Goal: Task Accomplishment & Management: Complete application form

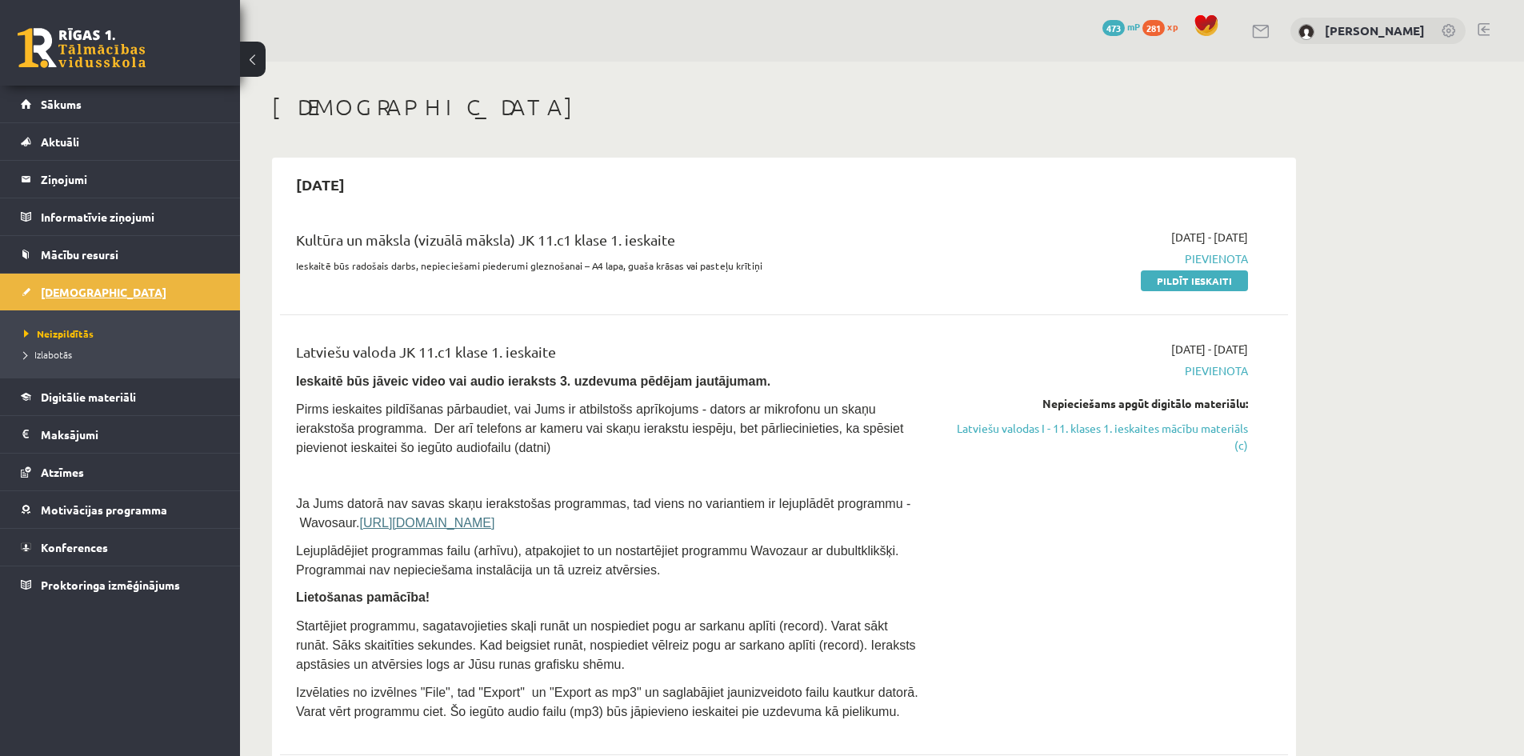
drag, startPoint x: 0, startPoint y: 0, endPoint x: 58, endPoint y: 288, distance: 293.7
click at [58, 288] on span "[DEMOGRAPHIC_DATA]" at bounding box center [104, 292] width 126 height 14
click at [1212, 282] on link "Pildīt ieskaiti" at bounding box center [1194, 280] width 107 height 21
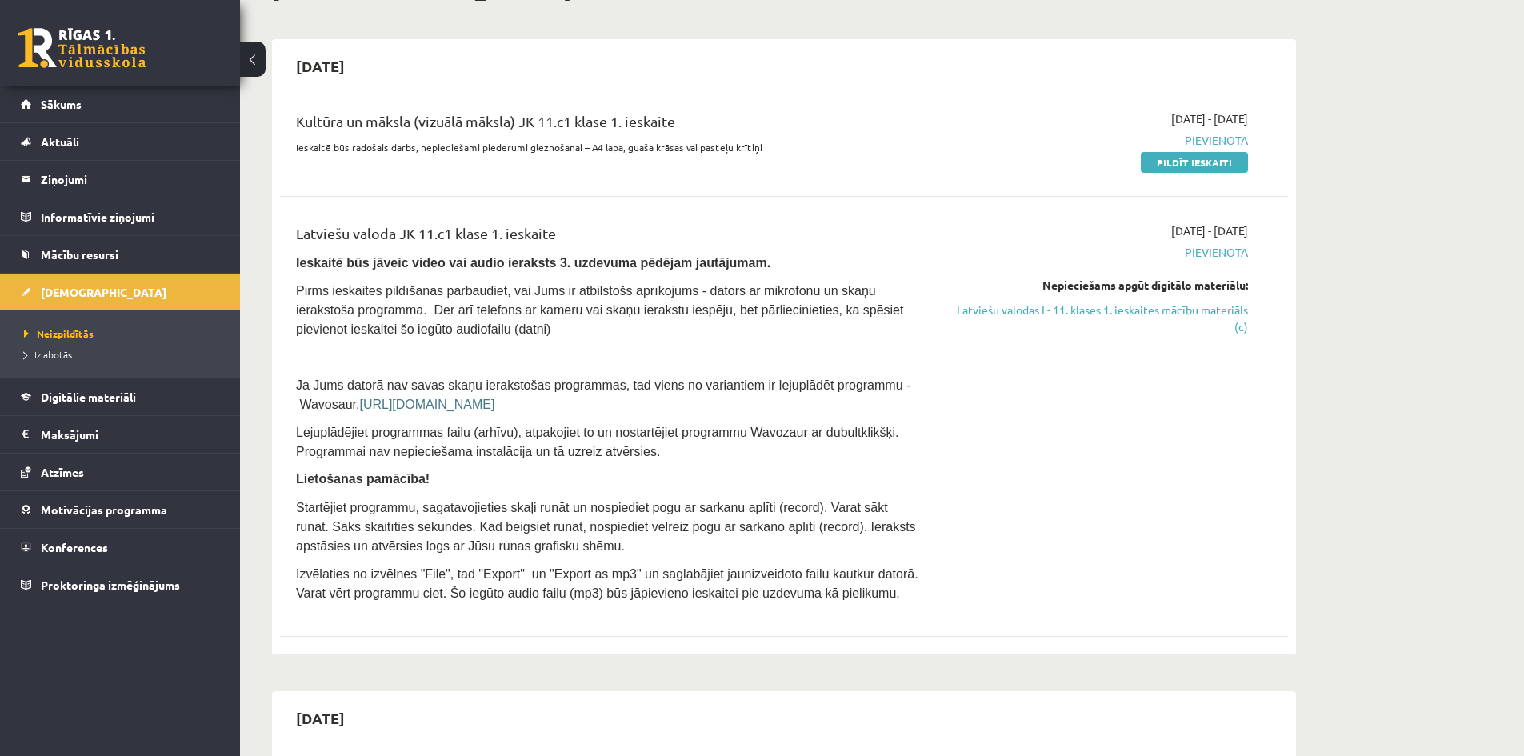
scroll to position [160, 0]
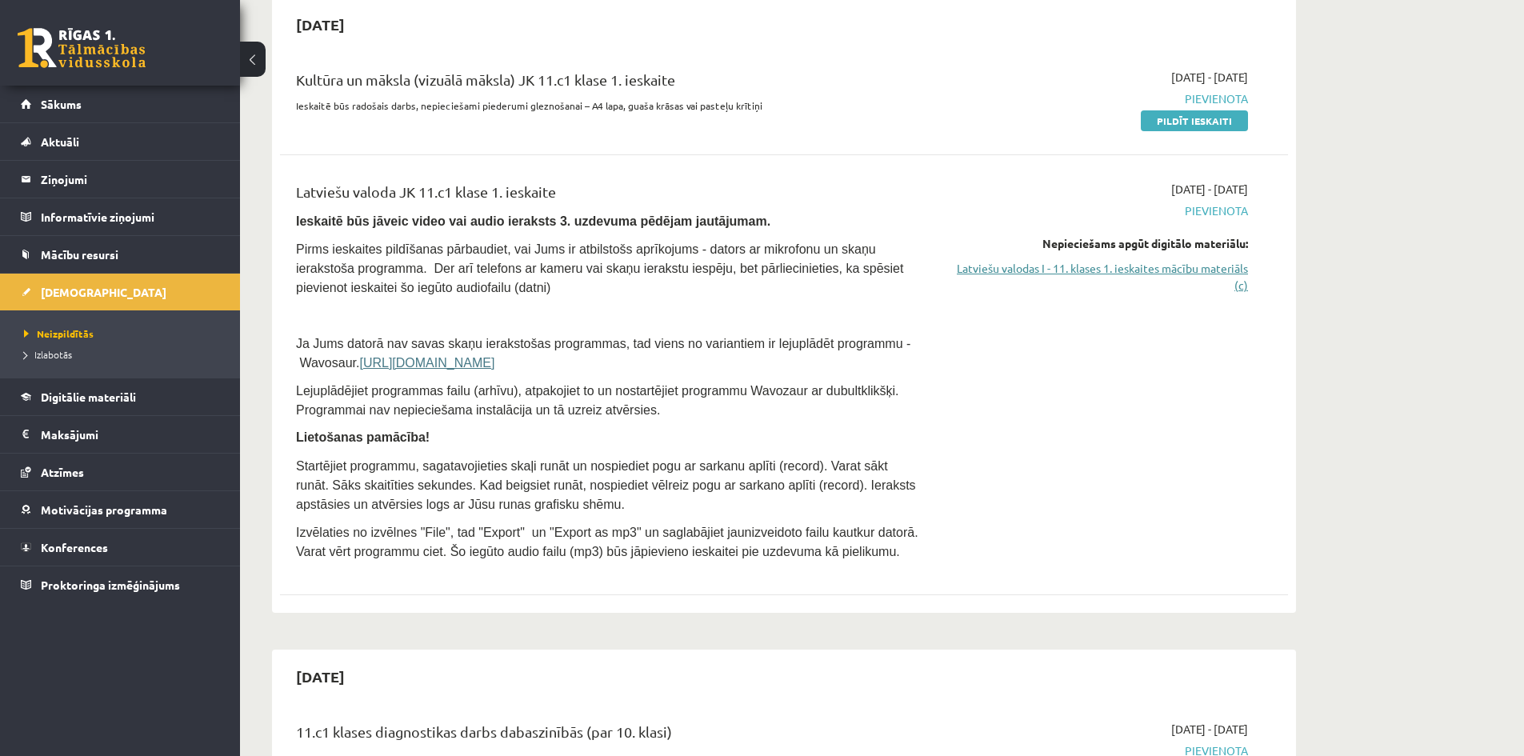
click at [1208, 272] on link "Latviešu valodas I - 11. klases 1. ieskaites mācību materiāls (c)" at bounding box center [1097, 277] width 302 height 34
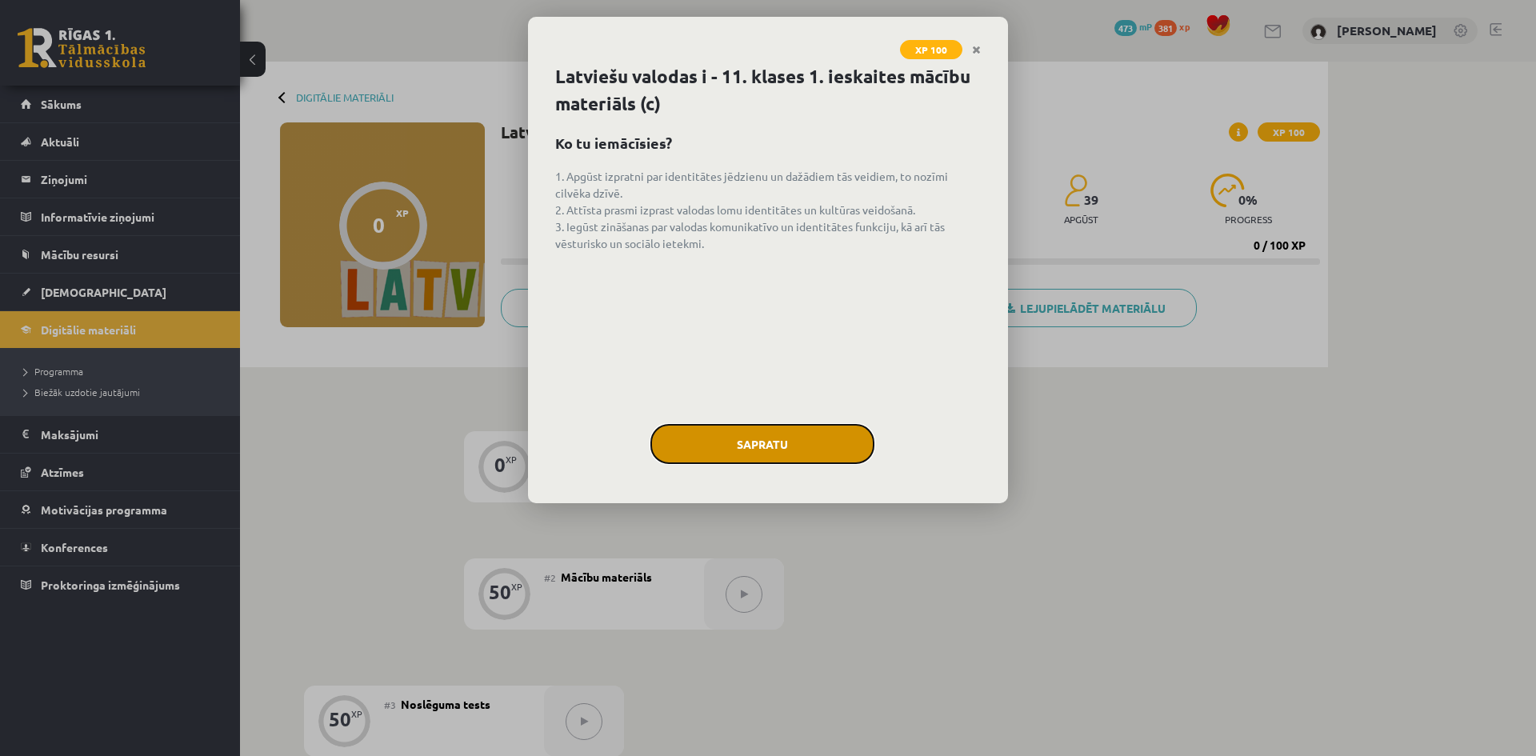
click at [782, 447] on button "Sapratu" at bounding box center [762, 444] width 224 height 40
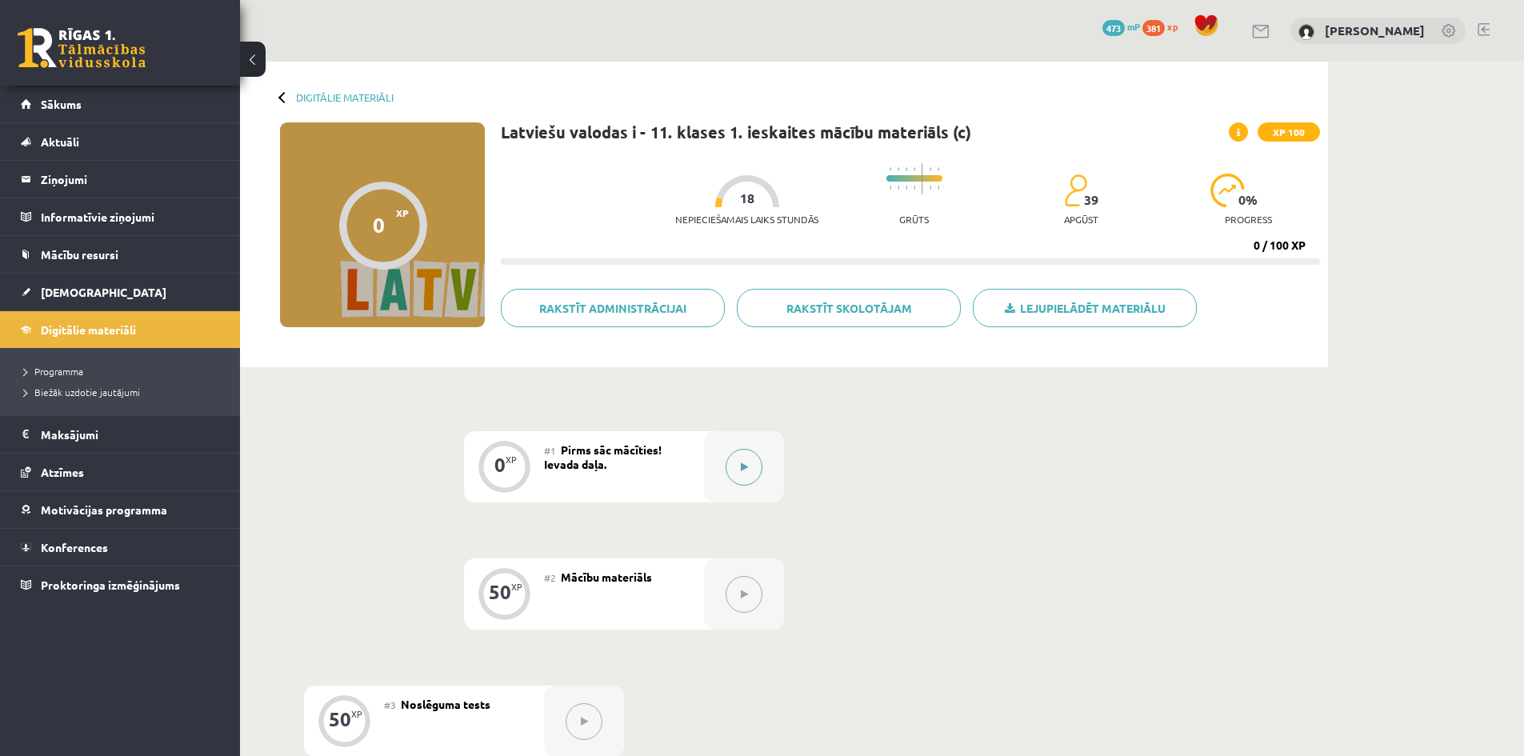
click at [746, 459] on button at bounding box center [744, 467] width 37 height 37
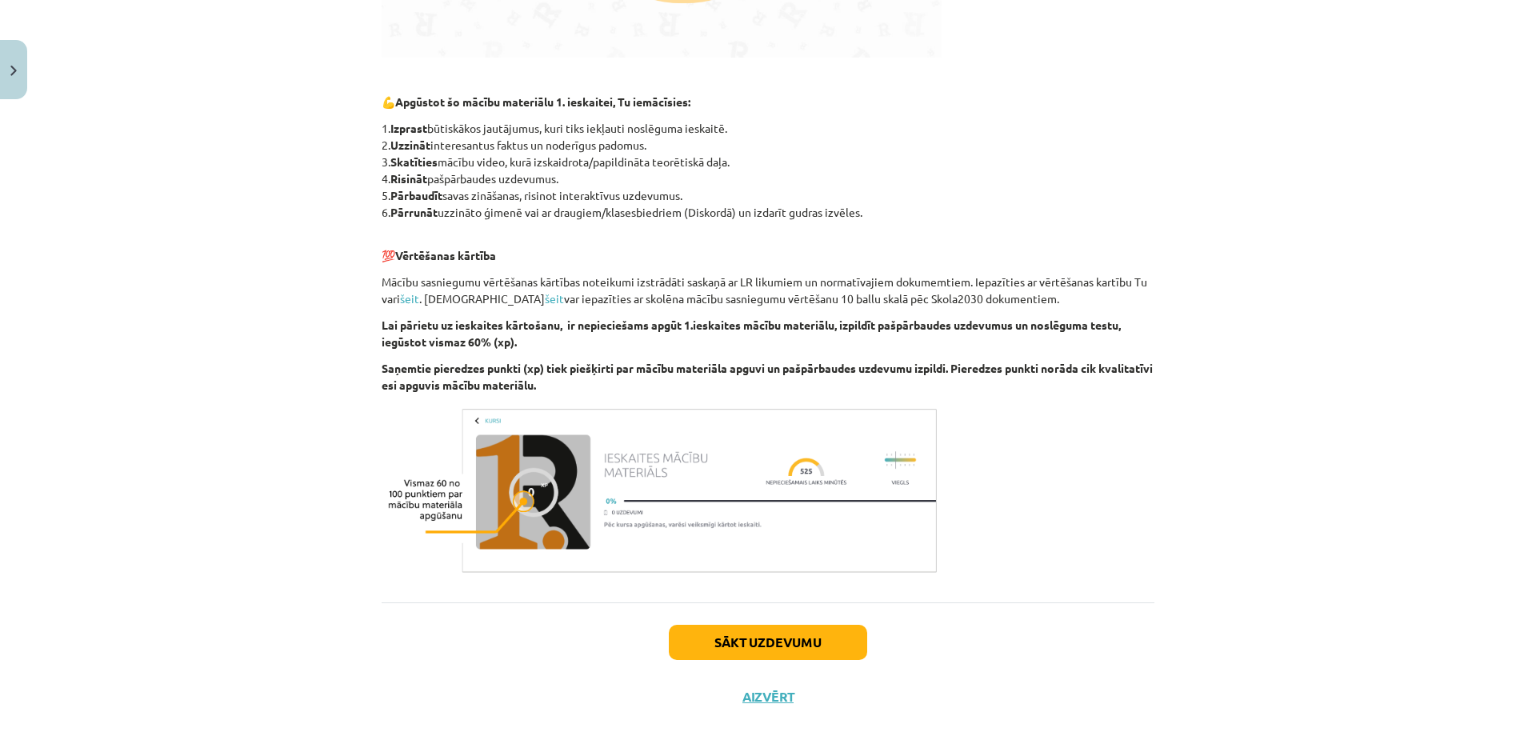
scroll to position [687, 0]
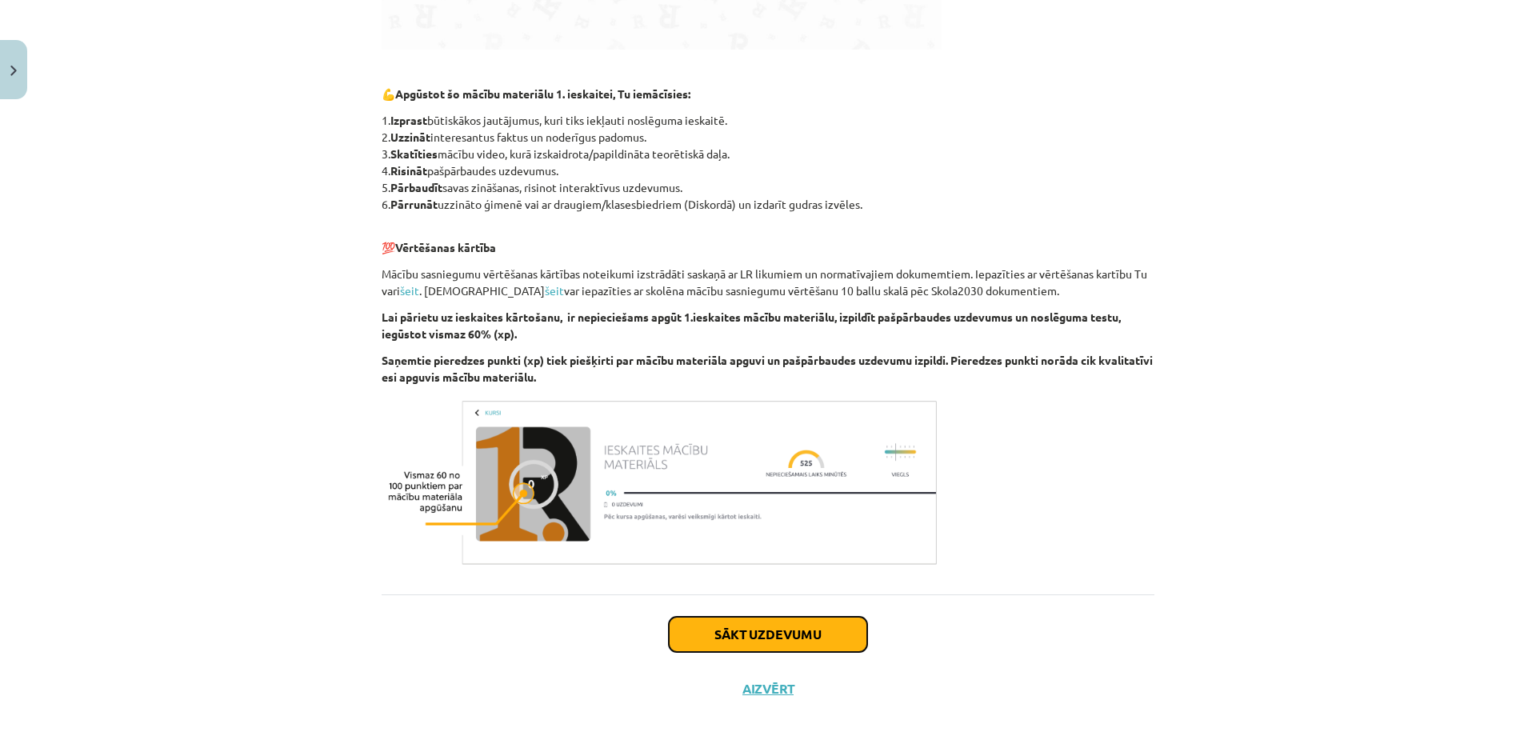
click at [795, 634] on button "Sākt uzdevumu" at bounding box center [768, 634] width 198 height 35
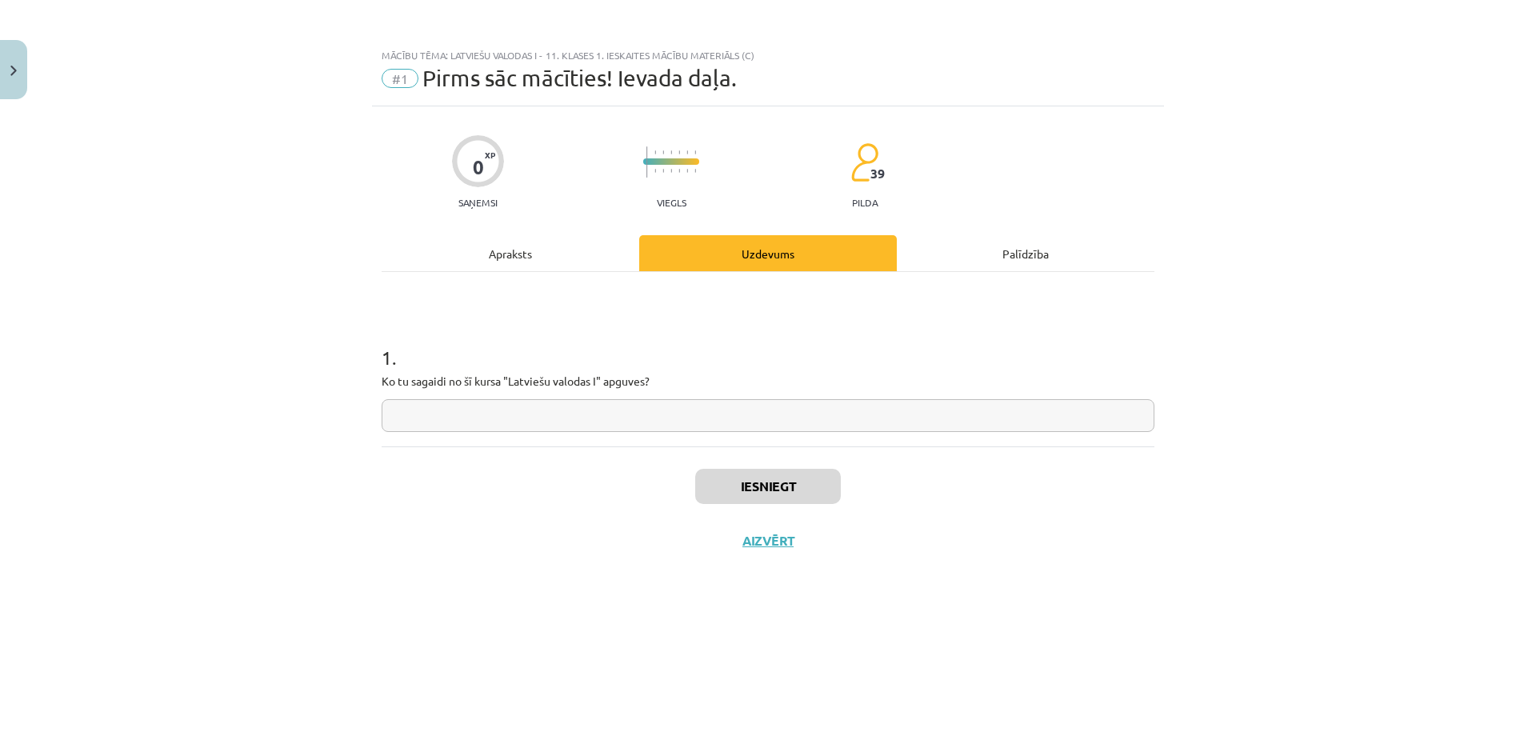
scroll to position [0, 0]
click at [450, 411] on input "text" at bounding box center [768, 415] width 773 height 33
click at [394, 415] on input "**********" at bounding box center [768, 415] width 773 height 33
type input "**********"
click at [787, 497] on button "Iesniegt" at bounding box center [768, 486] width 146 height 35
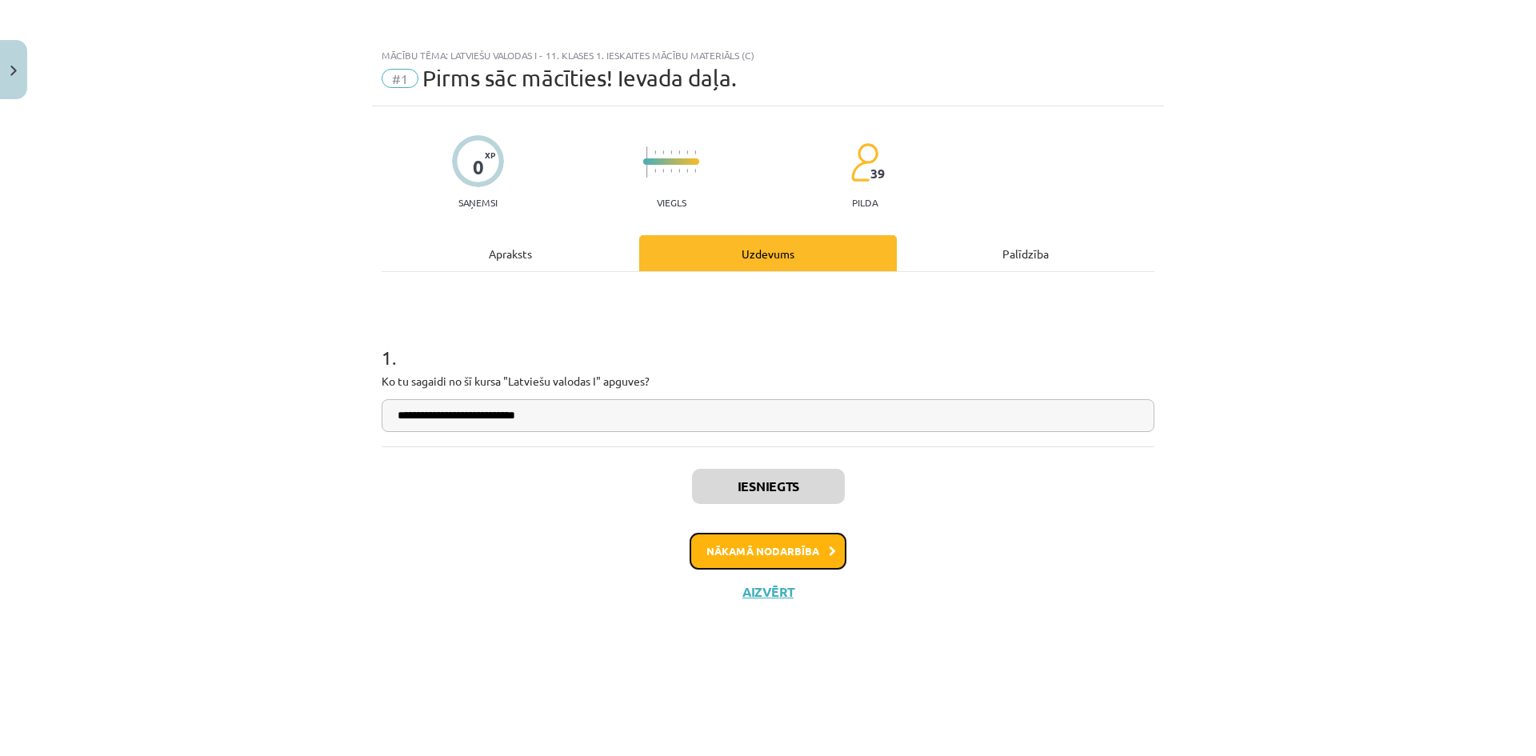
click at [807, 558] on button "Nākamā nodarbība" at bounding box center [768, 551] width 157 height 37
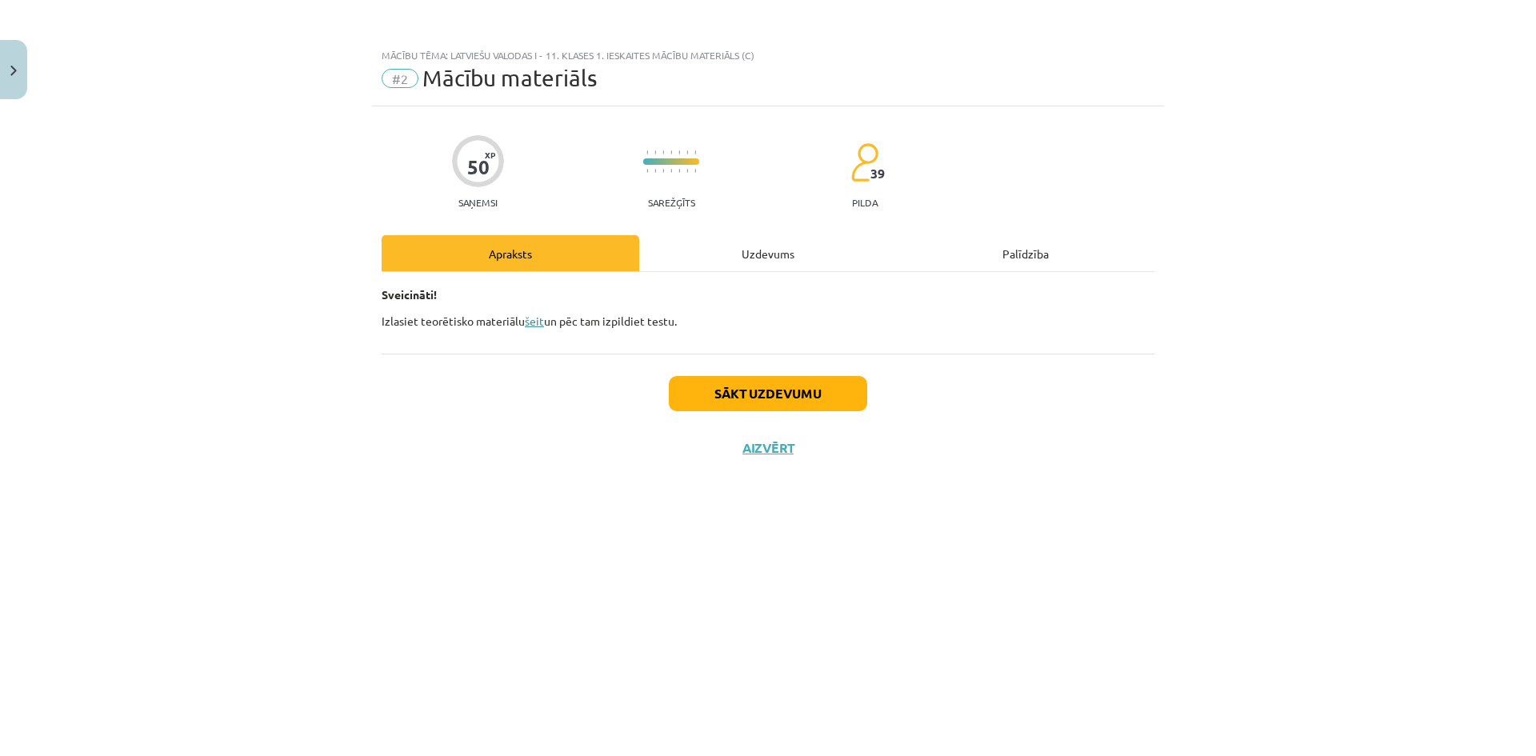
click at [532, 318] on link "šeit" at bounding box center [534, 321] width 19 height 14
click at [767, 387] on button "Sākt uzdevumu" at bounding box center [768, 393] width 198 height 35
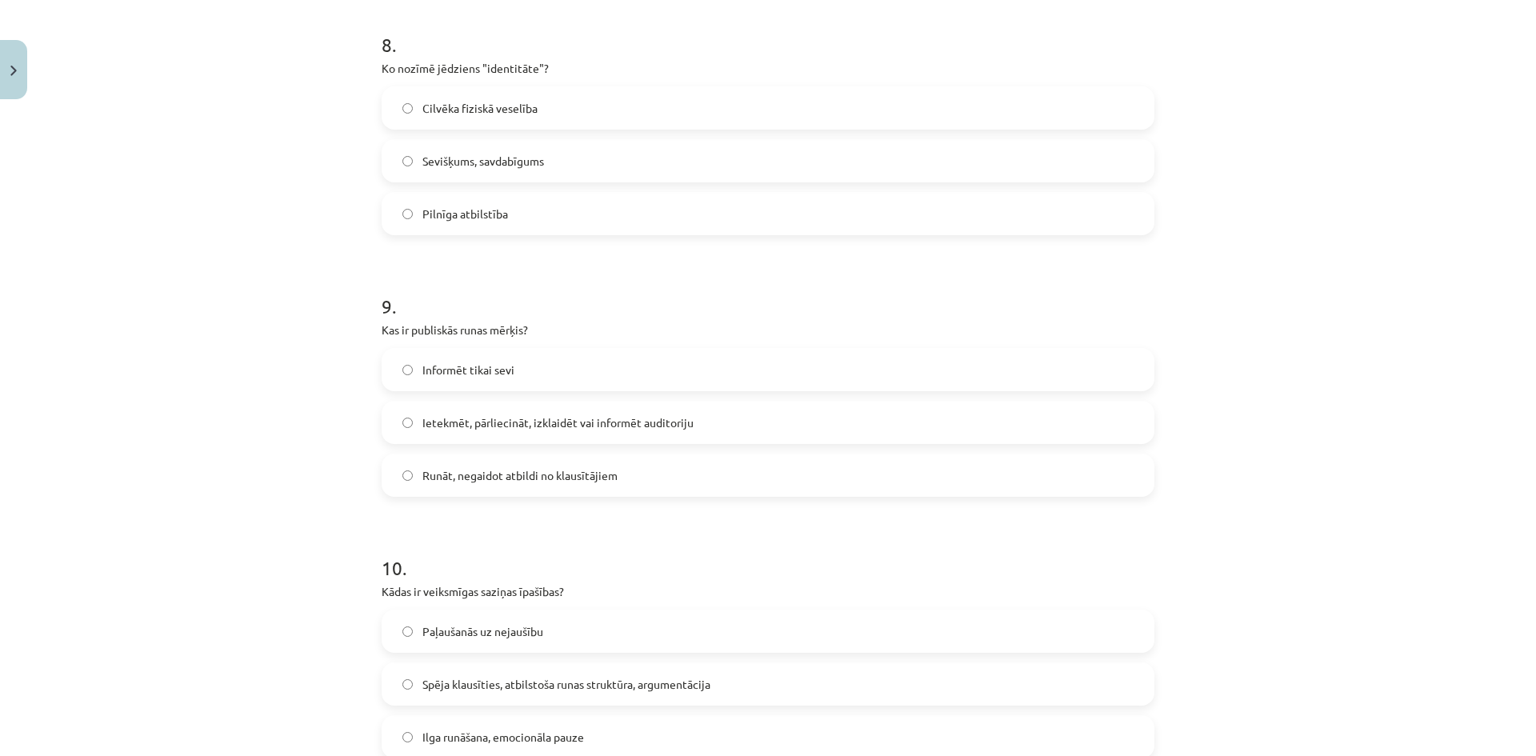
scroll to position [2332, 0]
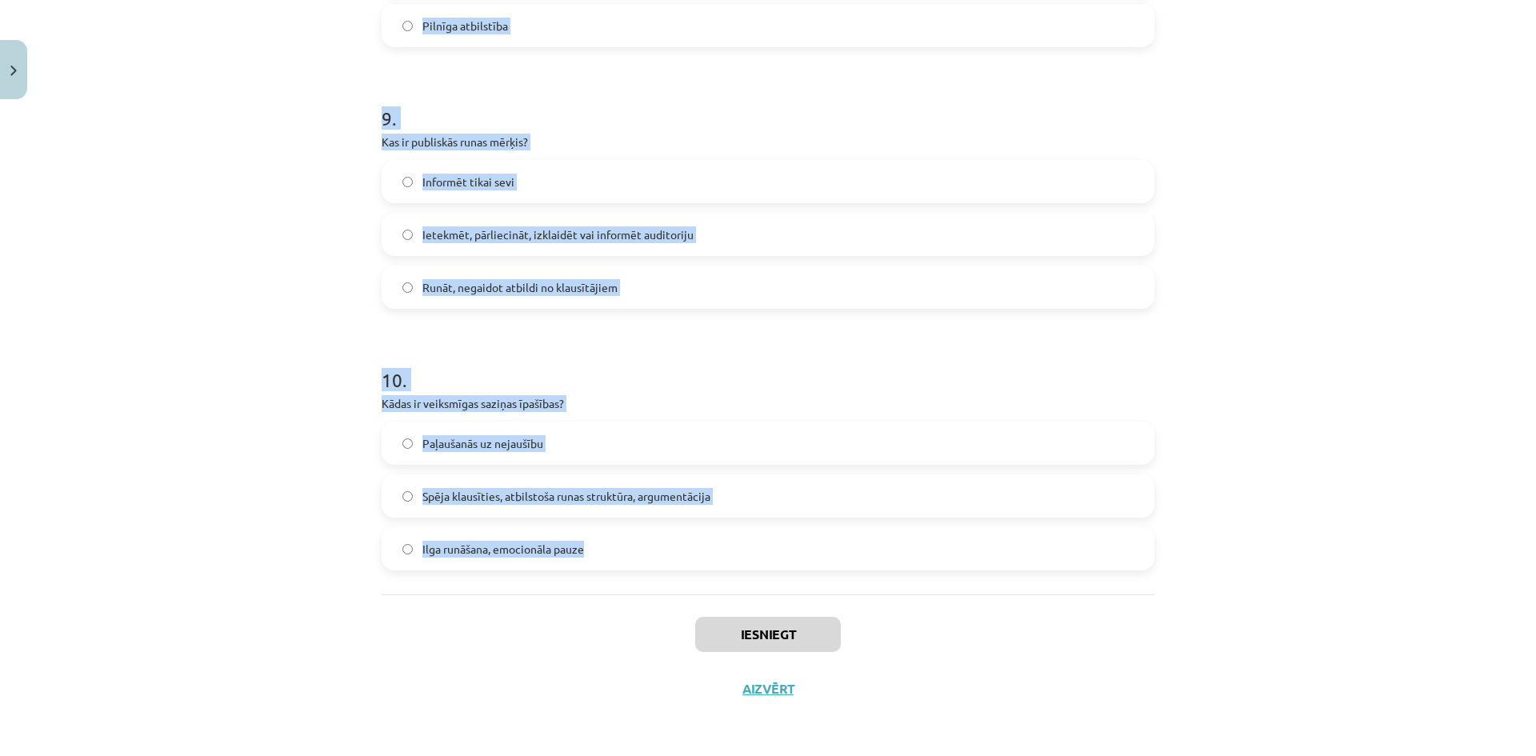
drag, startPoint x: 376, startPoint y: 354, endPoint x: 614, endPoint y: 558, distance: 313.8
copy form "1 . Kas ir "lingvinistiskās uzvedības ētika"? Etika, kas regulē ķermeņa valodu …"
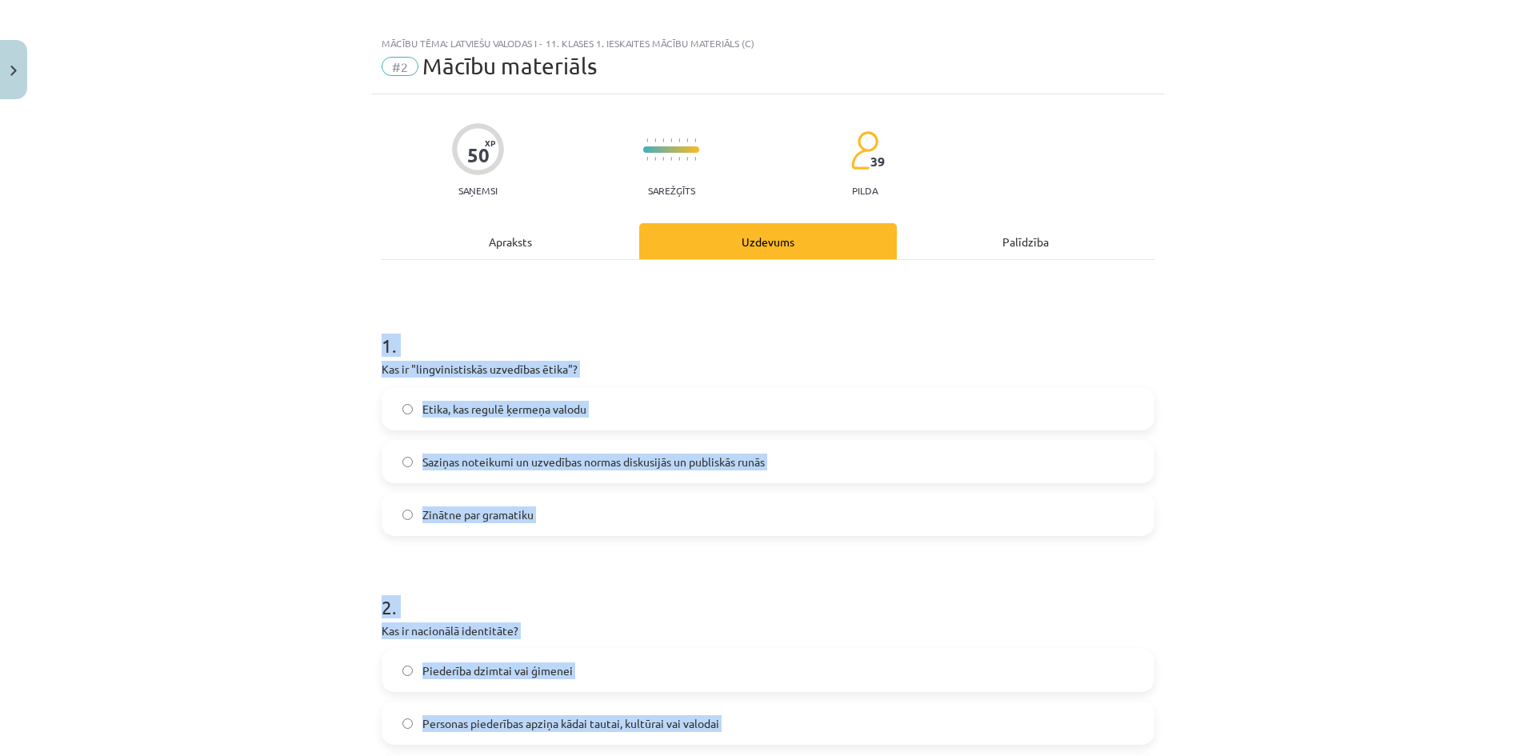
scroll to position [0, 0]
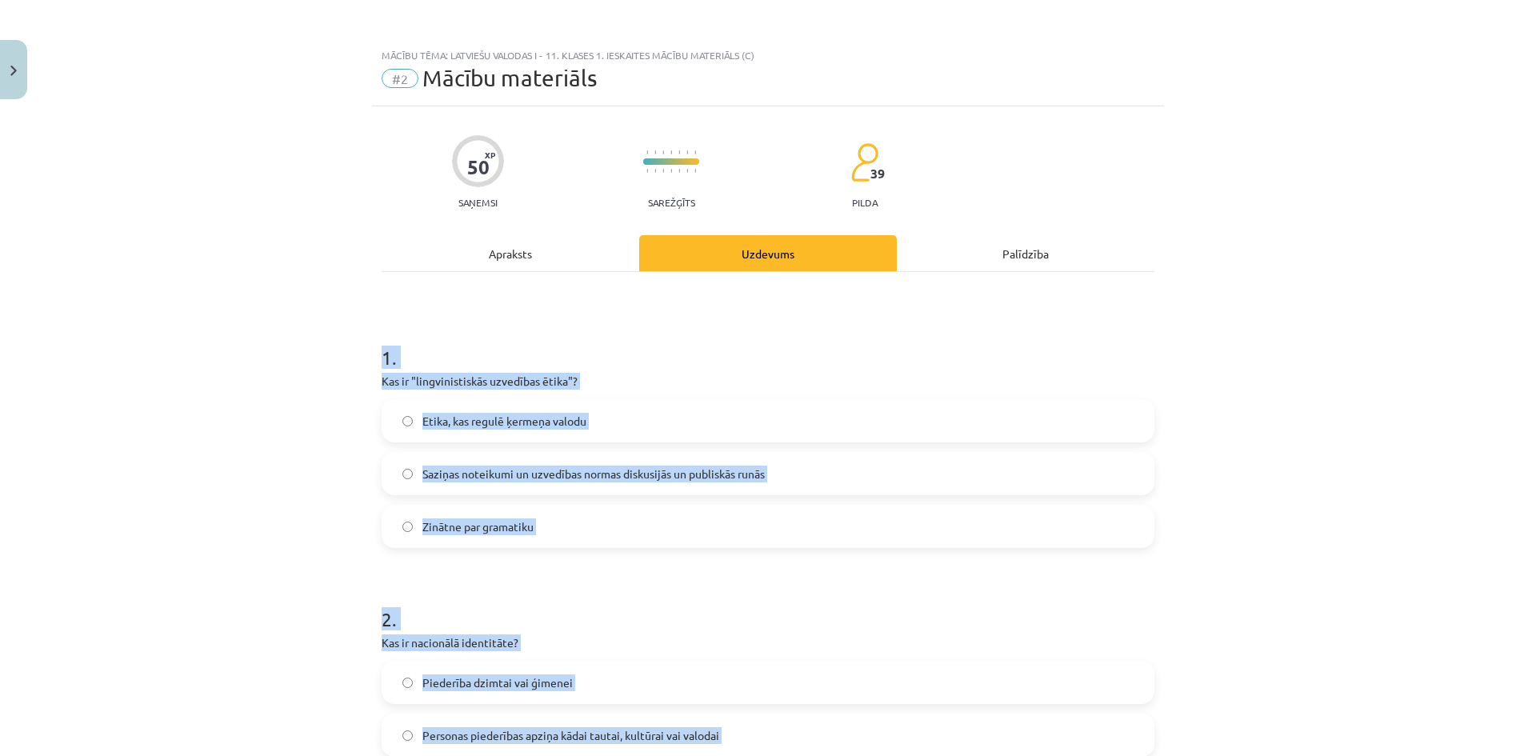
click at [290, 426] on div "Mācību tēma: Latviešu valodas i - 11. klases 1. ieskaites mācību materiāls (c) …" at bounding box center [768, 378] width 1536 height 756
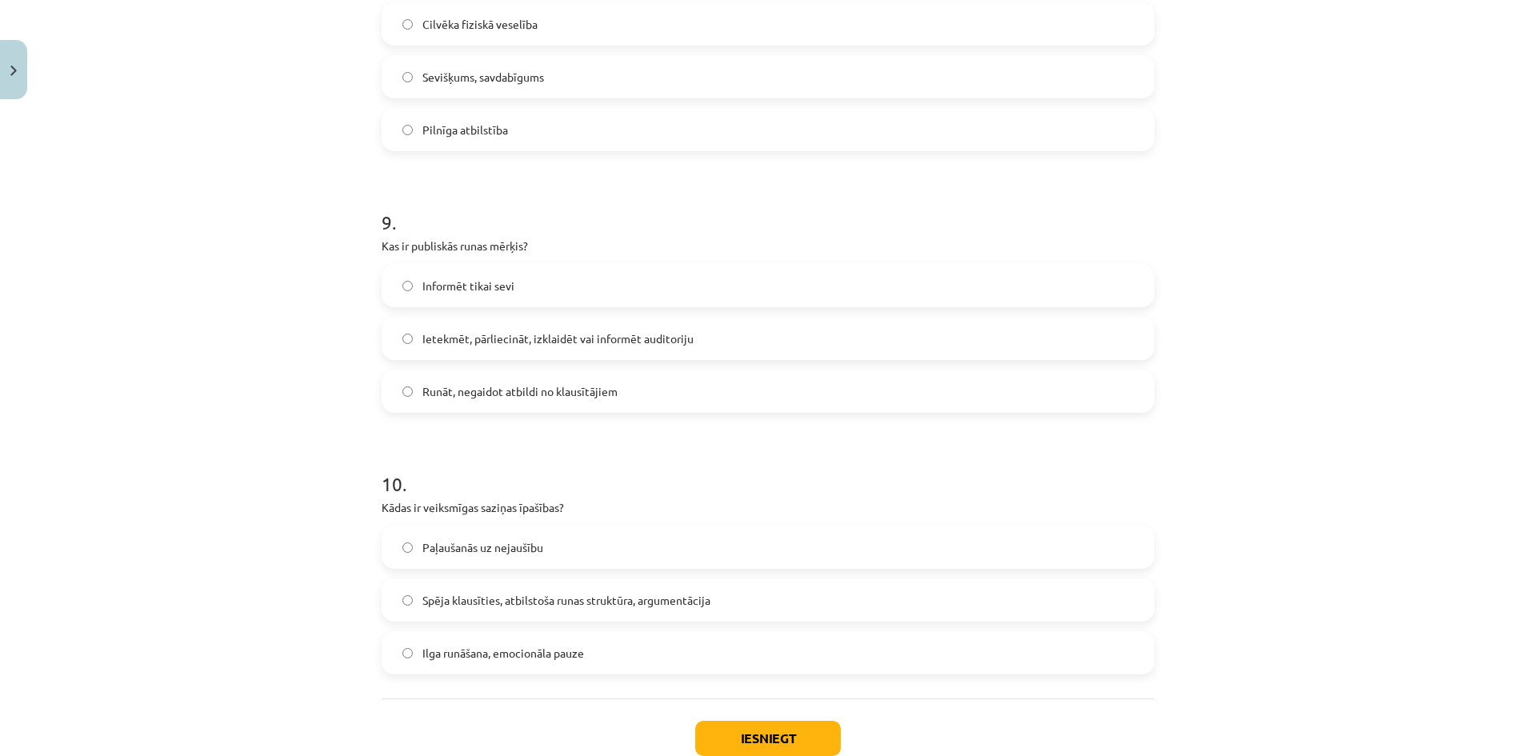
scroll to position [2240, 0]
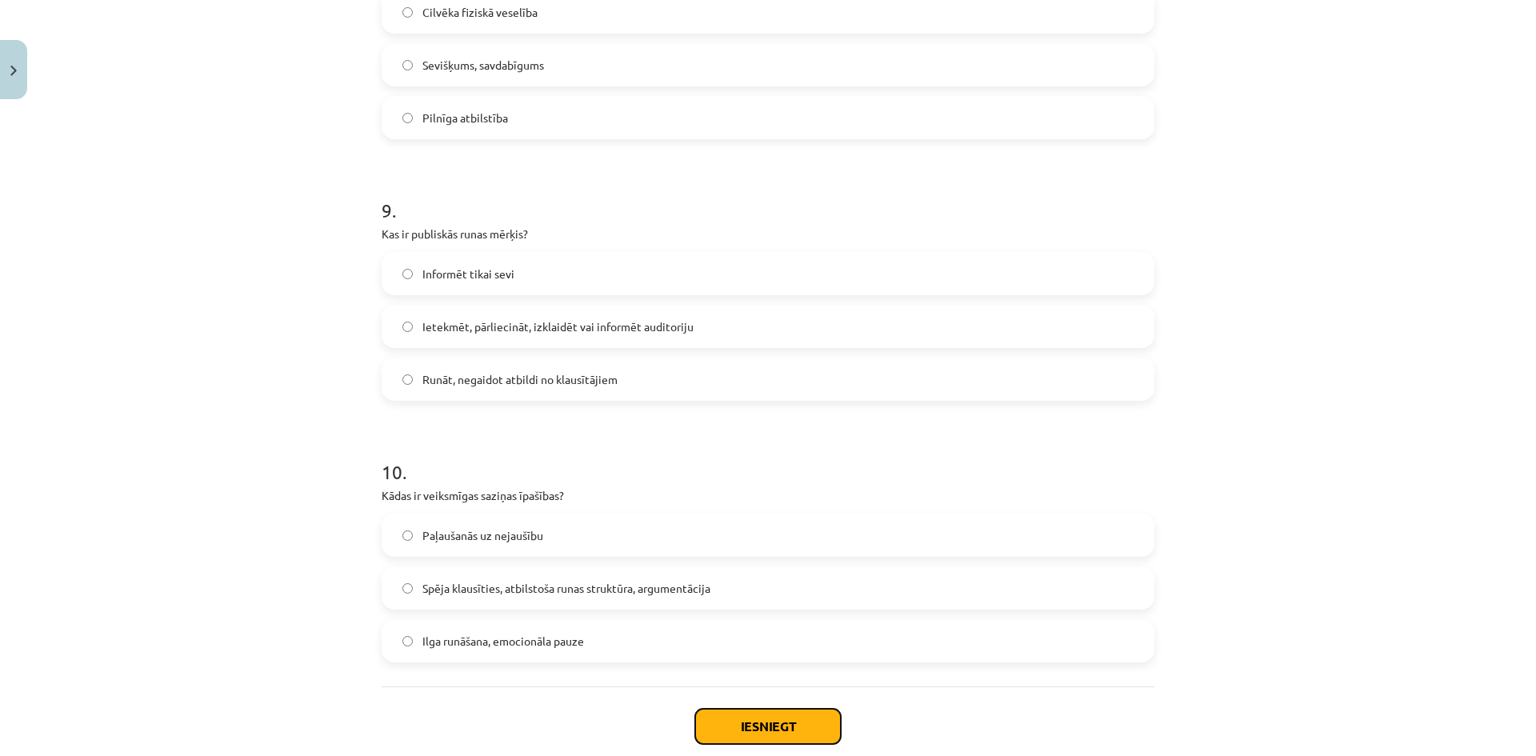
click at [750, 724] on button "Iesniegt" at bounding box center [768, 726] width 146 height 35
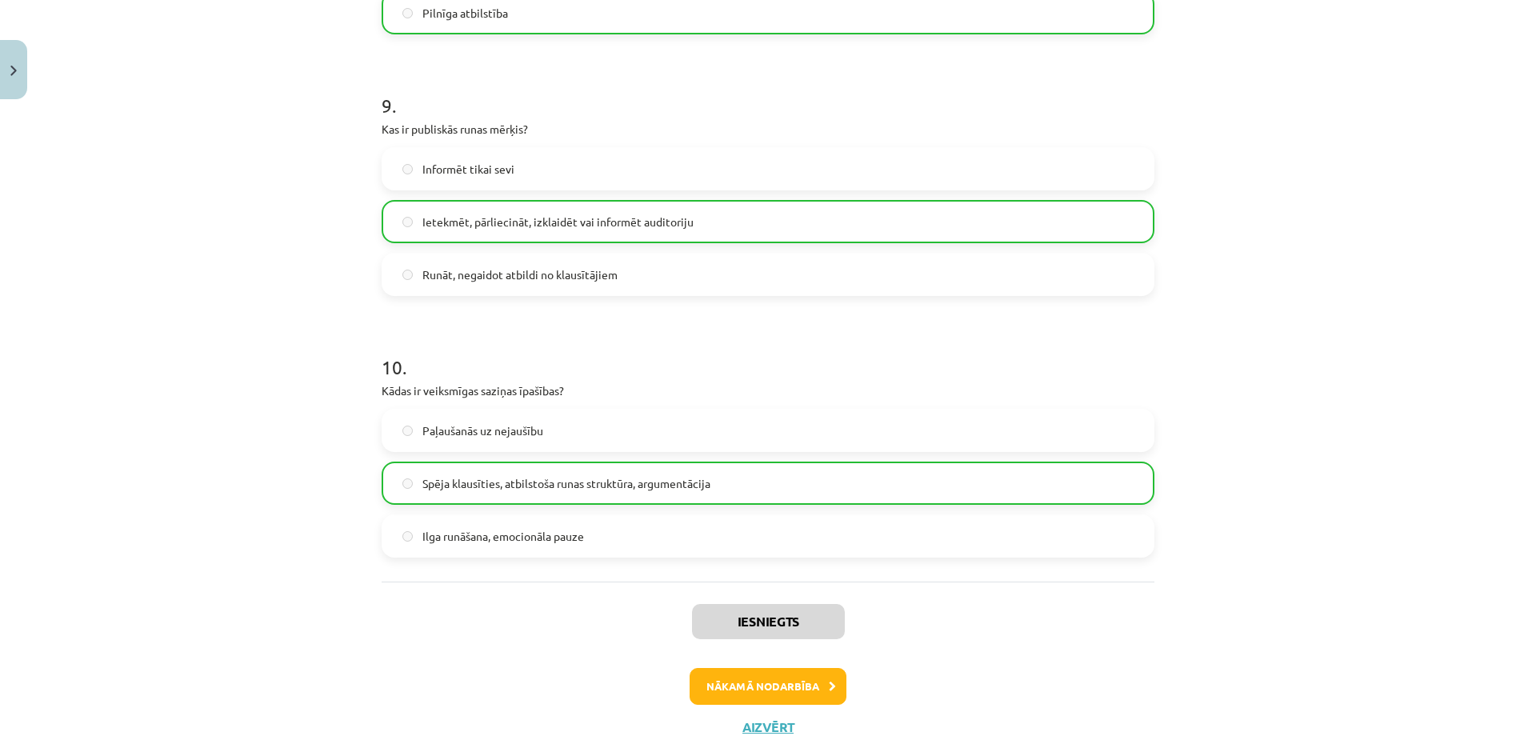
scroll to position [2383, 0]
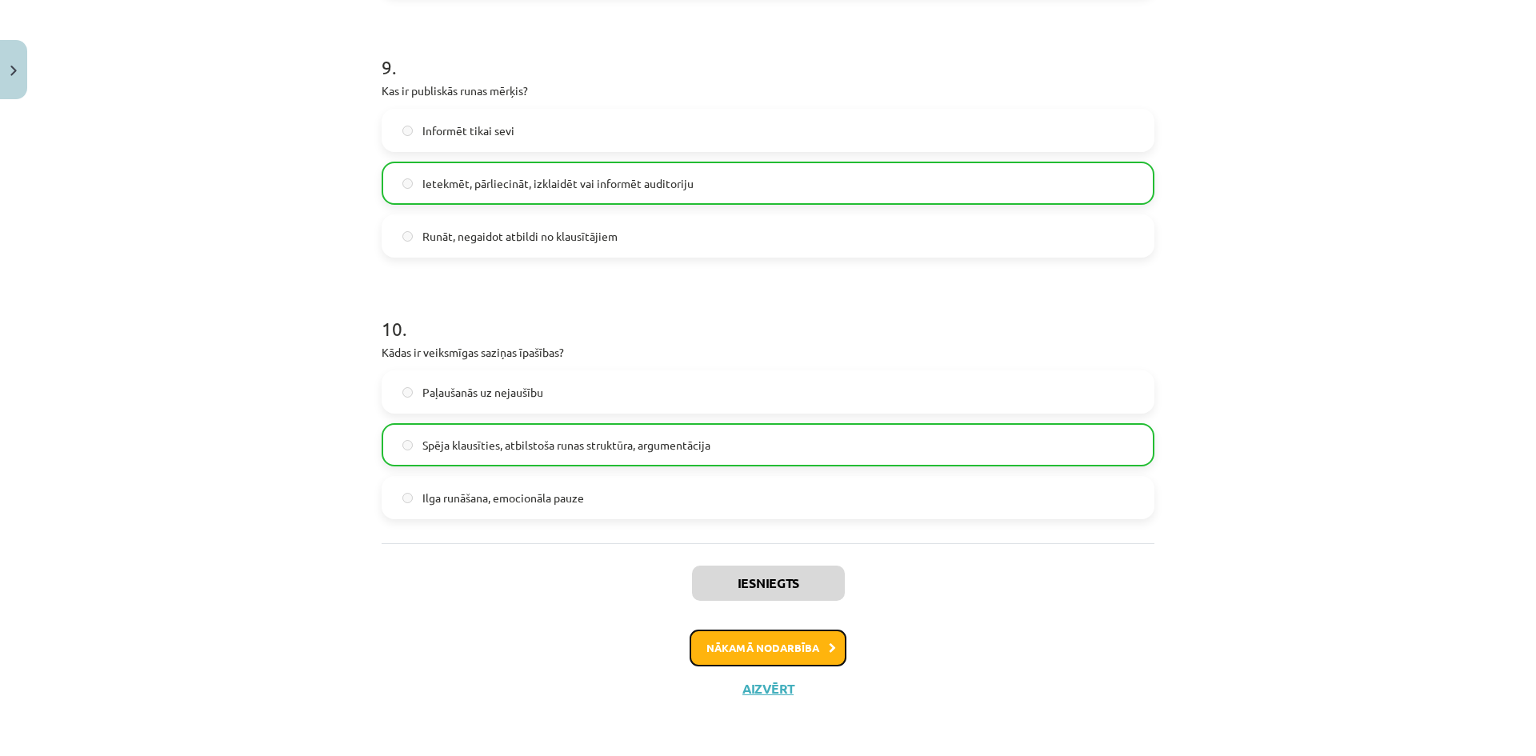
click at [791, 654] on button "Nākamā nodarbība" at bounding box center [768, 648] width 157 height 37
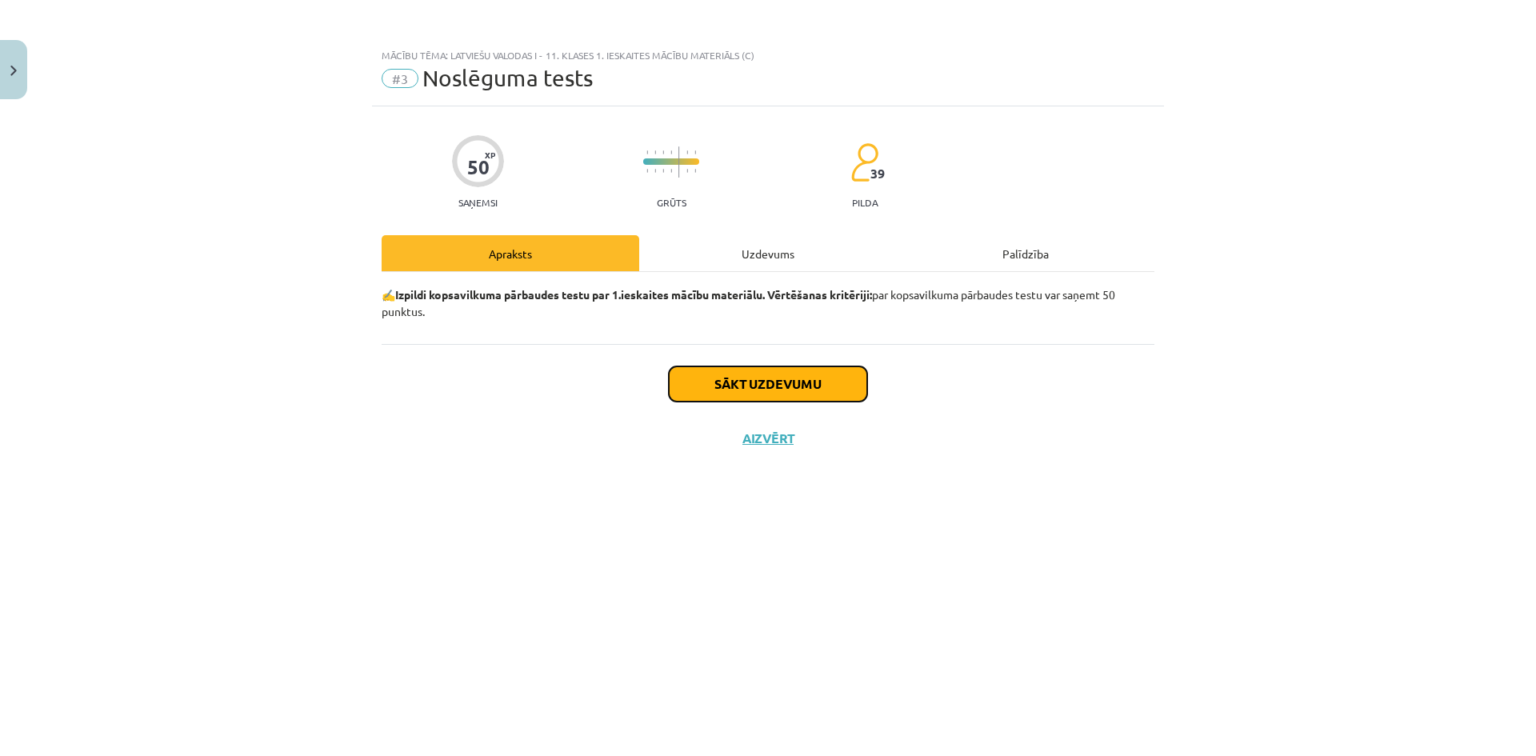
click at [789, 384] on button "Sākt uzdevumu" at bounding box center [768, 383] width 198 height 35
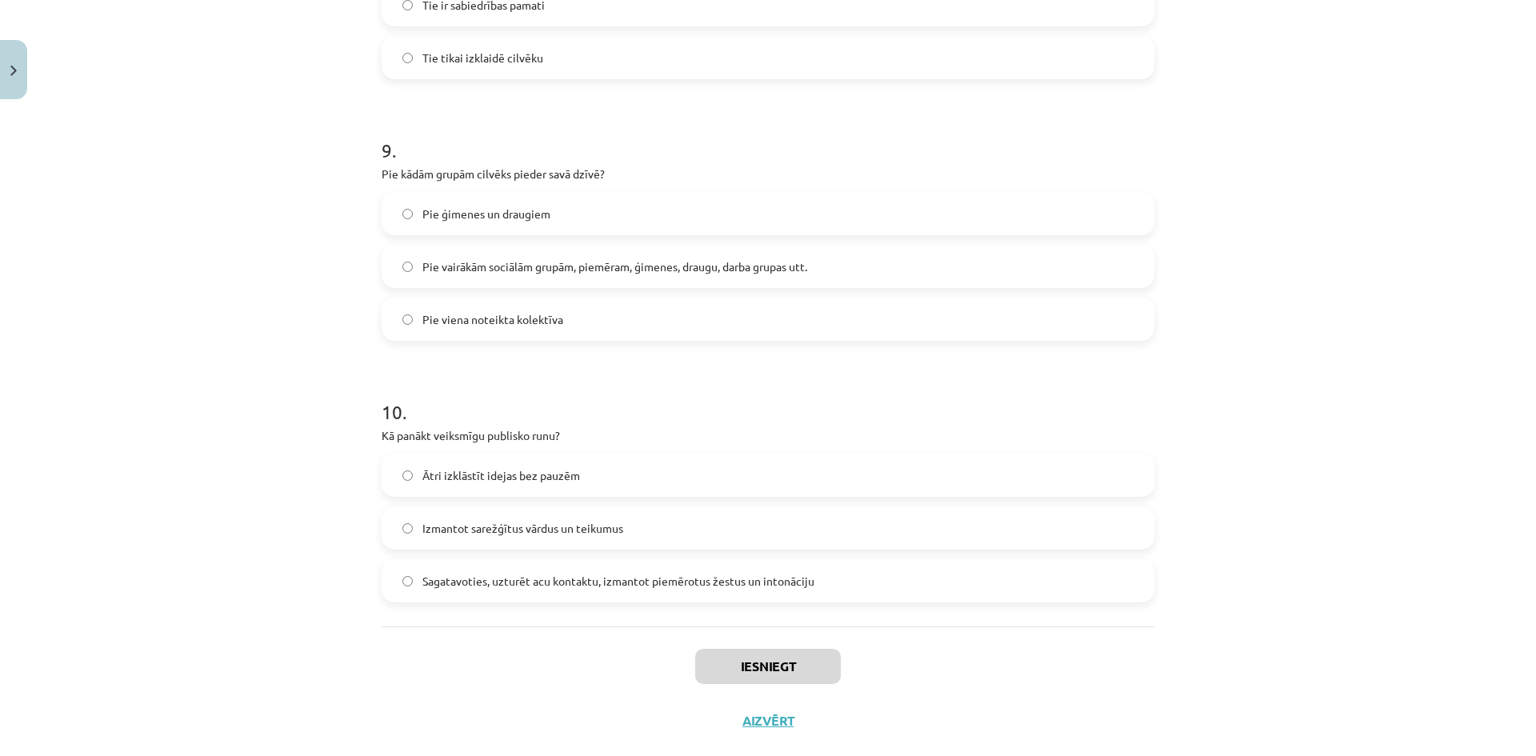
scroll to position [2332, 0]
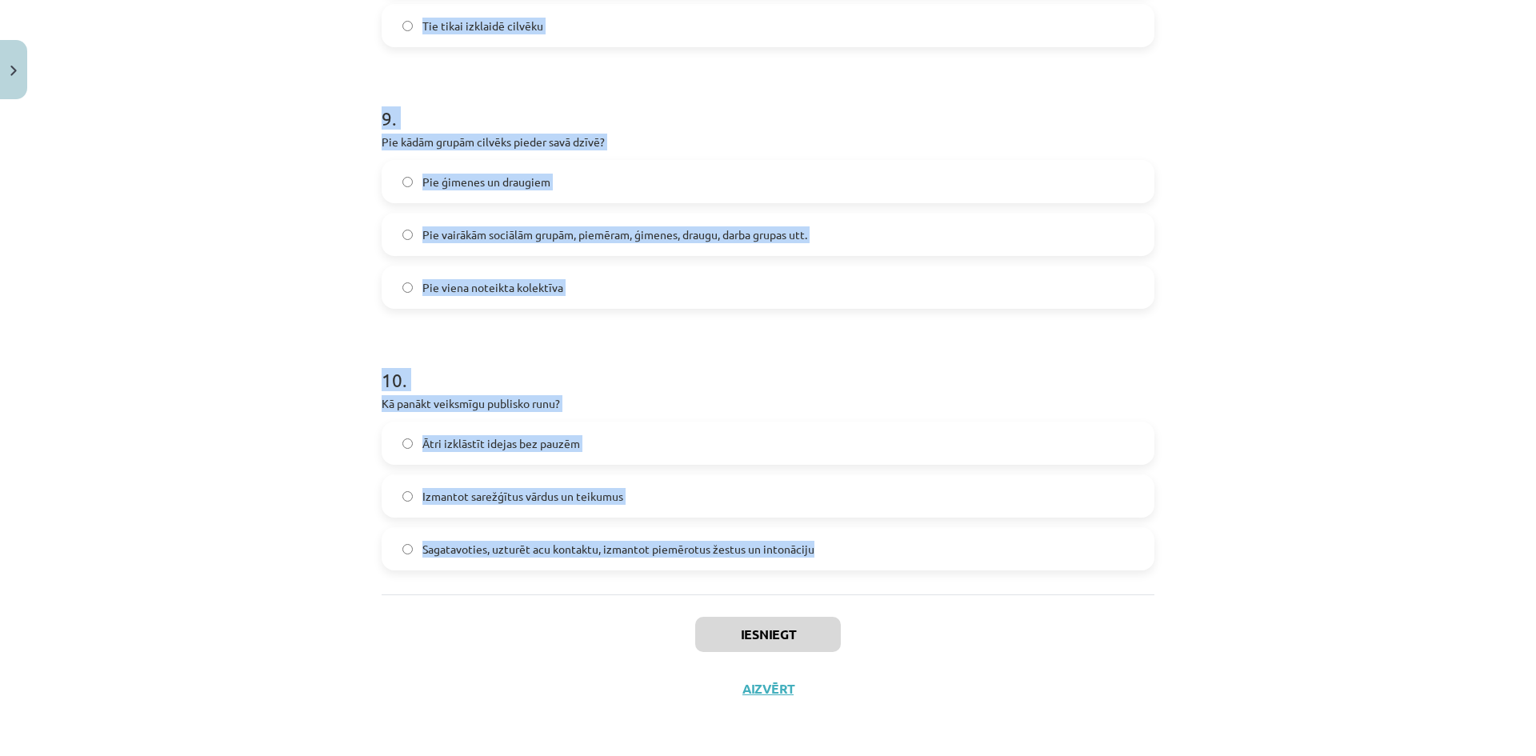
drag, startPoint x: 379, startPoint y: 356, endPoint x: 830, endPoint y: 555, distance: 493.3
copy form "1 . Kādas ir valodas pamatfunkcijas? Identitātes un saziņas funkcijas Tīri izzi…"
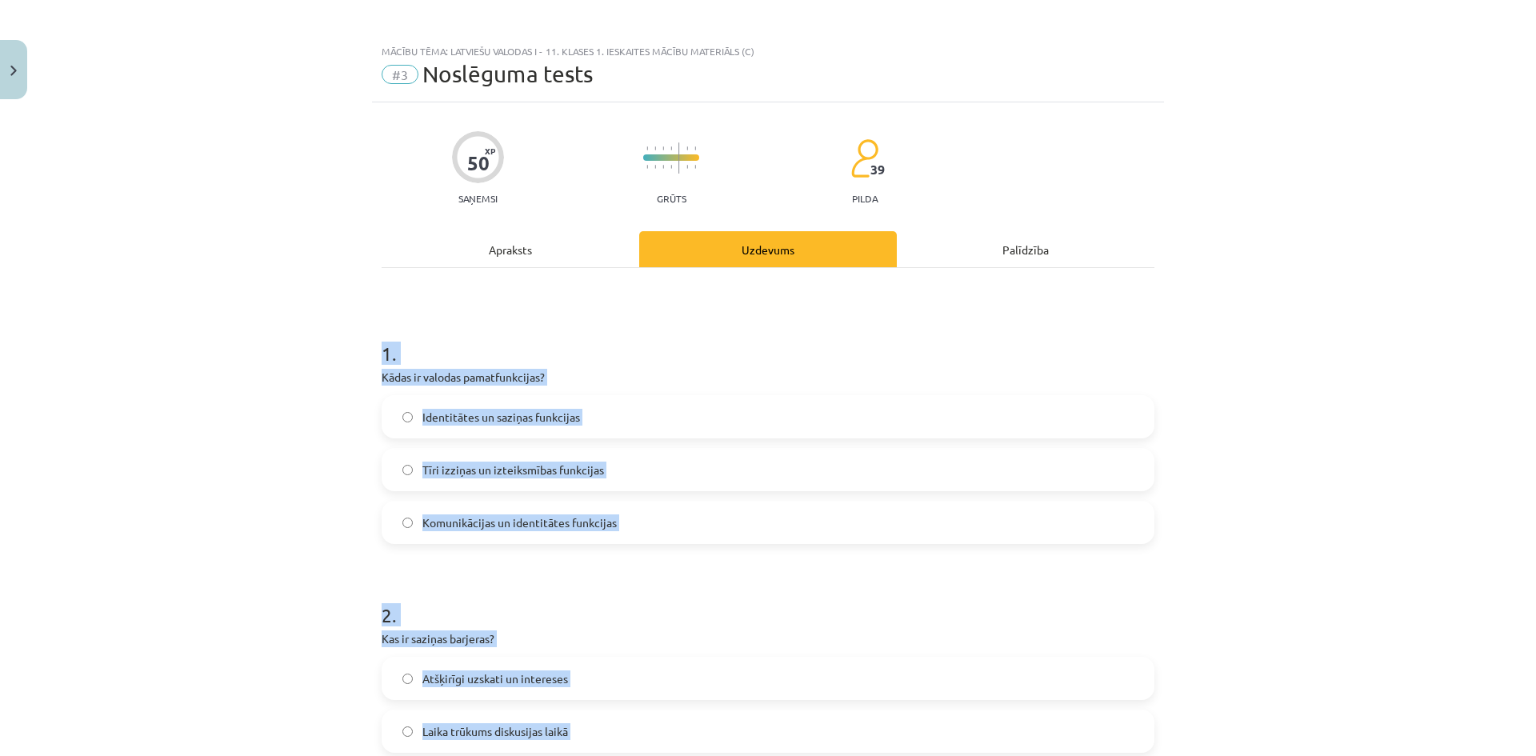
scroll to position [0, 0]
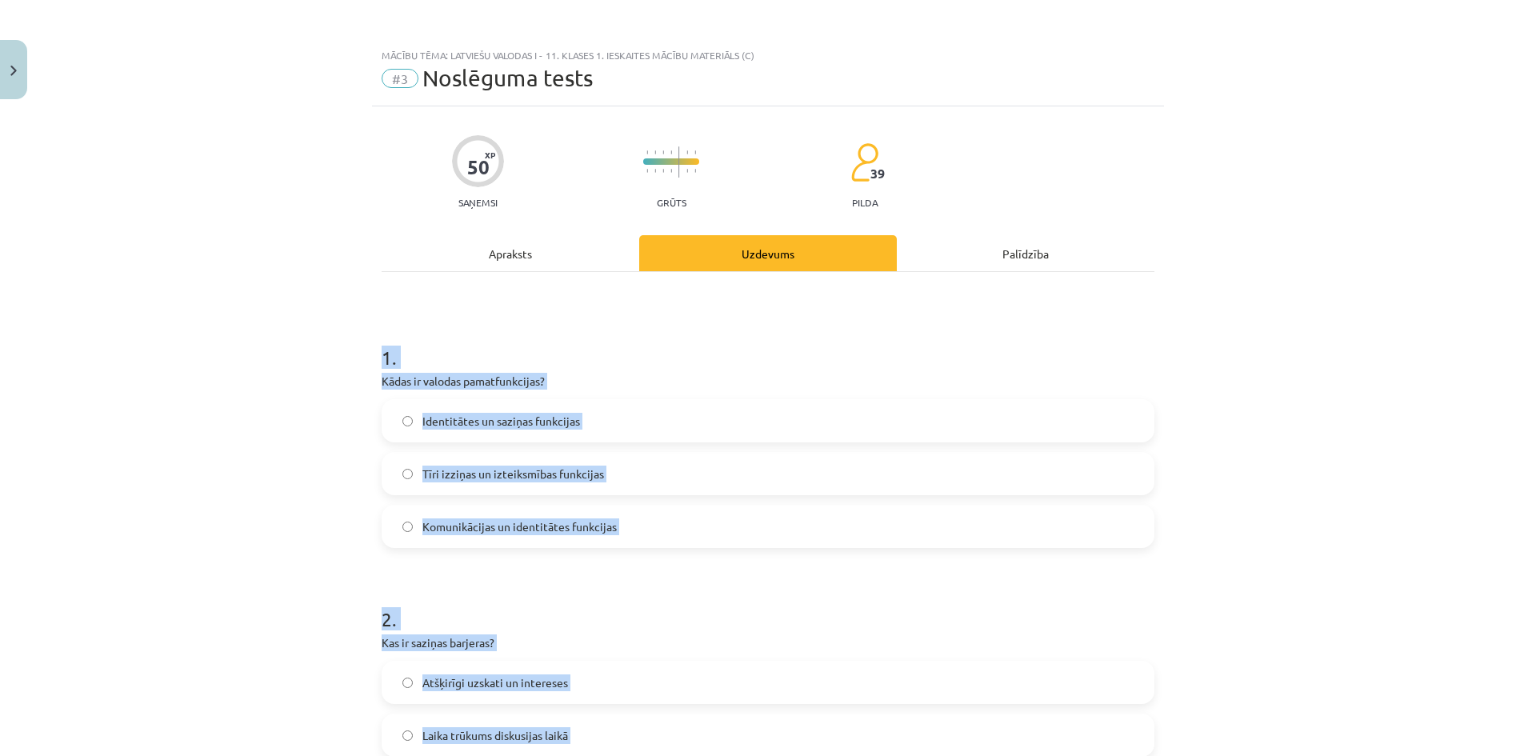
click at [250, 370] on div "Mācību tēma: Latviešu valodas i - 11. klases 1. ieskaites mācību materiāls (c) …" at bounding box center [768, 378] width 1536 height 756
click at [382, 545] on div "Identitātes un saziņas funkcijas Tīri izziņas un izteiksmības funkcijas Komunik…" at bounding box center [768, 473] width 773 height 149
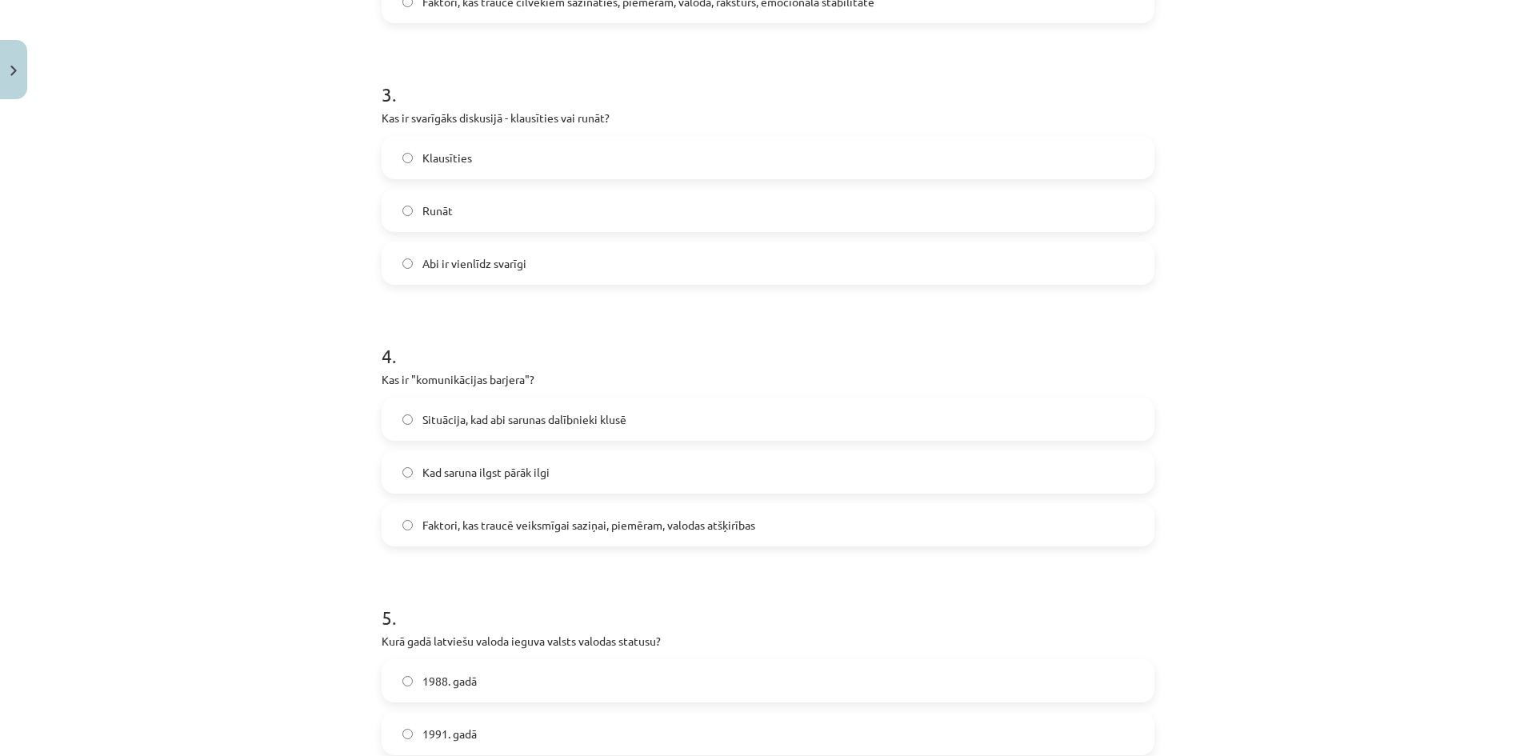
scroll to position [800, 0]
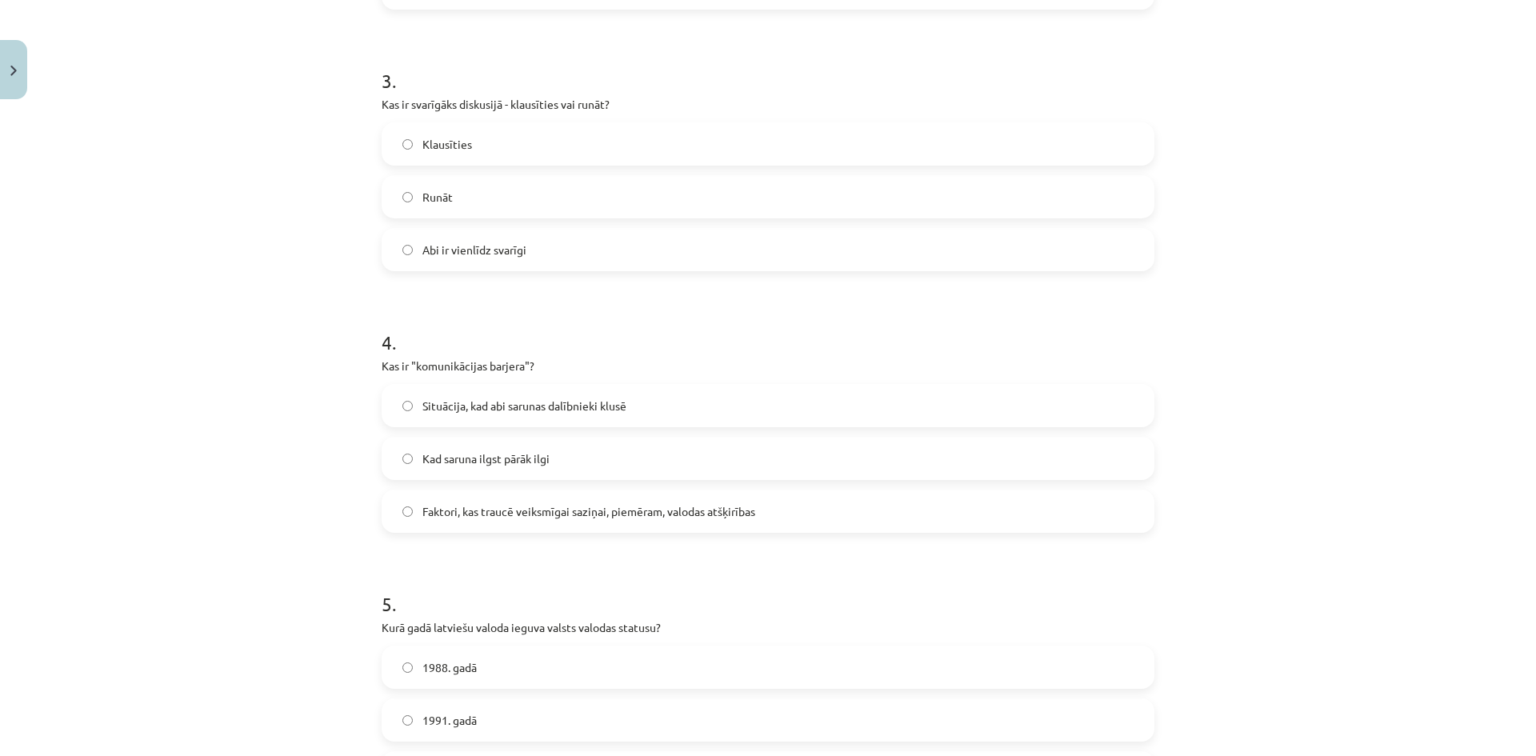
click at [395, 513] on label "Faktori, kas traucē veiksmīgai saziņai, piemēram, valodas atšķirības" at bounding box center [768, 511] width 770 height 40
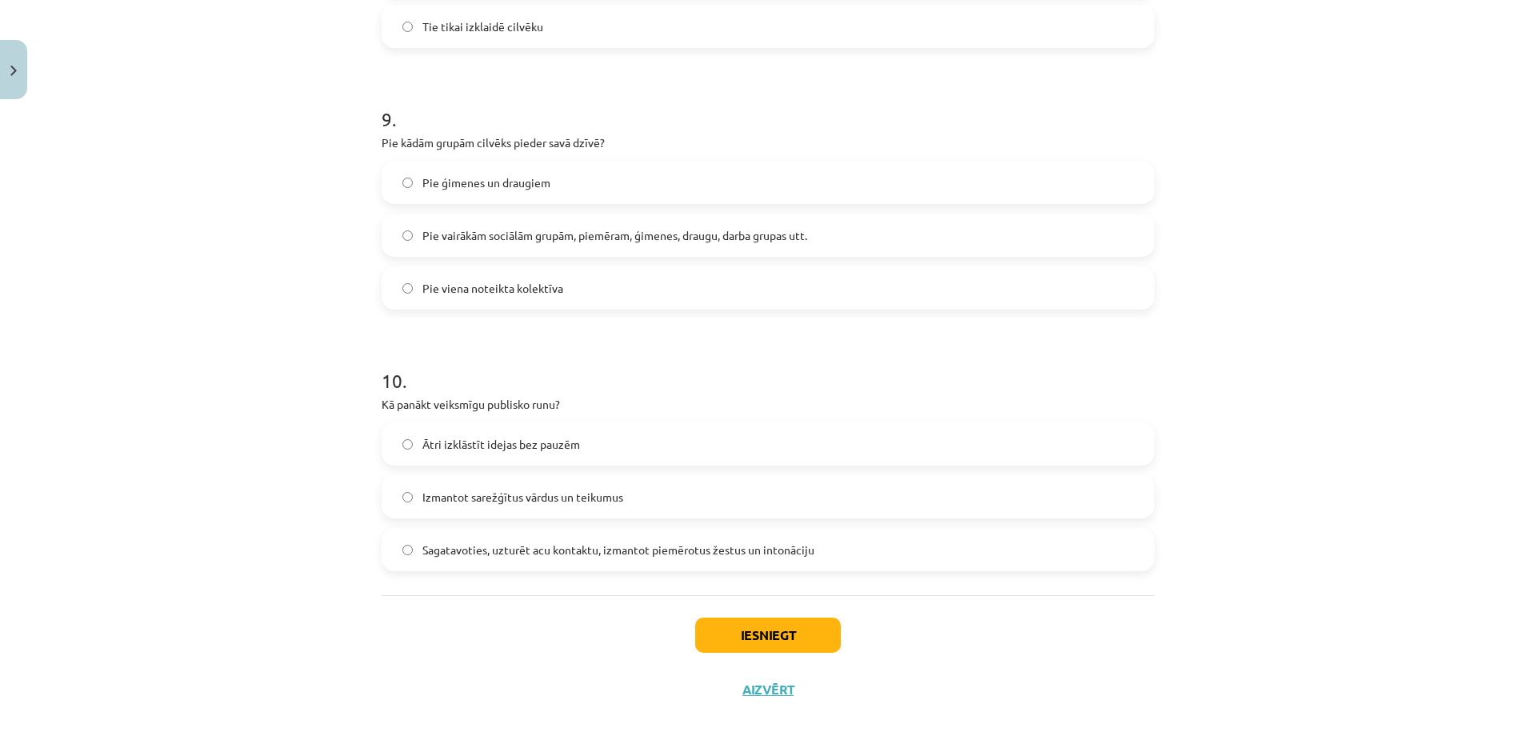
scroll to position [2332, 0]
click at [795, 640] on button "Iesniegt" at bounding box center [768, 634] width 146 height 35
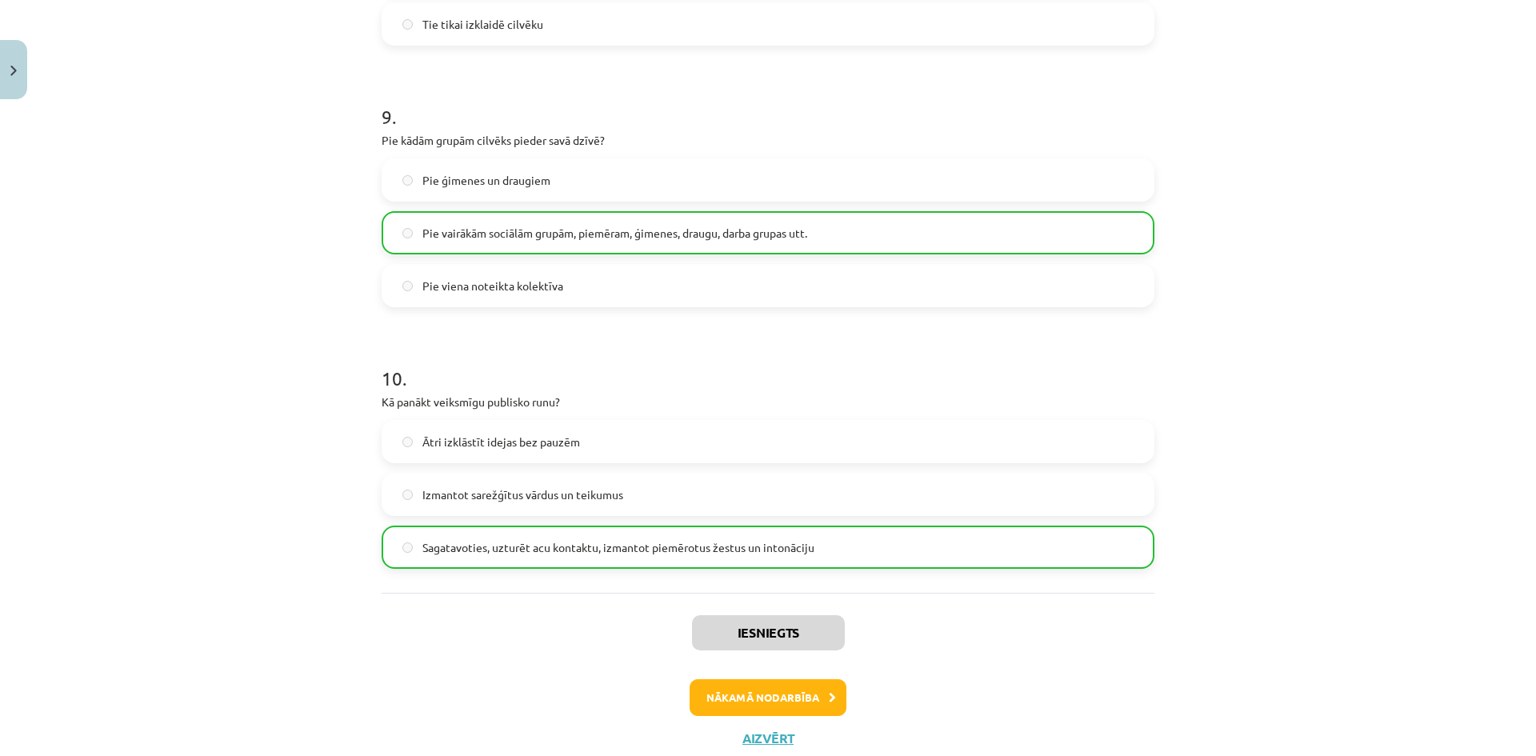
scroll to position [2383, 0]
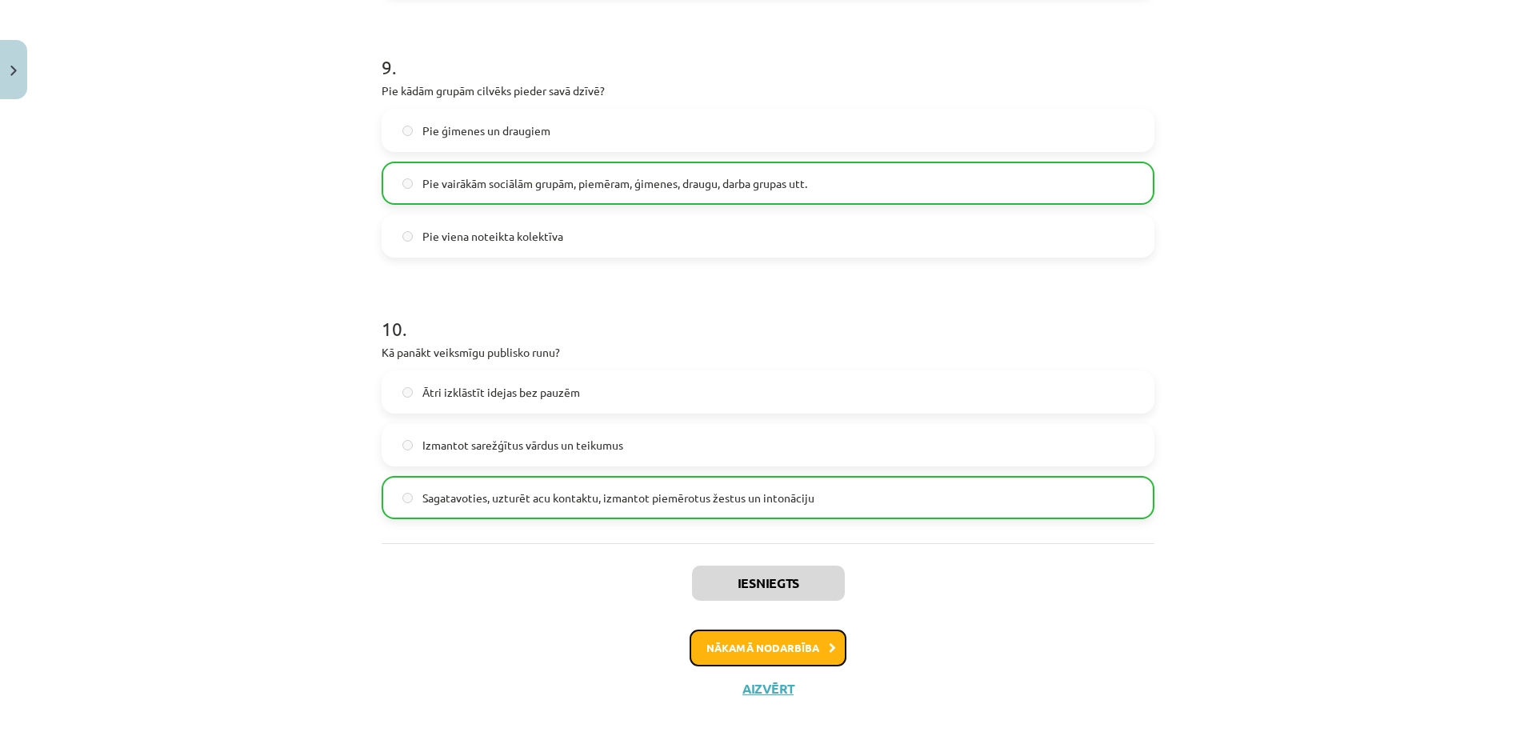
click at [817, 648] on button "Nākamā nodarbība" at bounding box center [768, 648] width 157 height 37
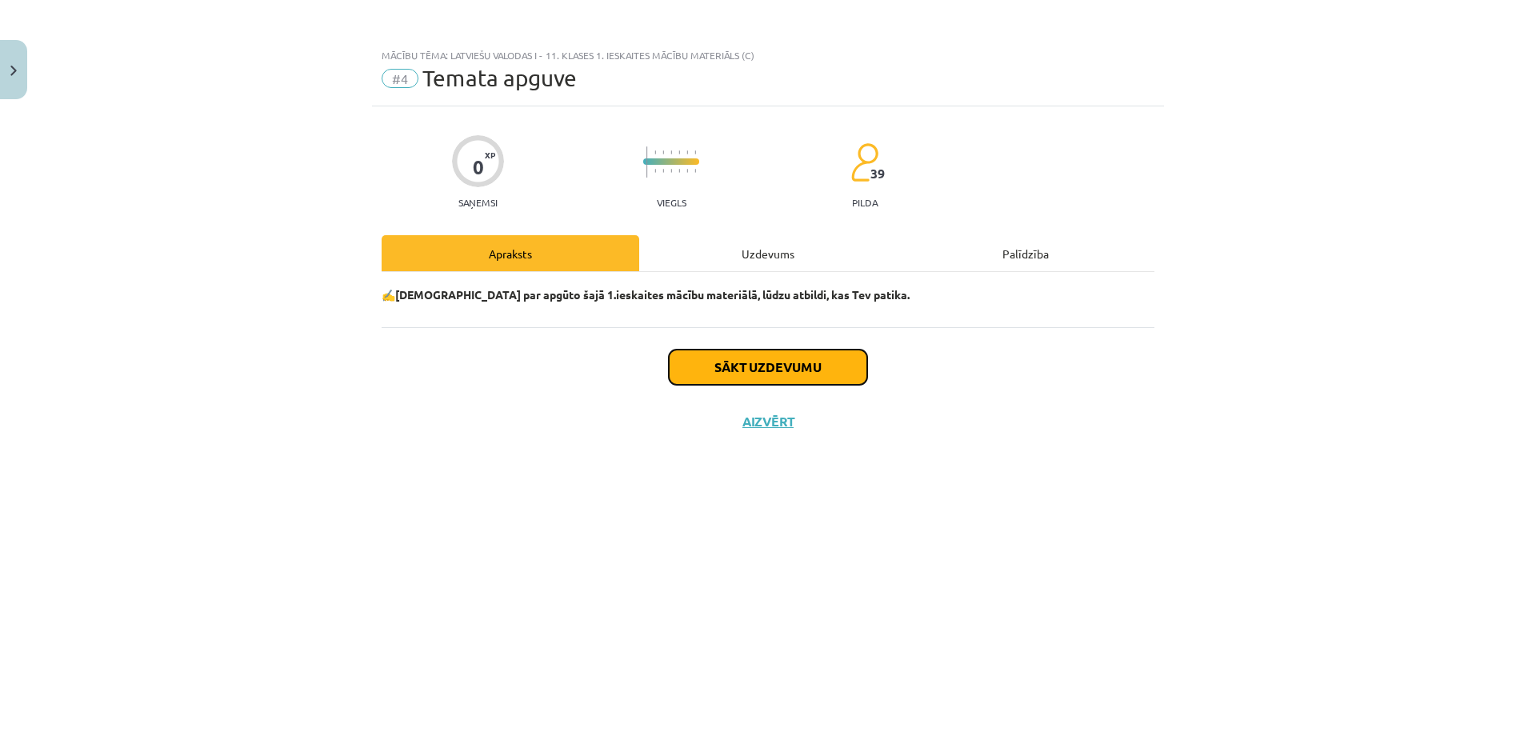
click at [771, 370] on button "Sākt uzdevumu" at bounding box center [768, 367] width 198 height 35
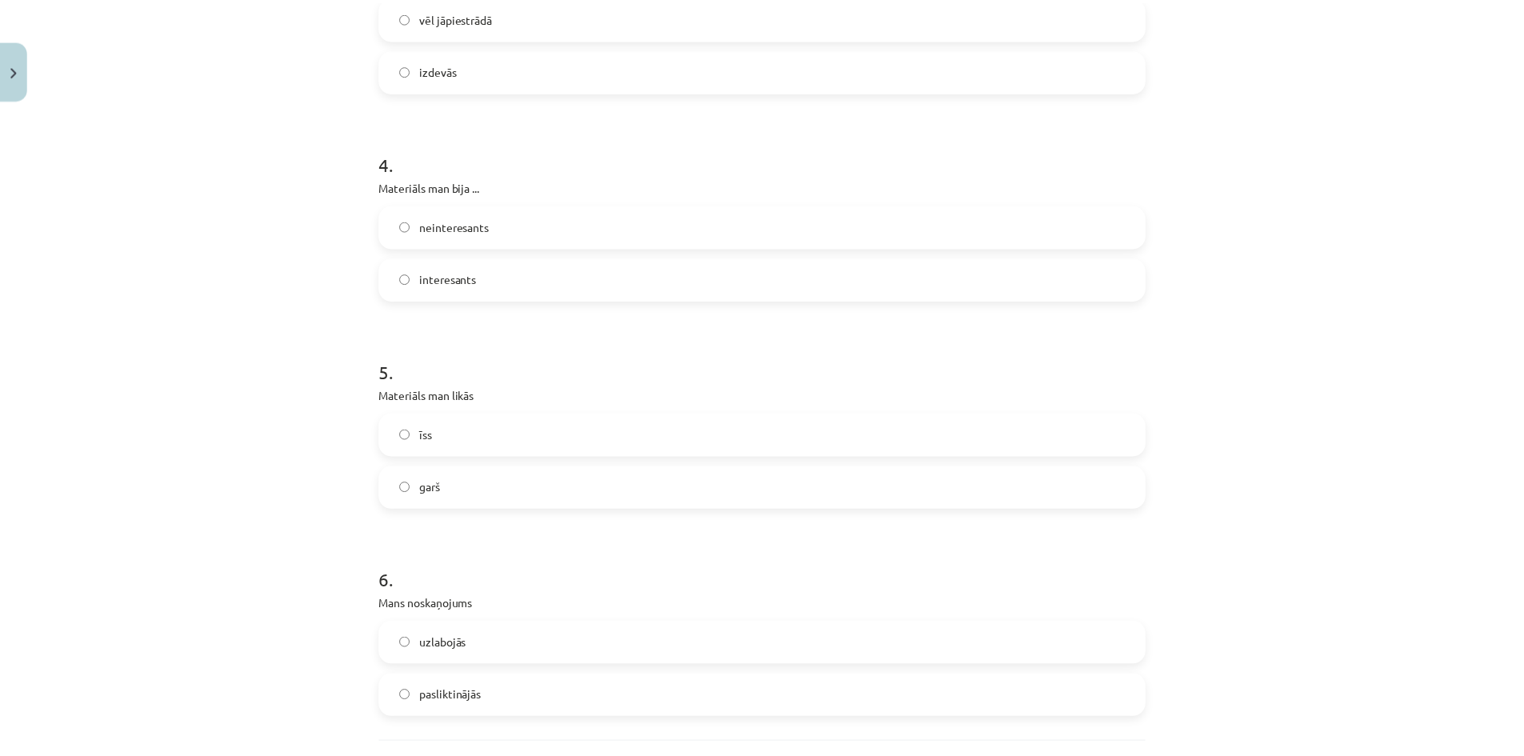
scroll to position [1188, 0]
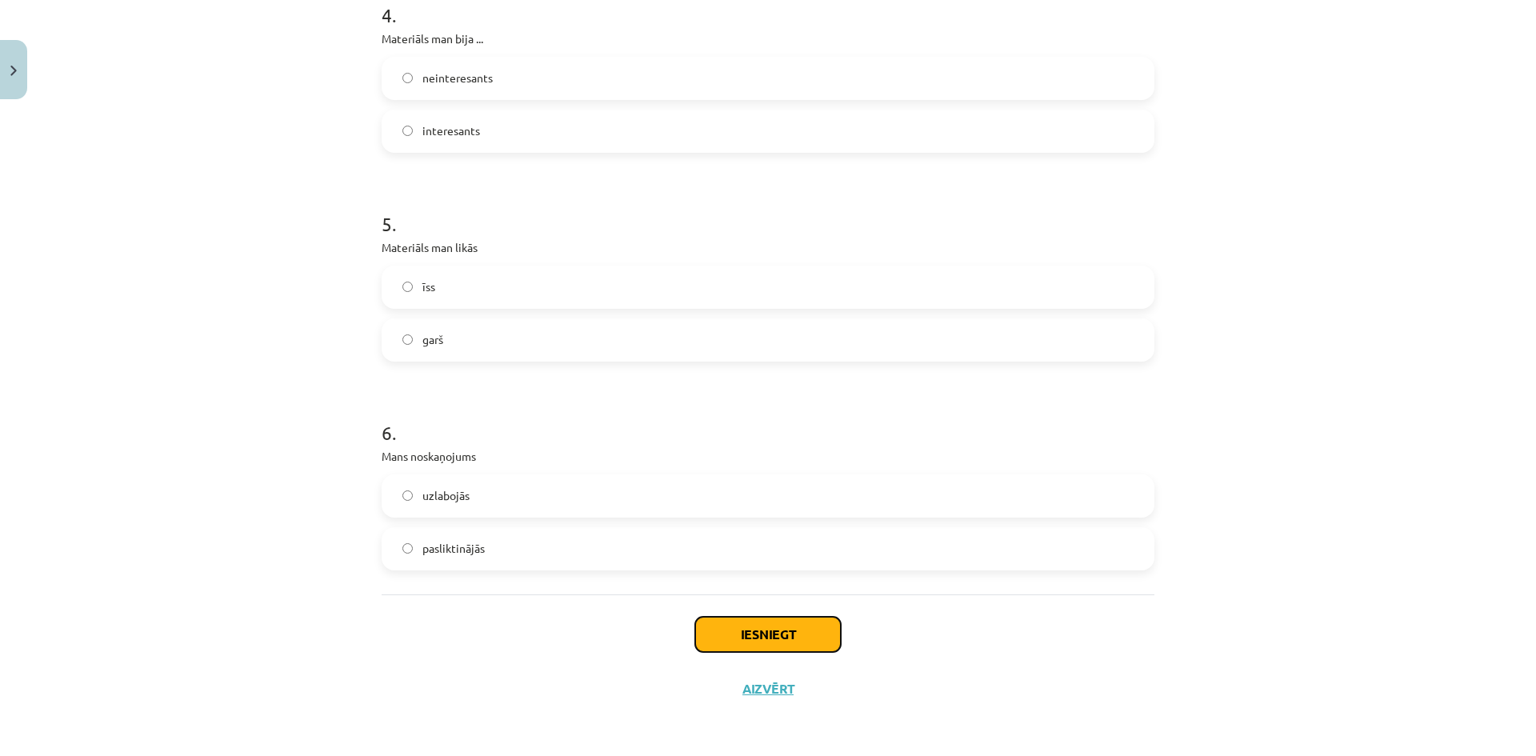
click at [762, 643] on button "Iesniegt" at bounding box center [768, 634] width 146 height 35
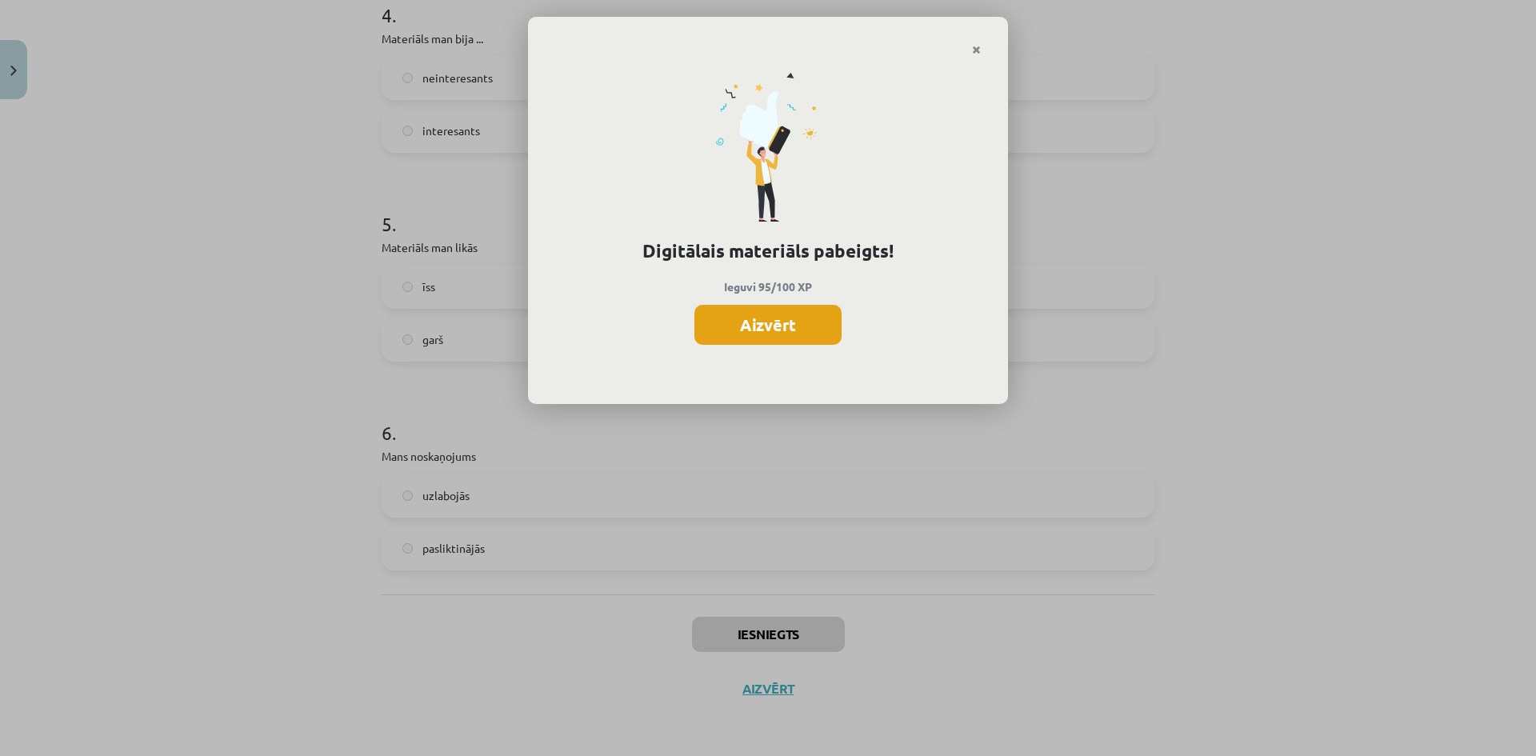
click at [766, 322] on button "Aizvērt" at bounding box center [767, 325] width 147 height 40
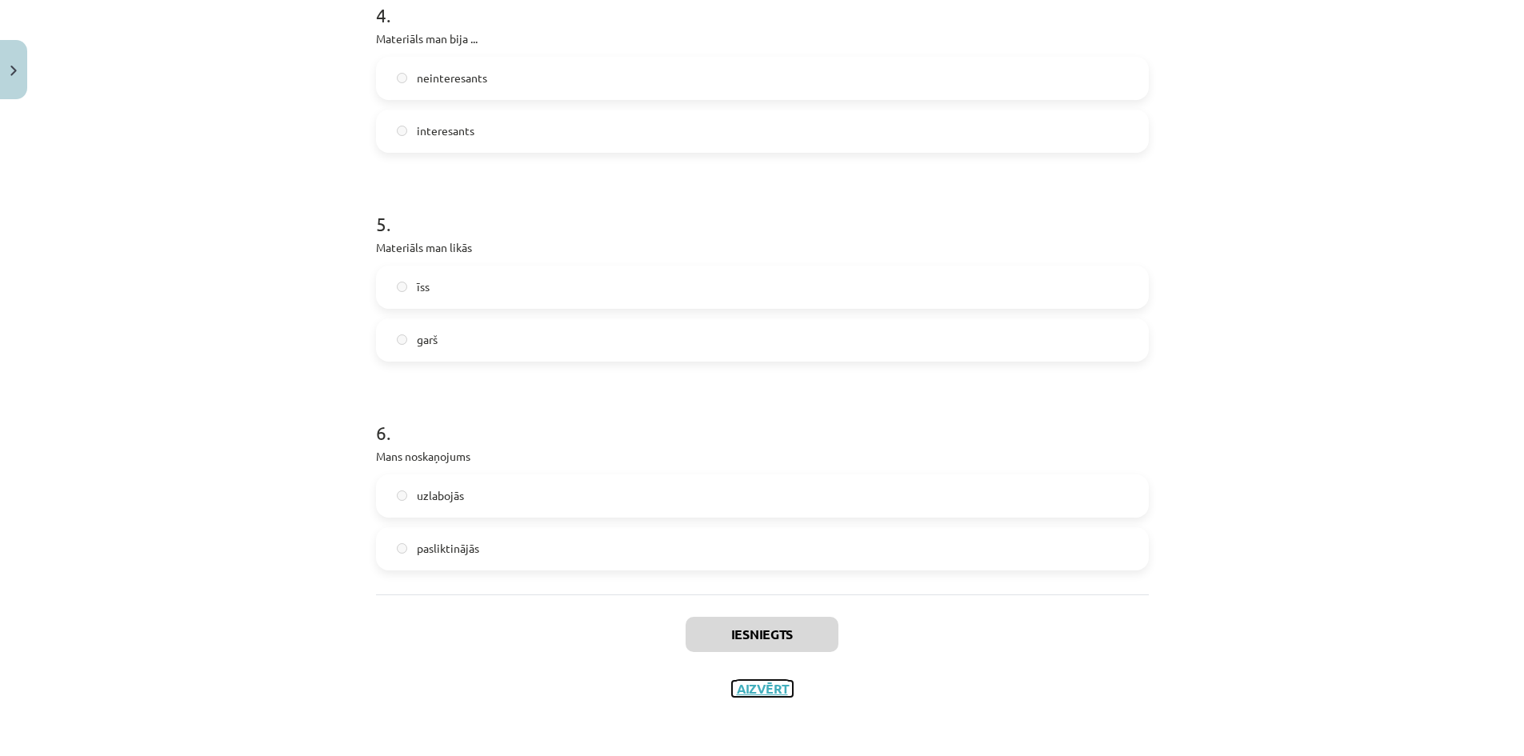
click at [760, 688] on button "Aizvērt" at bounding box center [762, 689] width 61 height 16
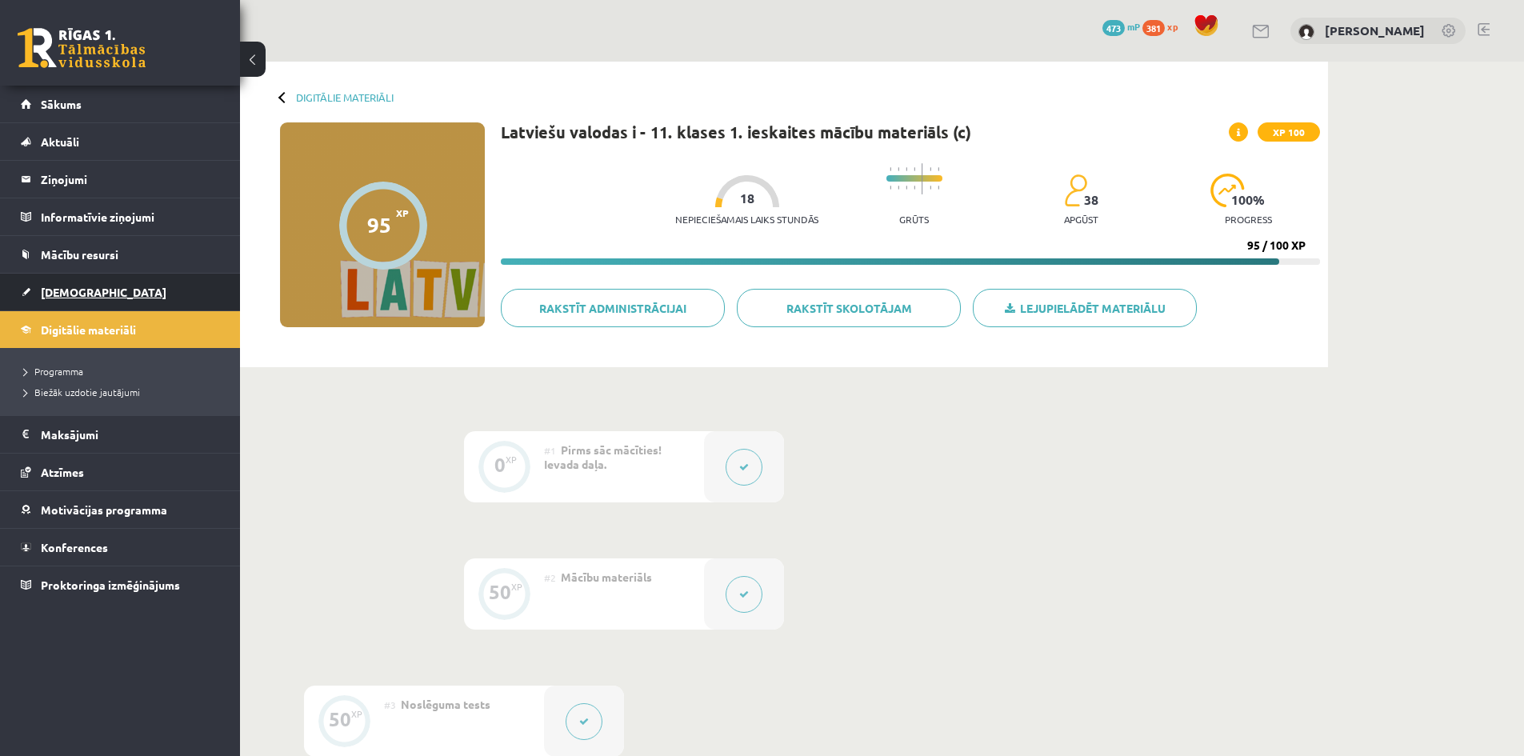
click at [62, 292] on span "[DEMOGRAPHIC_DATA]" at bounding box center [104, 292] width 126 height 14
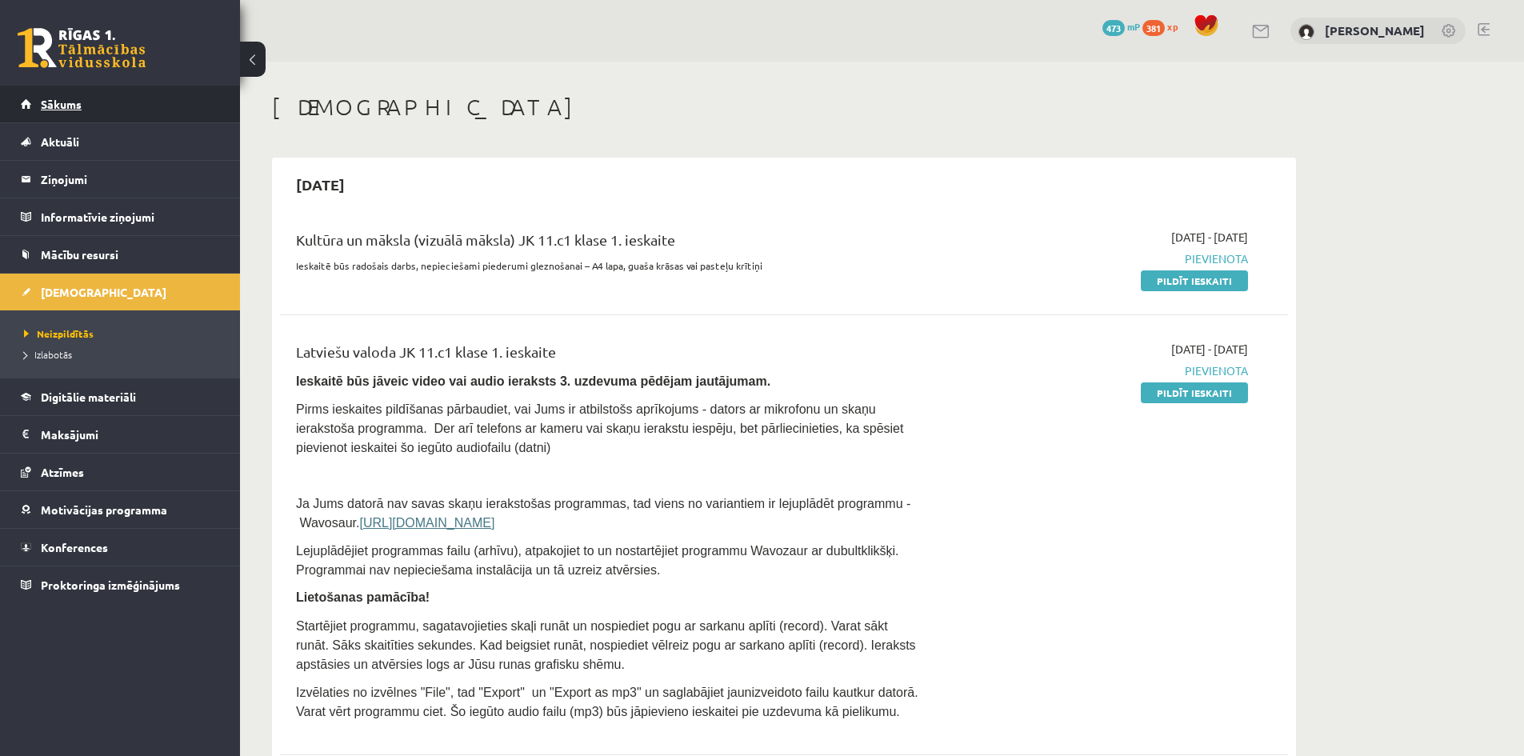
click at [62, 105] on span "Sākums" at bounding box center [61, 104] width 41 height 14
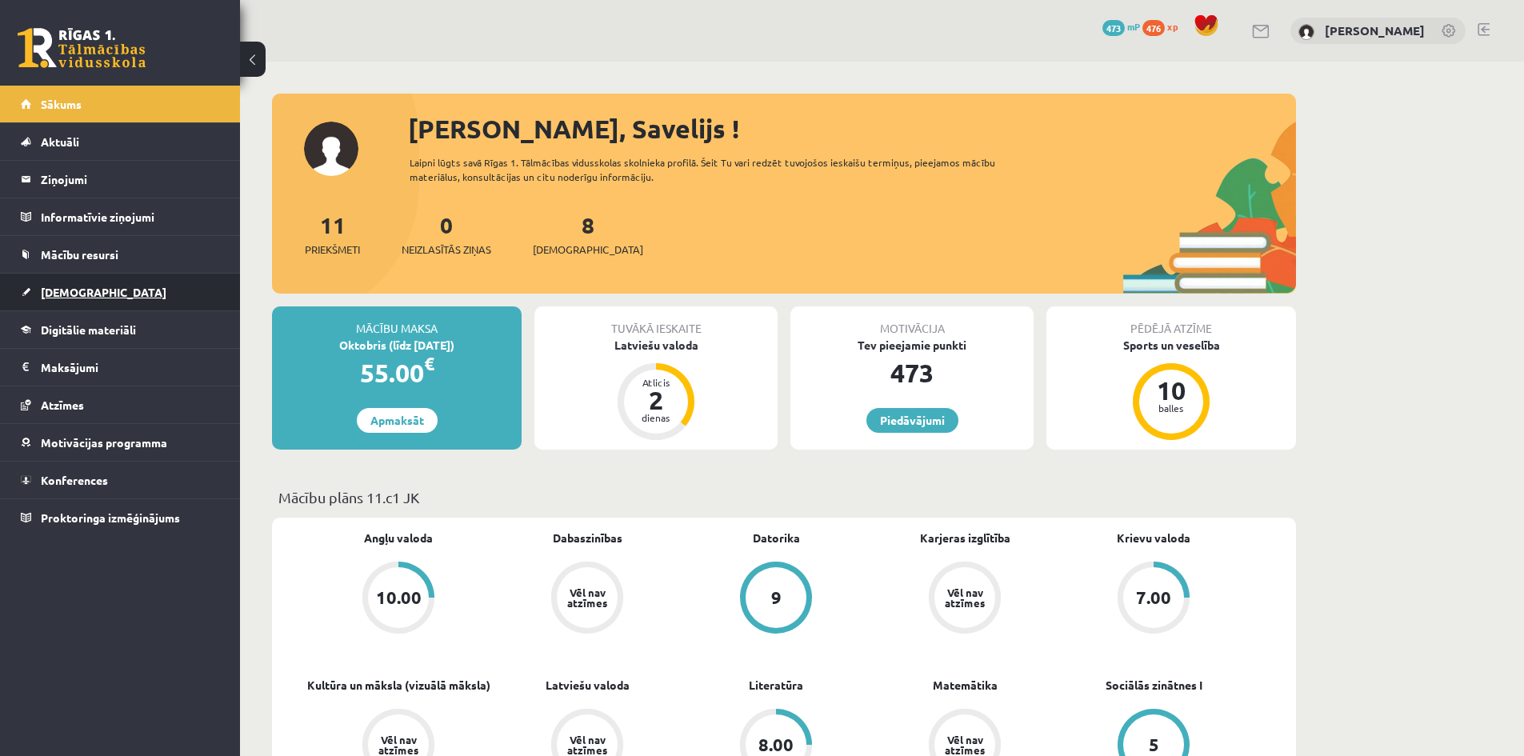
click at [66, 291] on span "[DEMOGRAPHIC_DATA]" at bounding box center [104, 292] width 126 height 14
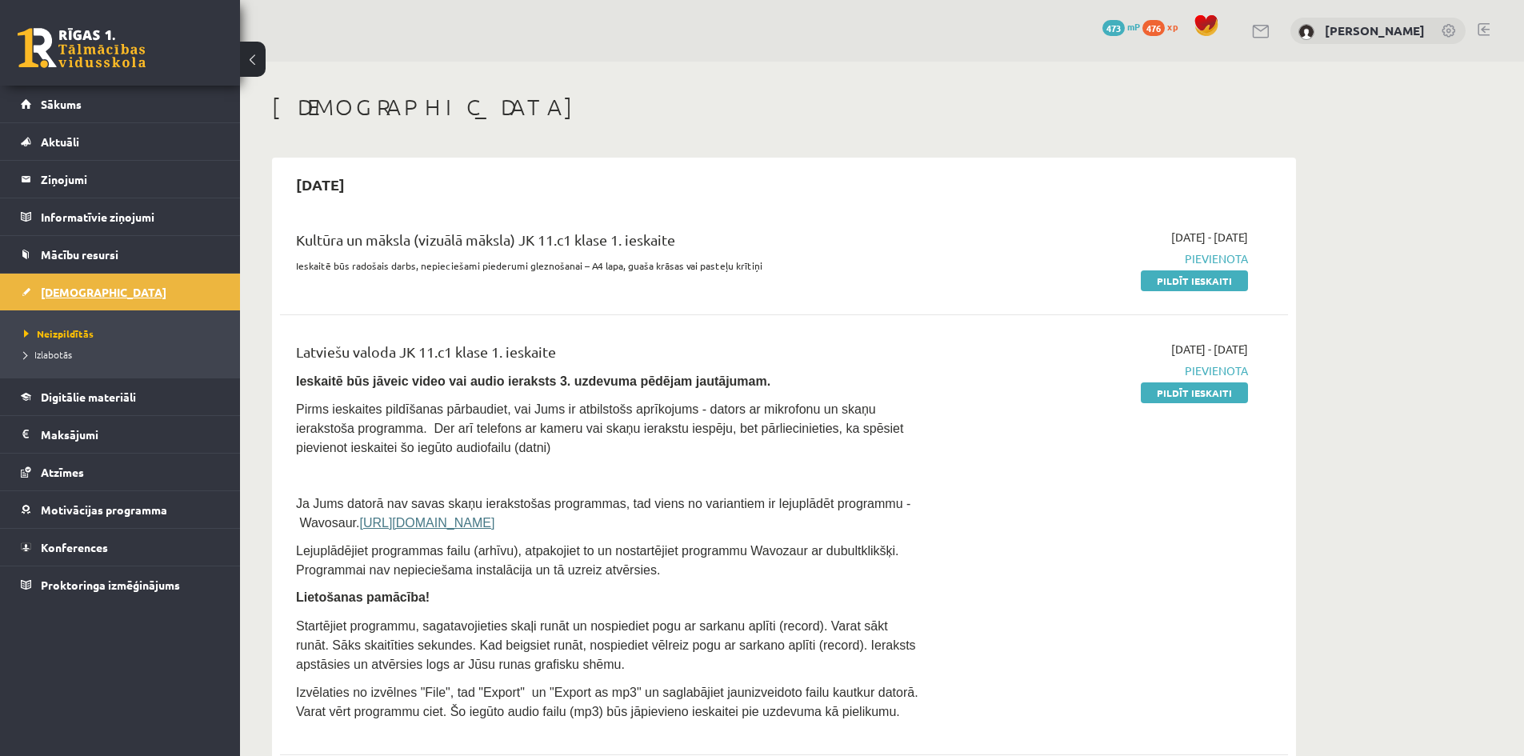
click at [60, 295] on span "[DEMOGRAPHIC_DATA]" at bounding box center [104, 292] width 126 height 14
click at [58, 100] on span "Sākums" at bounding box center [61, 104] width 41 height 14
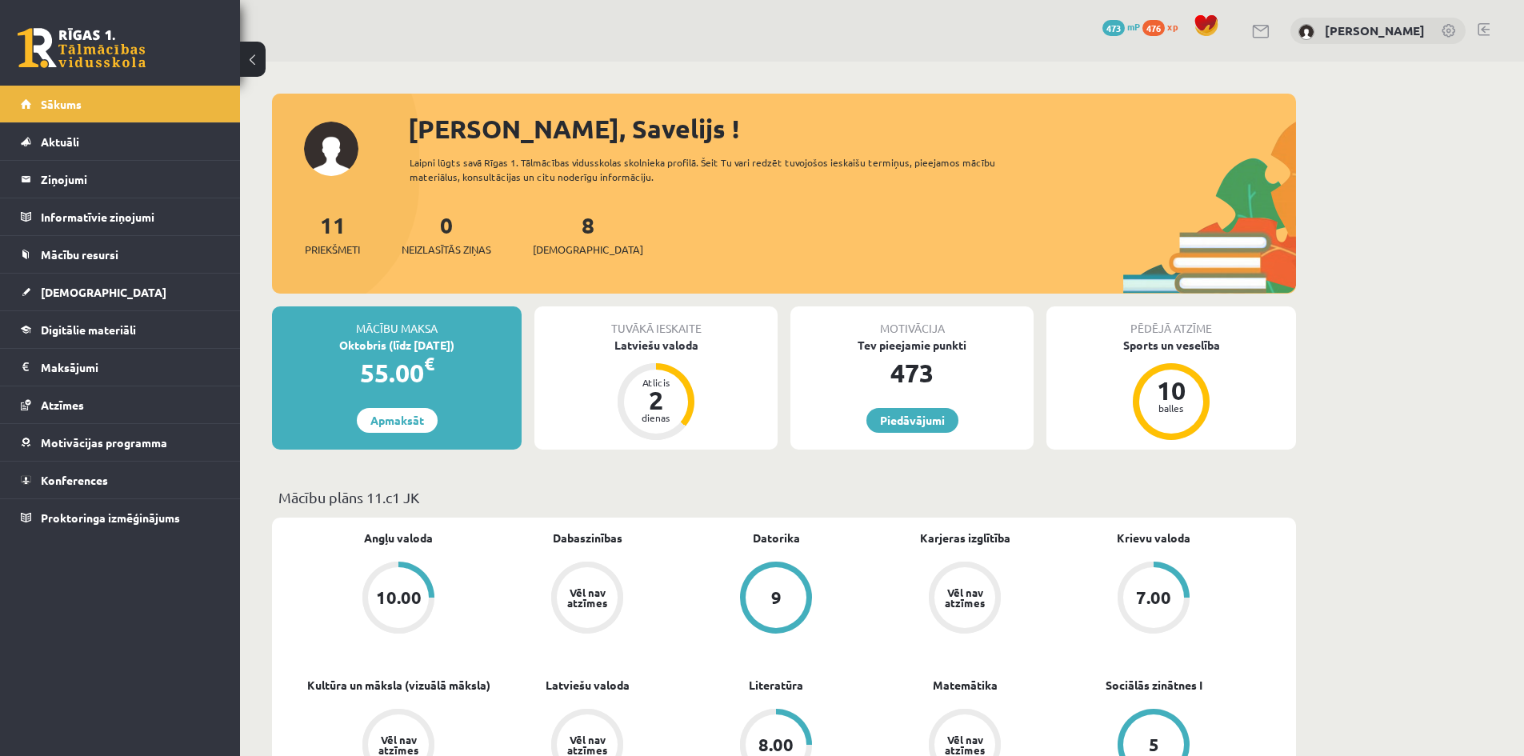
click at [60, 290] on span "[DEMOGRAPHIC_DATA]" at bounding box center [104, 292] width 126 height 14
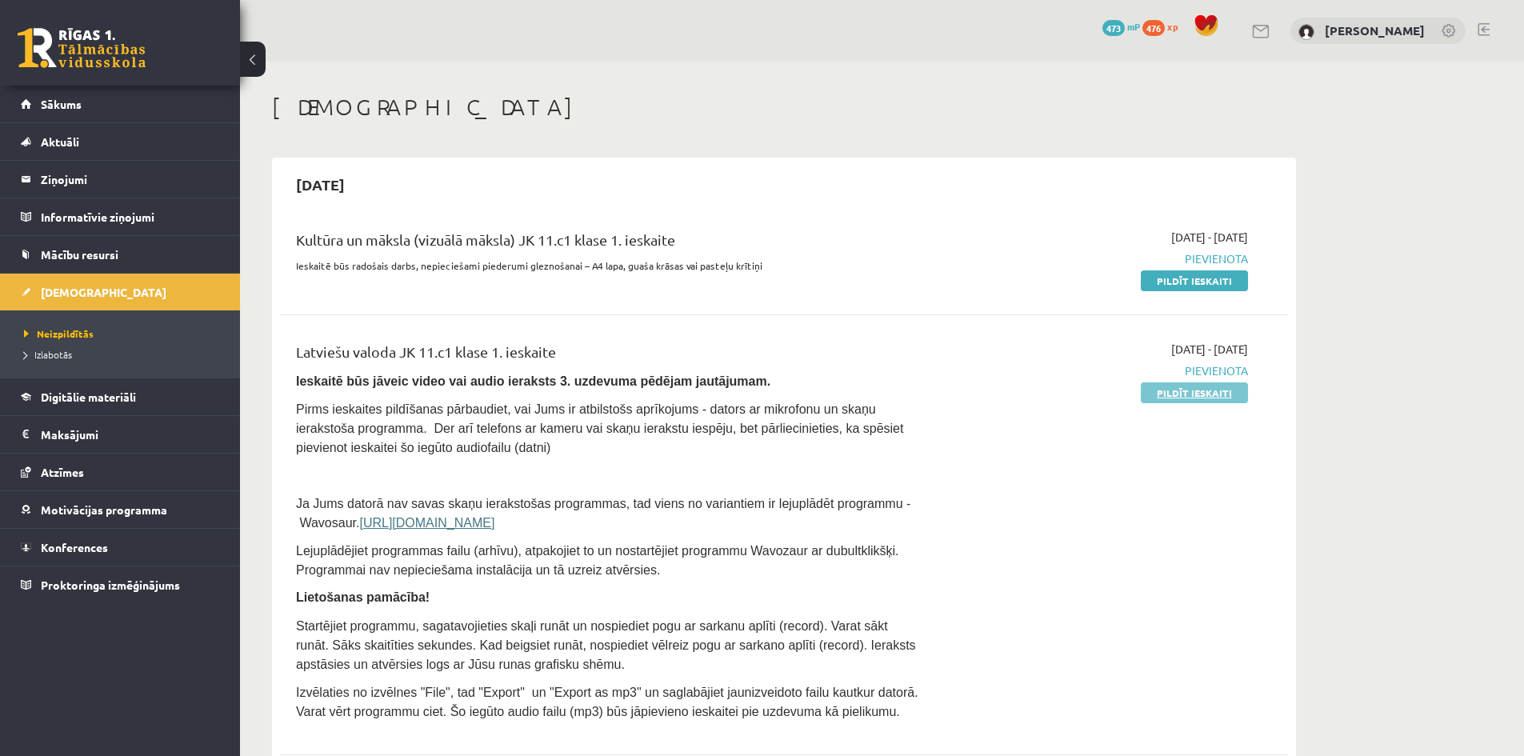
click at [1205, 397] on link "Pildīt ieskaiti" at bounding box center [1194, 392] width 107 height 21
drag, startPoint x: 1221, startPoint y: 279, endPoint x: 850, endPoint y: 83, distance: 419.8
click at [1221, 279] on link "Pildīt ieskaiti" at bounding box center [1194, 280] width 107 height 21
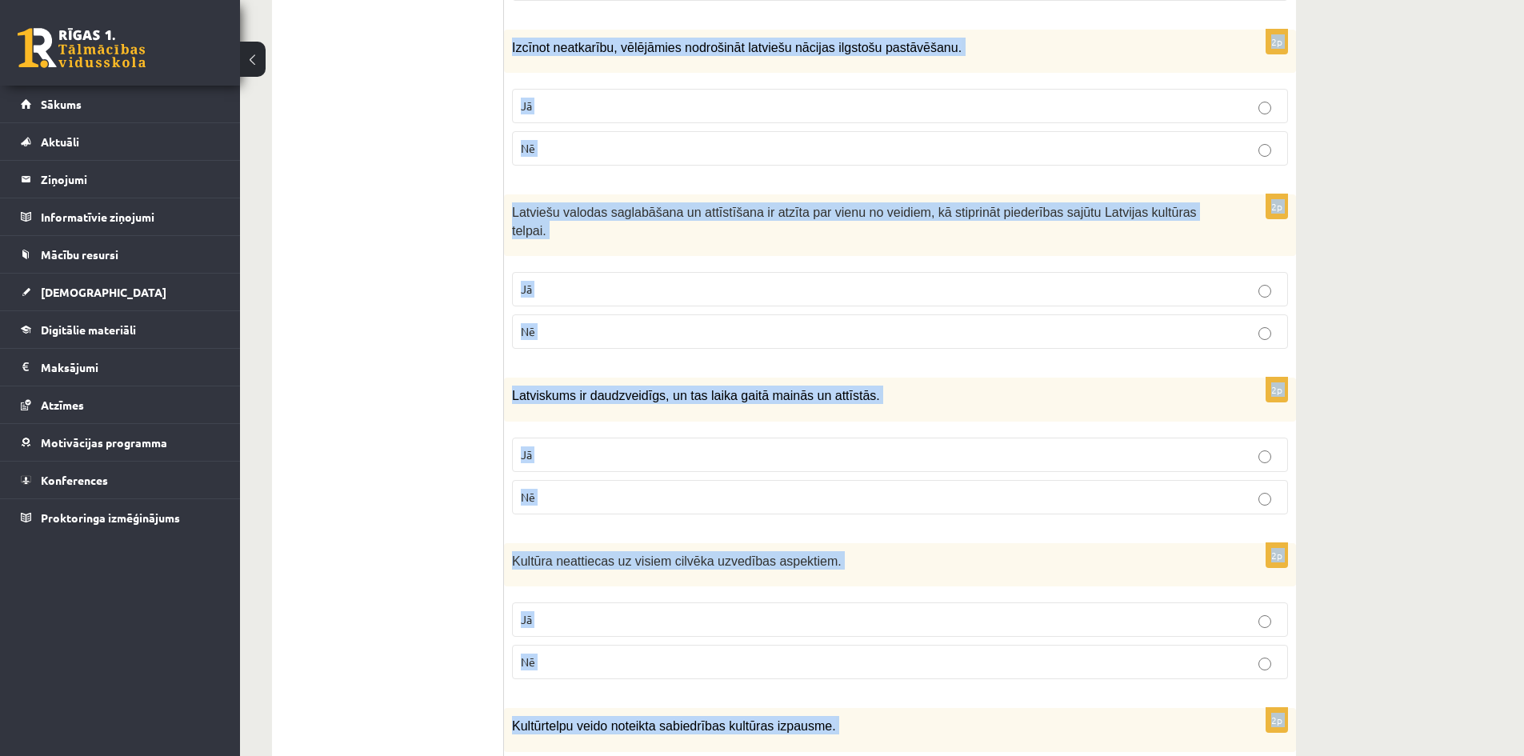
scroll to position [2129, 0]
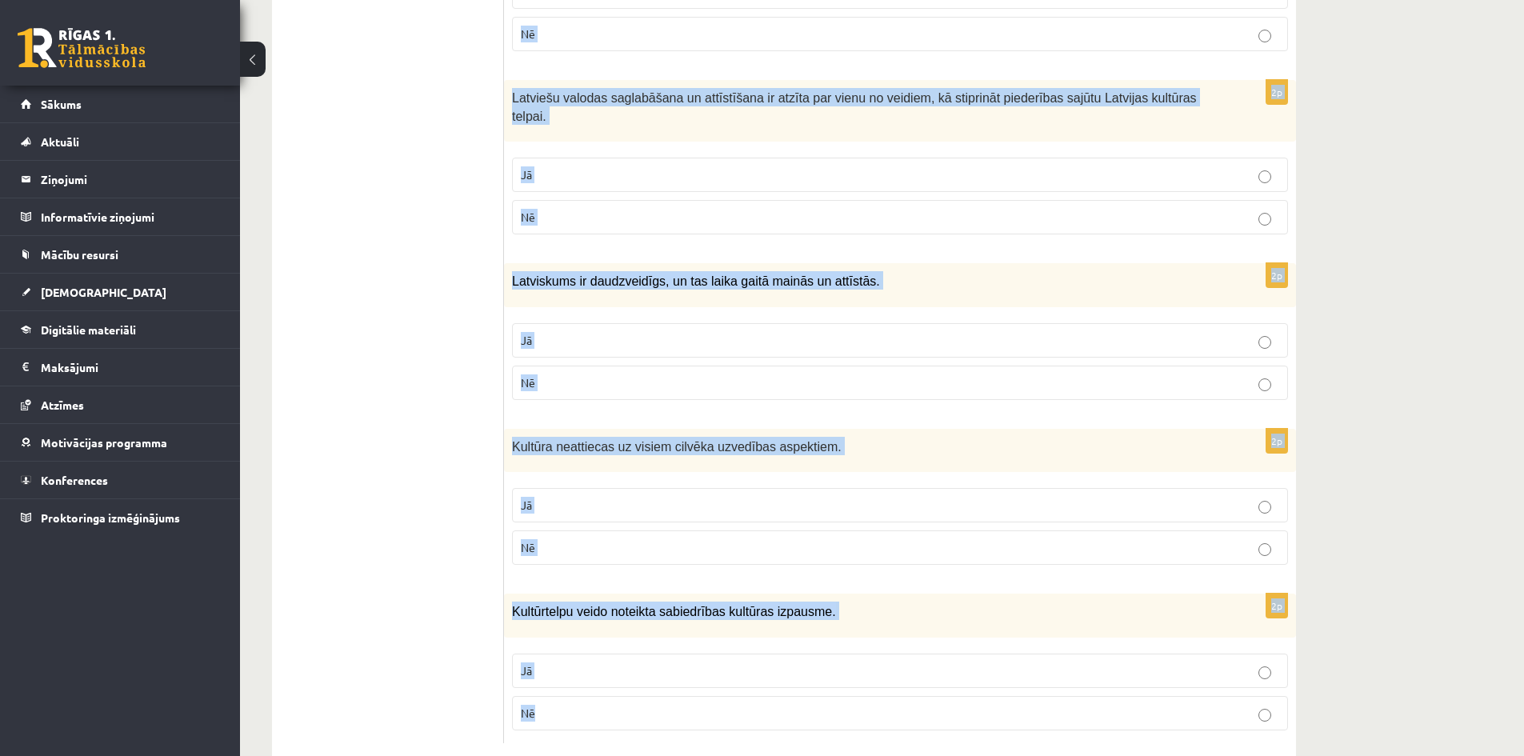
drag, startPoint x: 520, startPoint y: 240, endPoint x: 700, endPoint y: 663, distance: 459.9
copy form "Loremi dol sitametcons ad elitsed! 0d Eiusmodtemp incididu utlaboreetd, magnaal…"
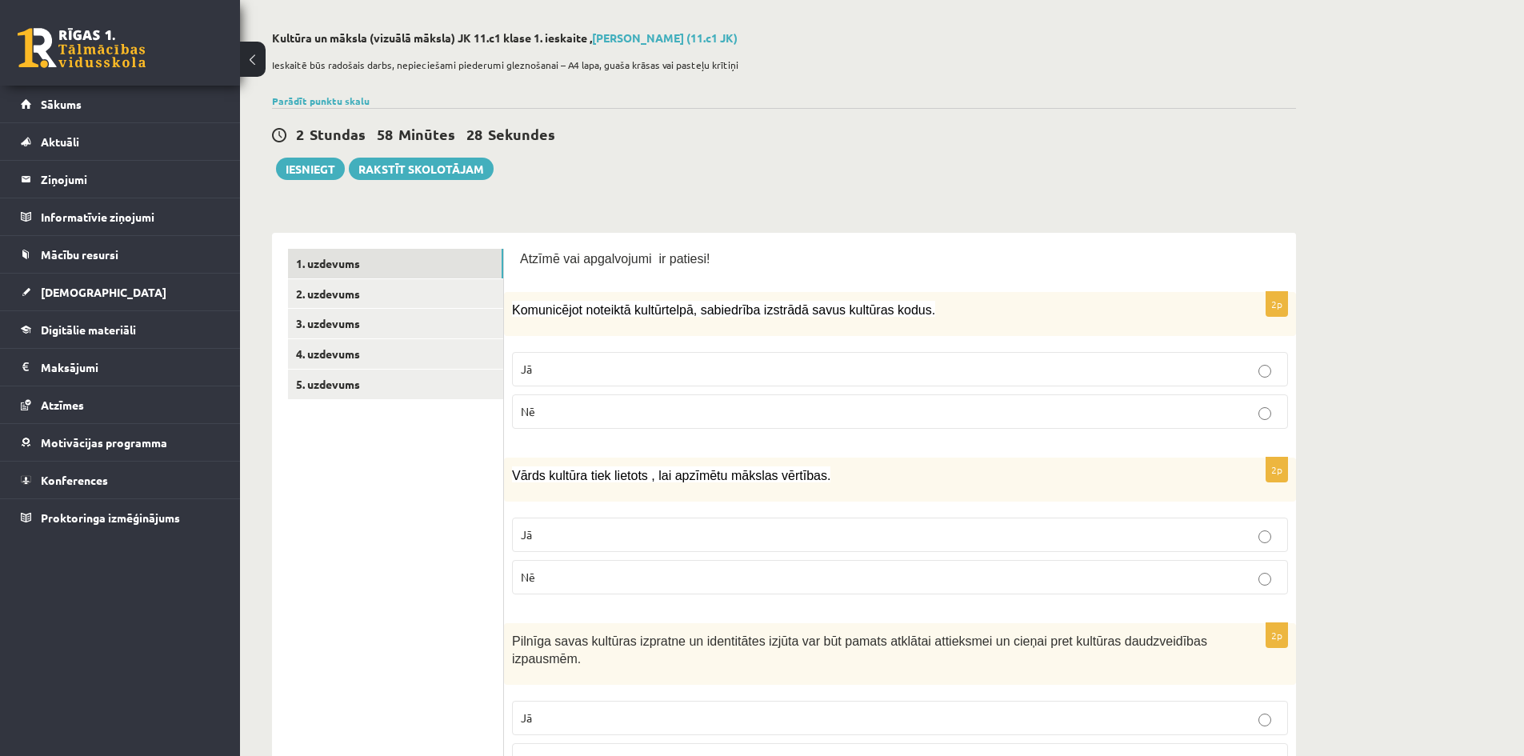
scroll to position [0, 0]
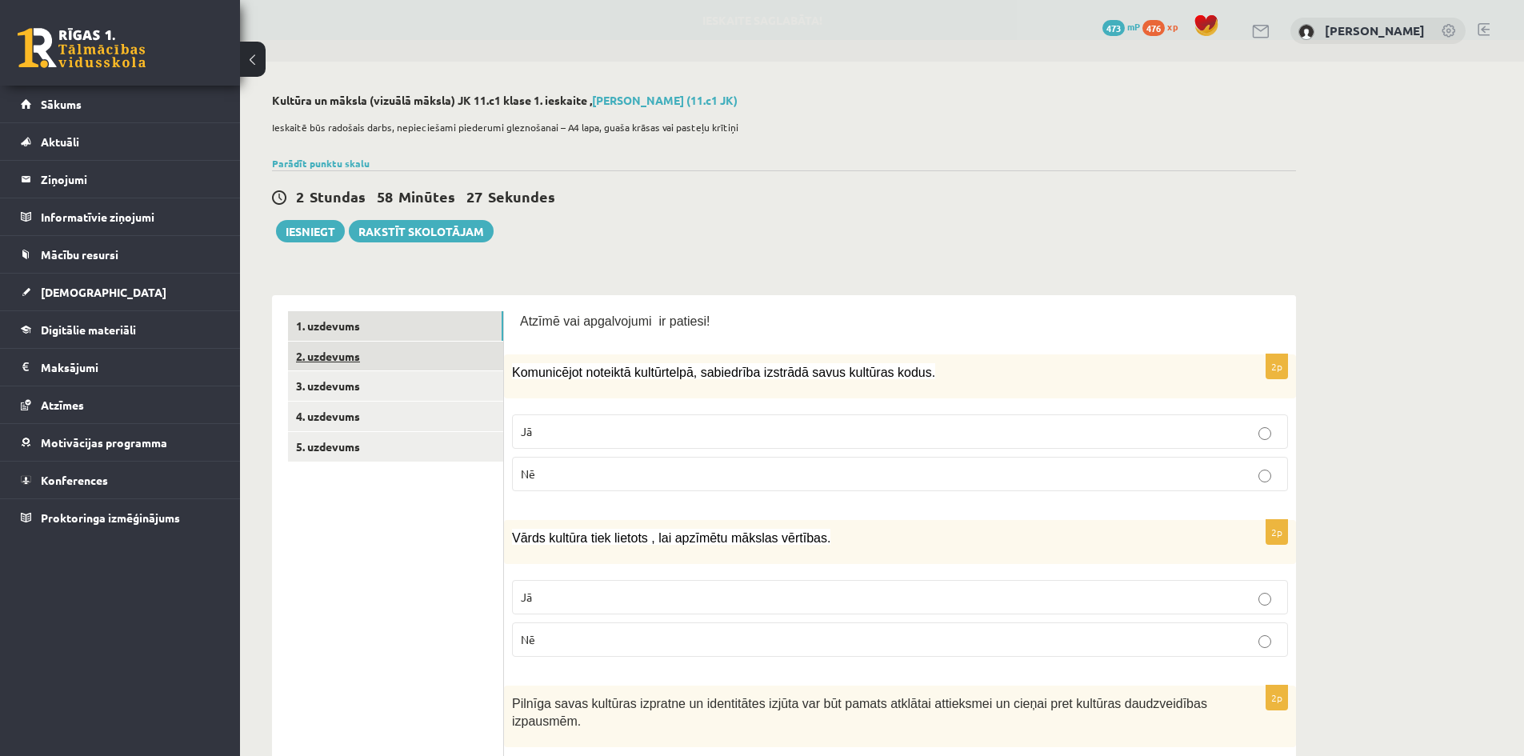
click at [321, 358] on link "2. uzdevums" at bounding box center [395, 357] width 215 height 30
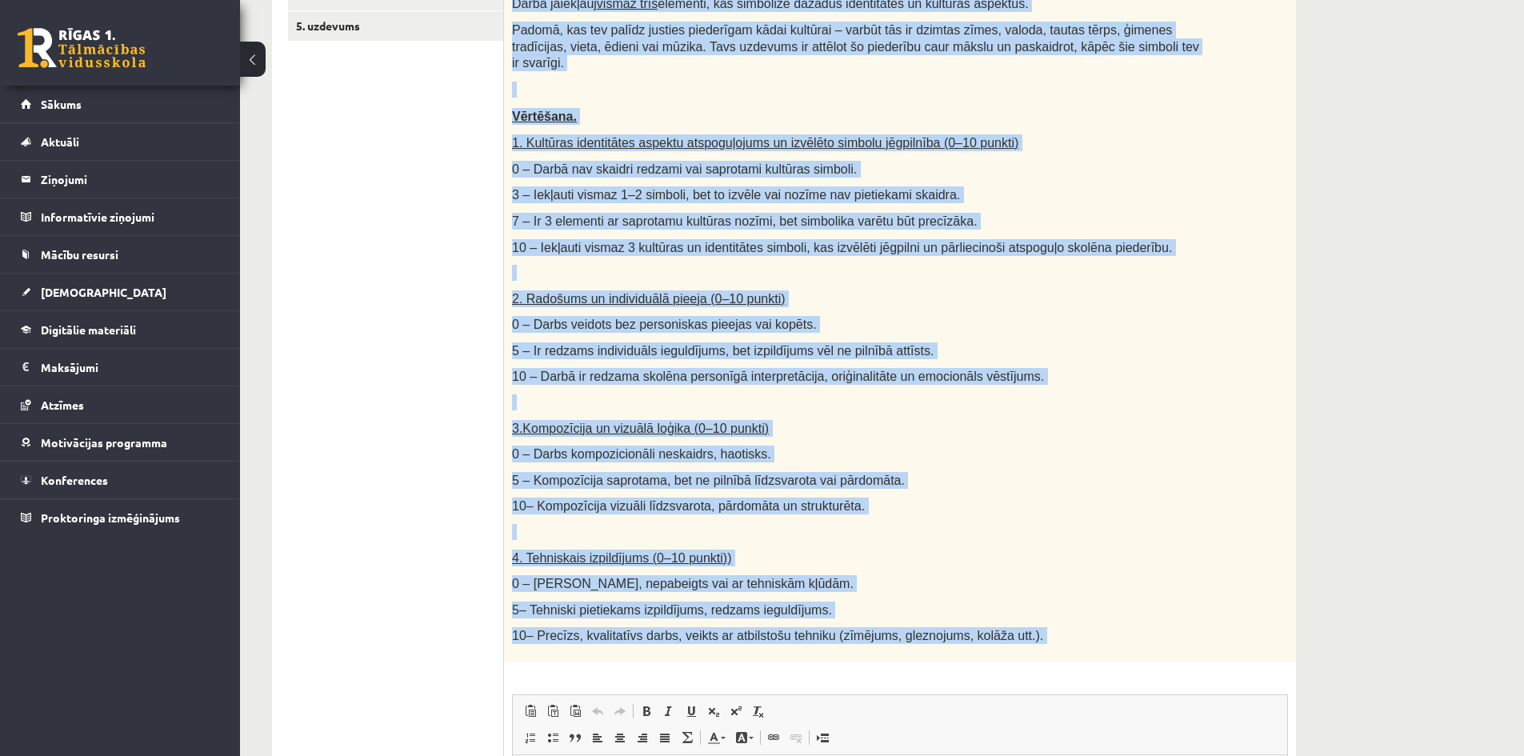
scroll to position [598, 0]
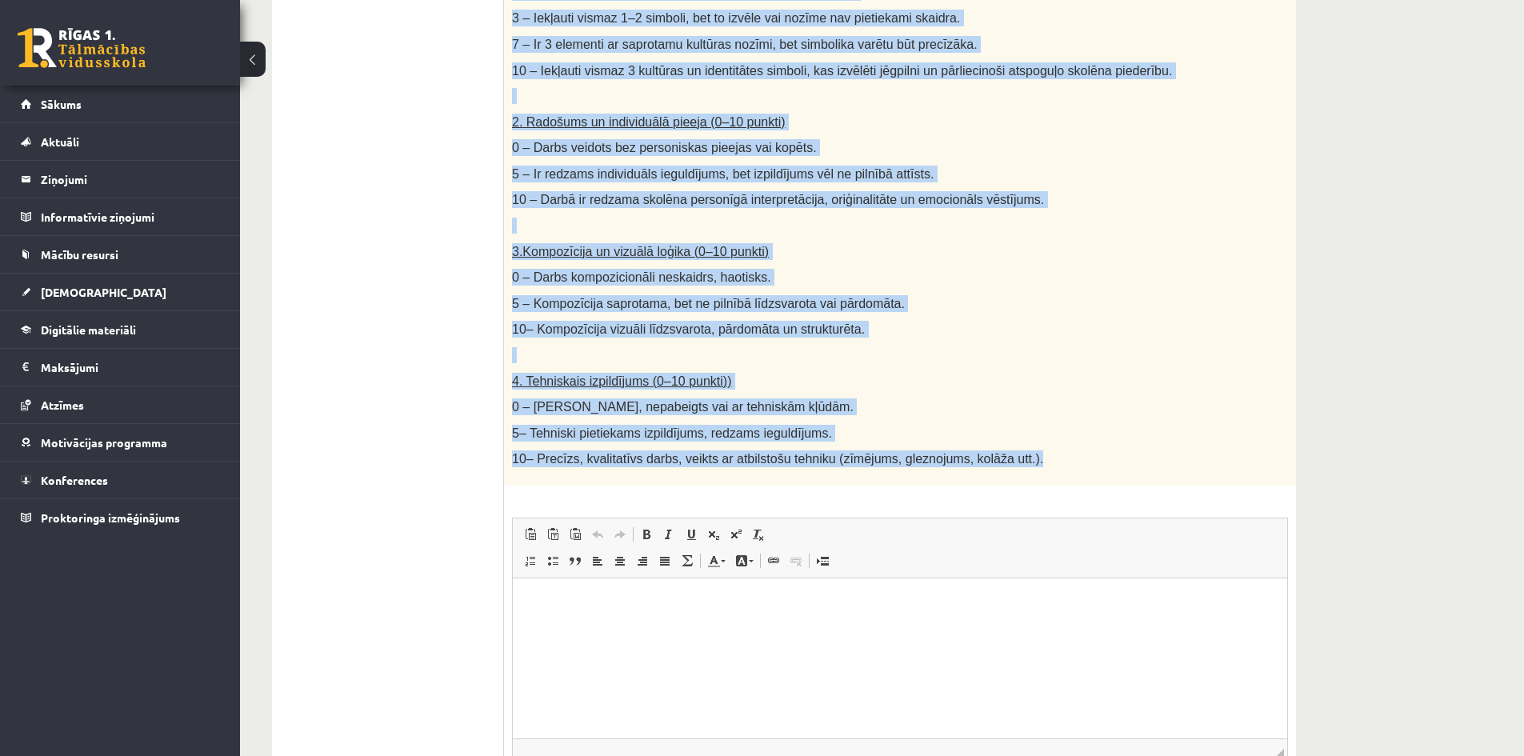
drag, startPoint x: 512, startPoint y: 342, endPoint x: 1009, endPoint y: 442, distance: 506.8
click at [1009, 442] on div "Radošs darbs. Izveido vizuālu mākslas darbu (zīmējumu, gleznu vai kolāžu), kas …" at bounding box center [900, 108] width 792 height 756
copy div "Loremi dolor. Sitamet consect adipisc elits (doeiusmo, tempor inc utlabo), etd …"
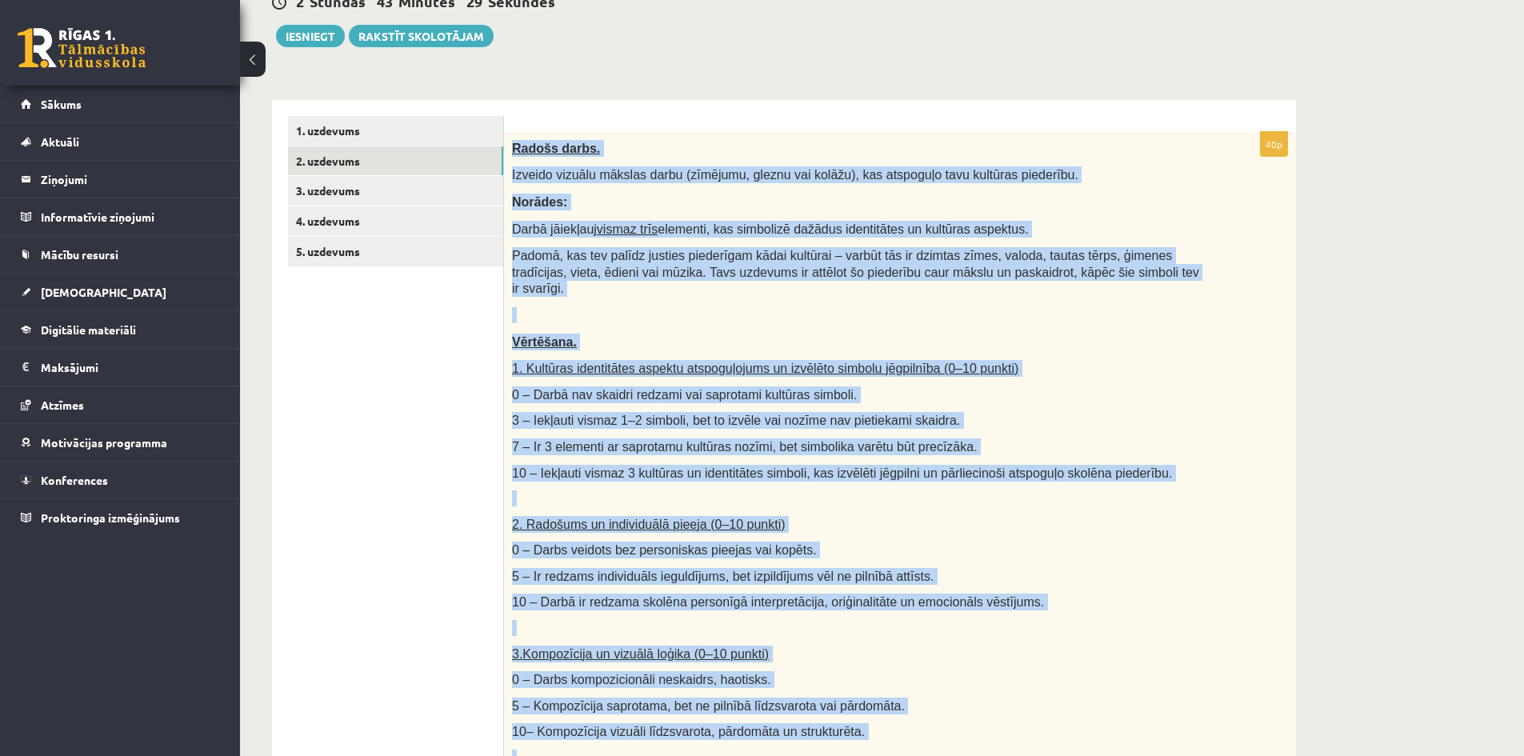
scroll to position [118, 0]
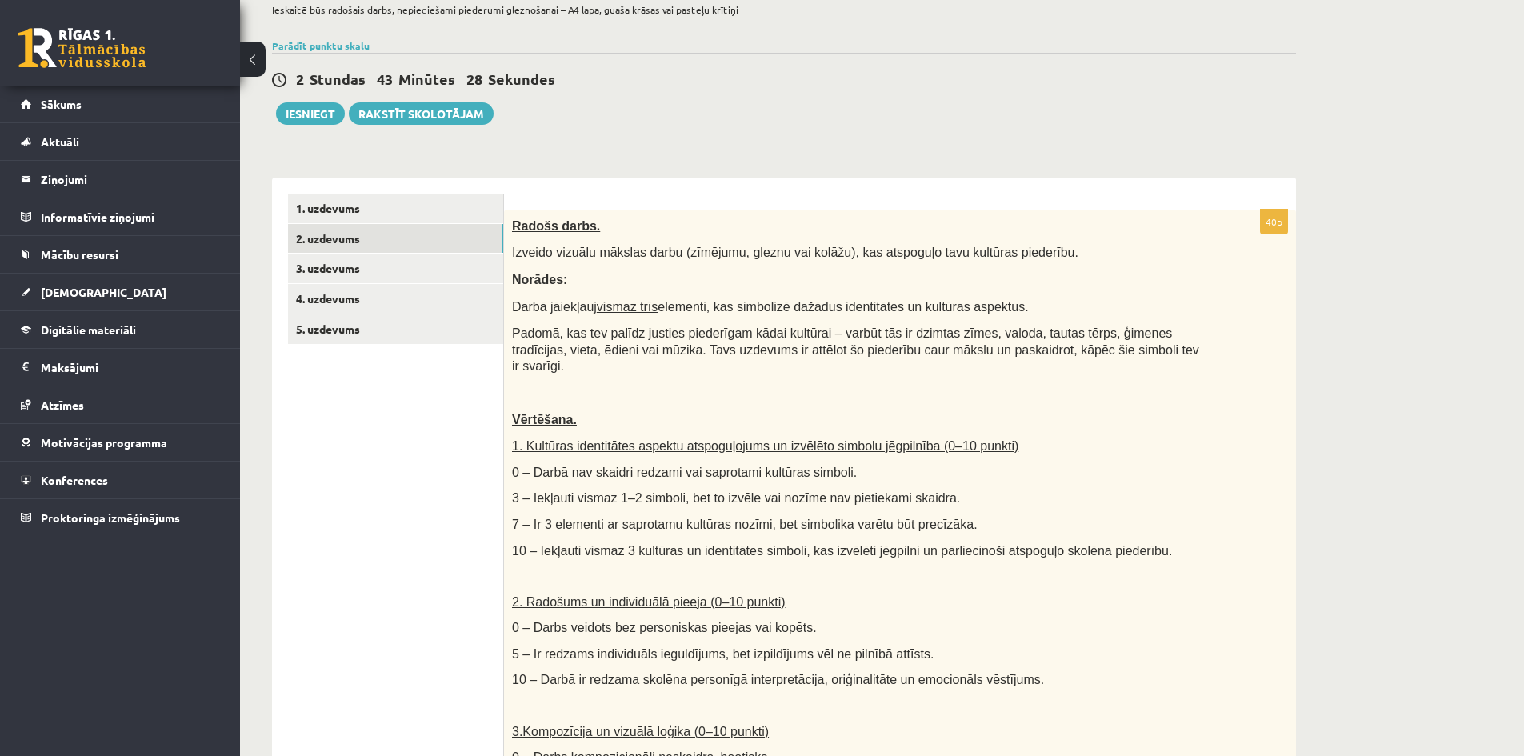
drag, startPoint x: 416, startPoint y: 423, endPoint x: 414, endPoint y: 402, distance: 20.9
click at [416, 423] on ul "1. uzdevums 2. uzdevums 3. uzdevums 4. uzdevums 5. uzdevums" at bounding box center [396, 762] width 216 height 1137
click at [328, 267] on link "3. uzdevums" at bounding box center [395, 269] width 215 height 30
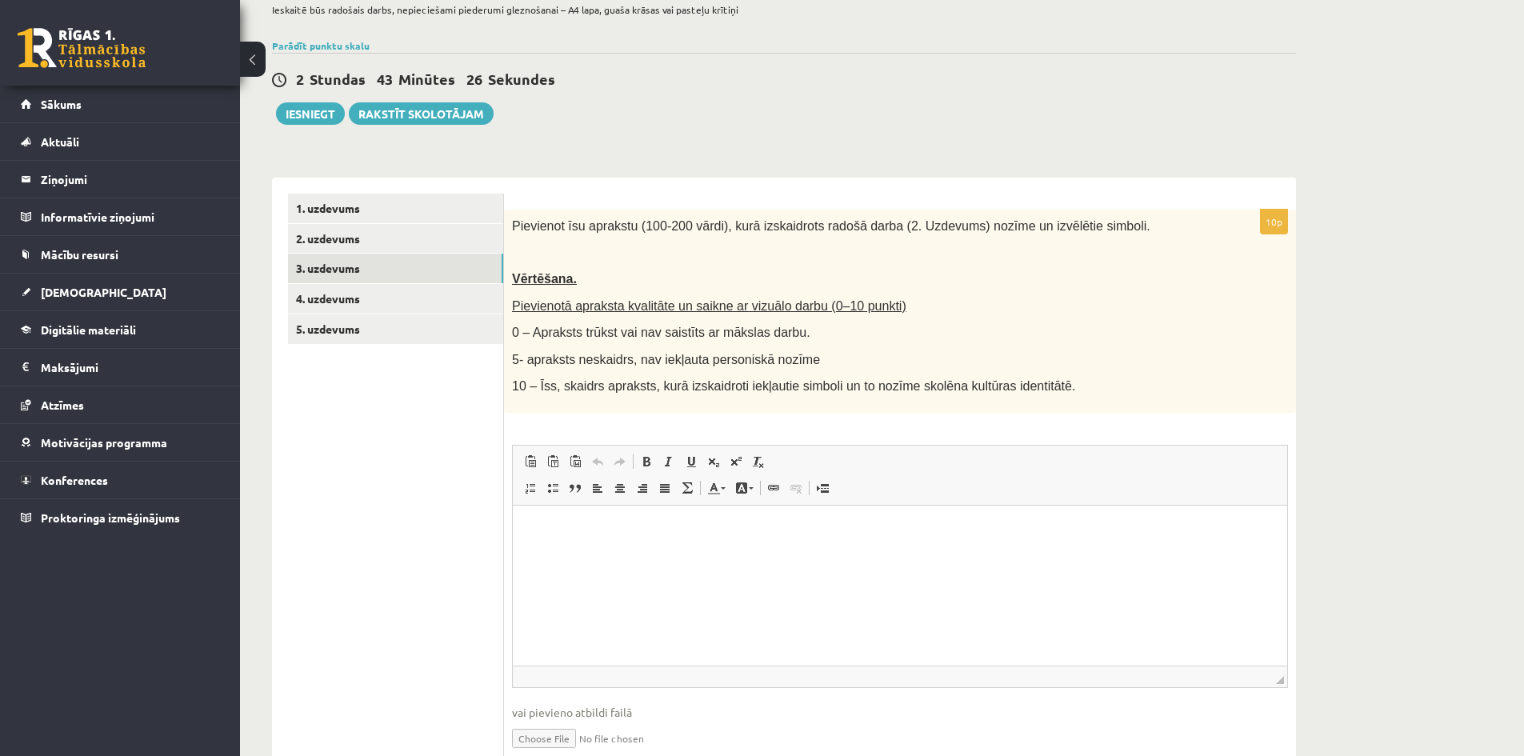
scroll to position [0, 0]
click at [318, 299] on link "4. uzdevums" at bounding box center [395, 299] width 215 height 30
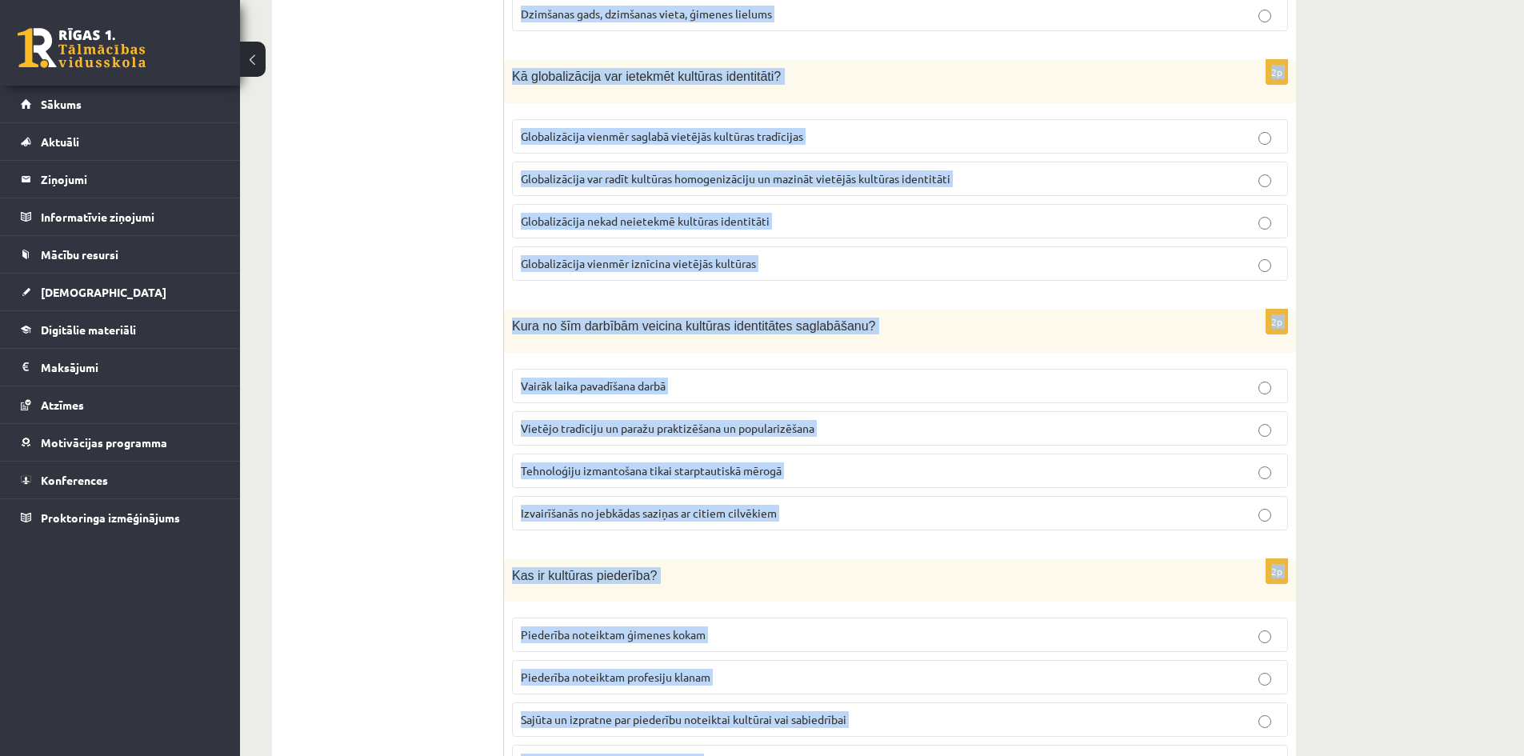
scroll to position [2100, 0]
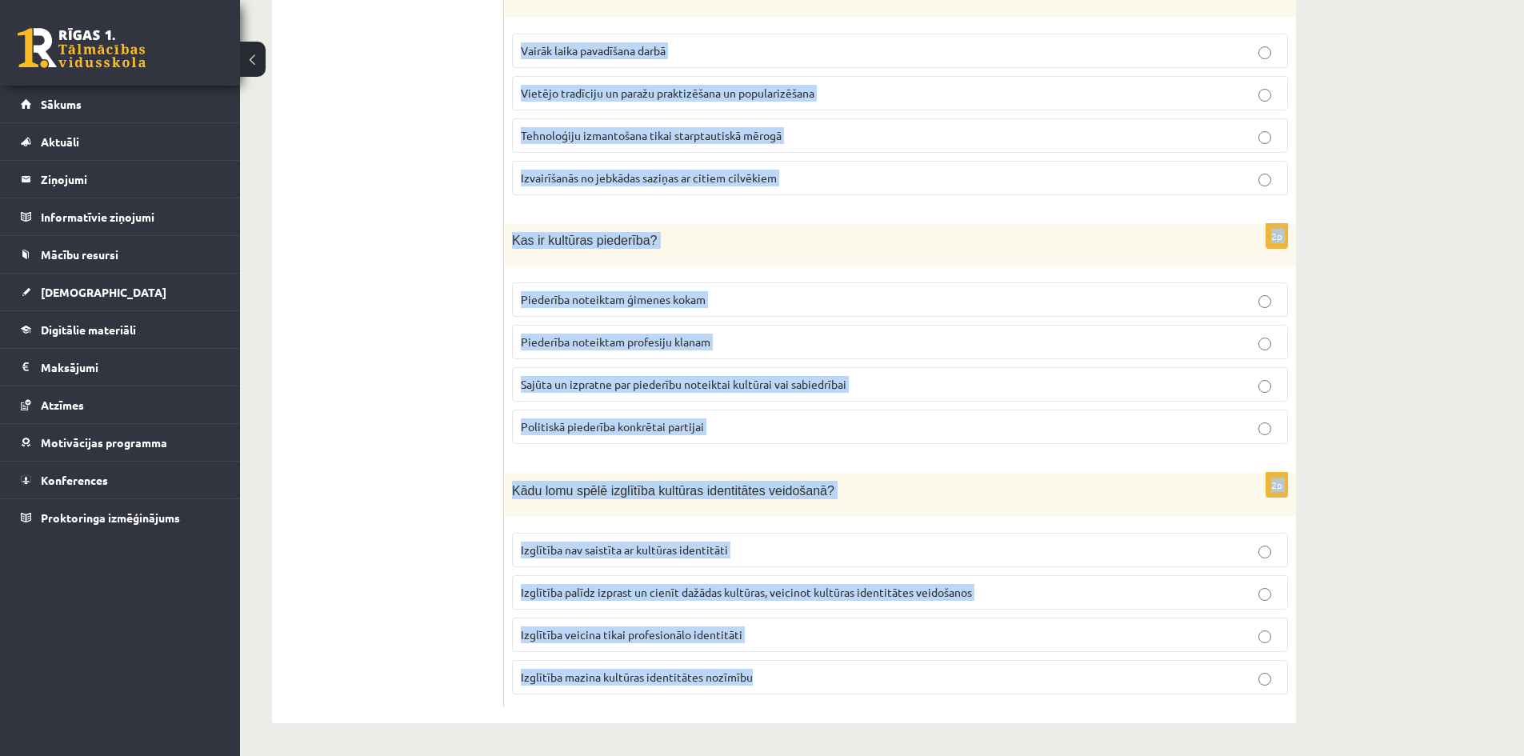
drag, startPoint x: 512, startPoint y: 226, endPoint x: 798, endPoint y: 674, distance: 532.4
copy form "Lor ip dolorsit ametconsec? Adipisci elitseddo eiusmo. Temporinci utlaboreetdo …"
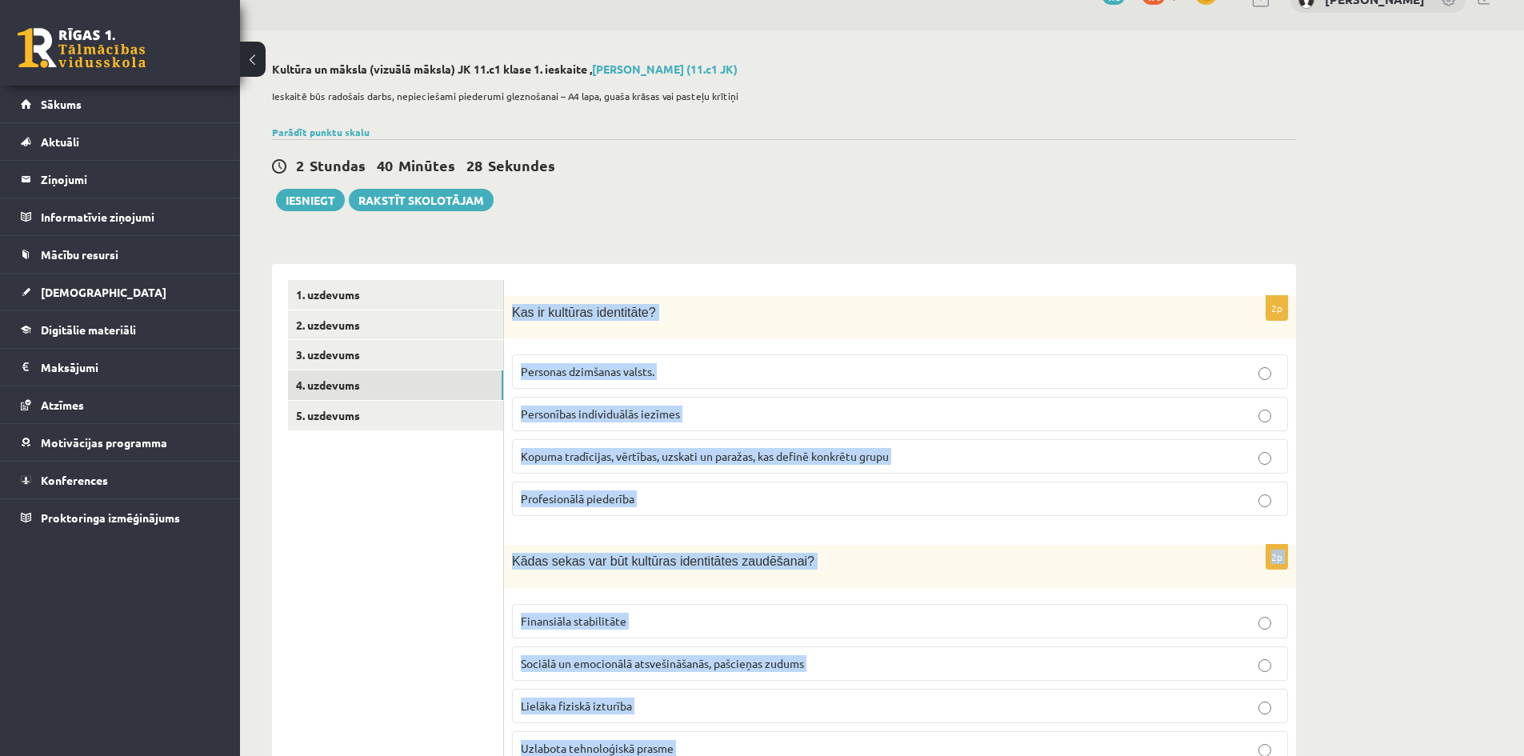
scroll to position [0, 0]
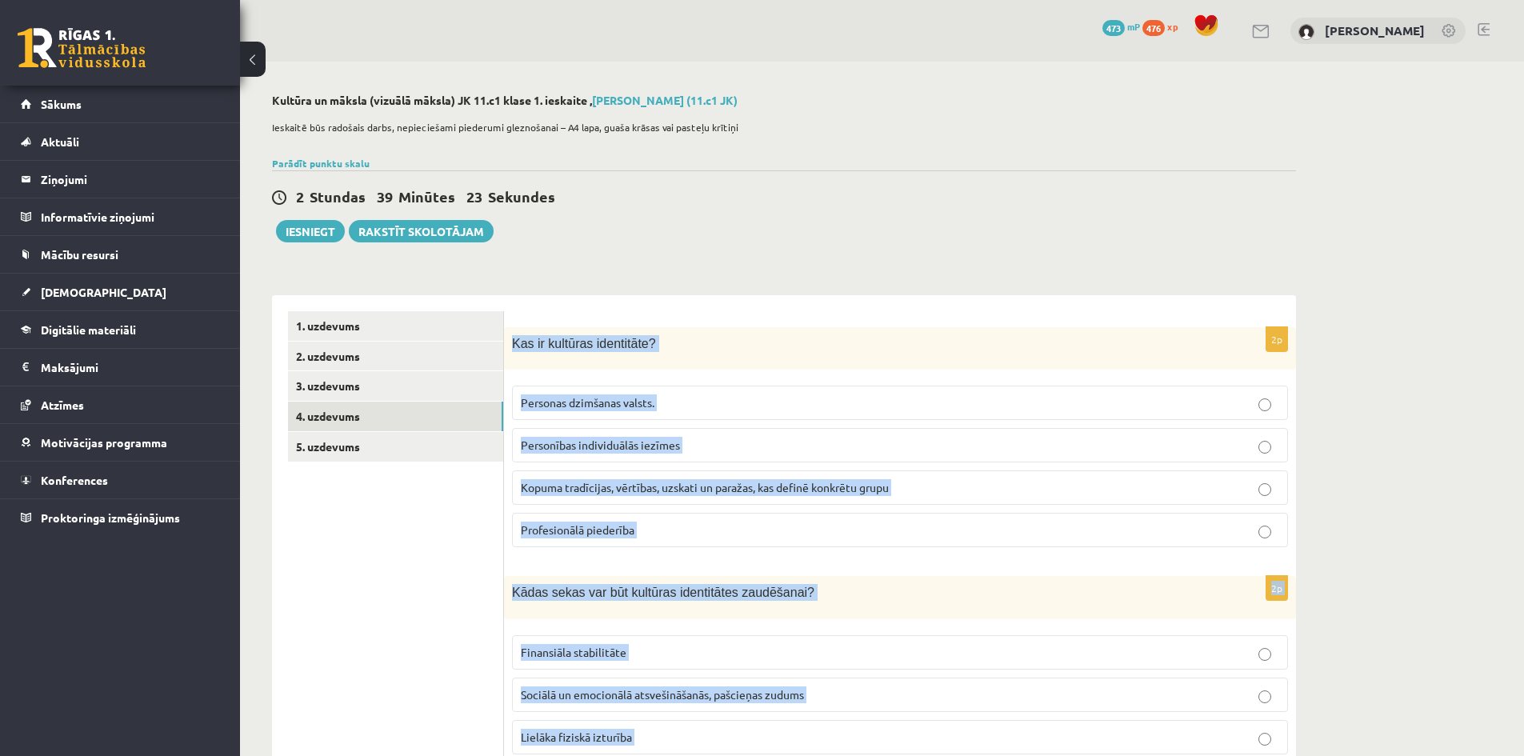
copy form "Lor ip dolorsit ametconsec? Adipisci elitseddo eiusmo. Temporinci utlaboreetdo …"
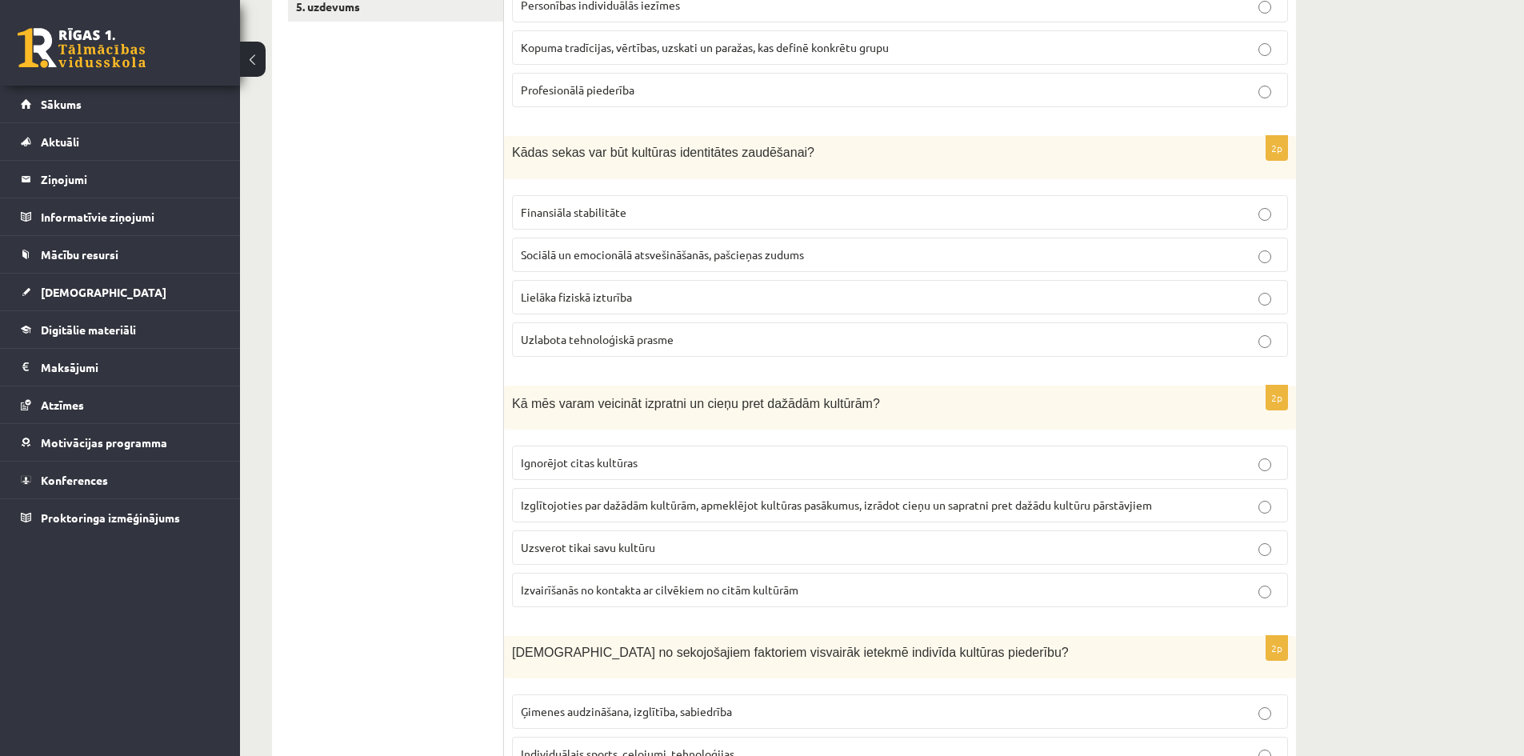
scroll to position [480, 0]
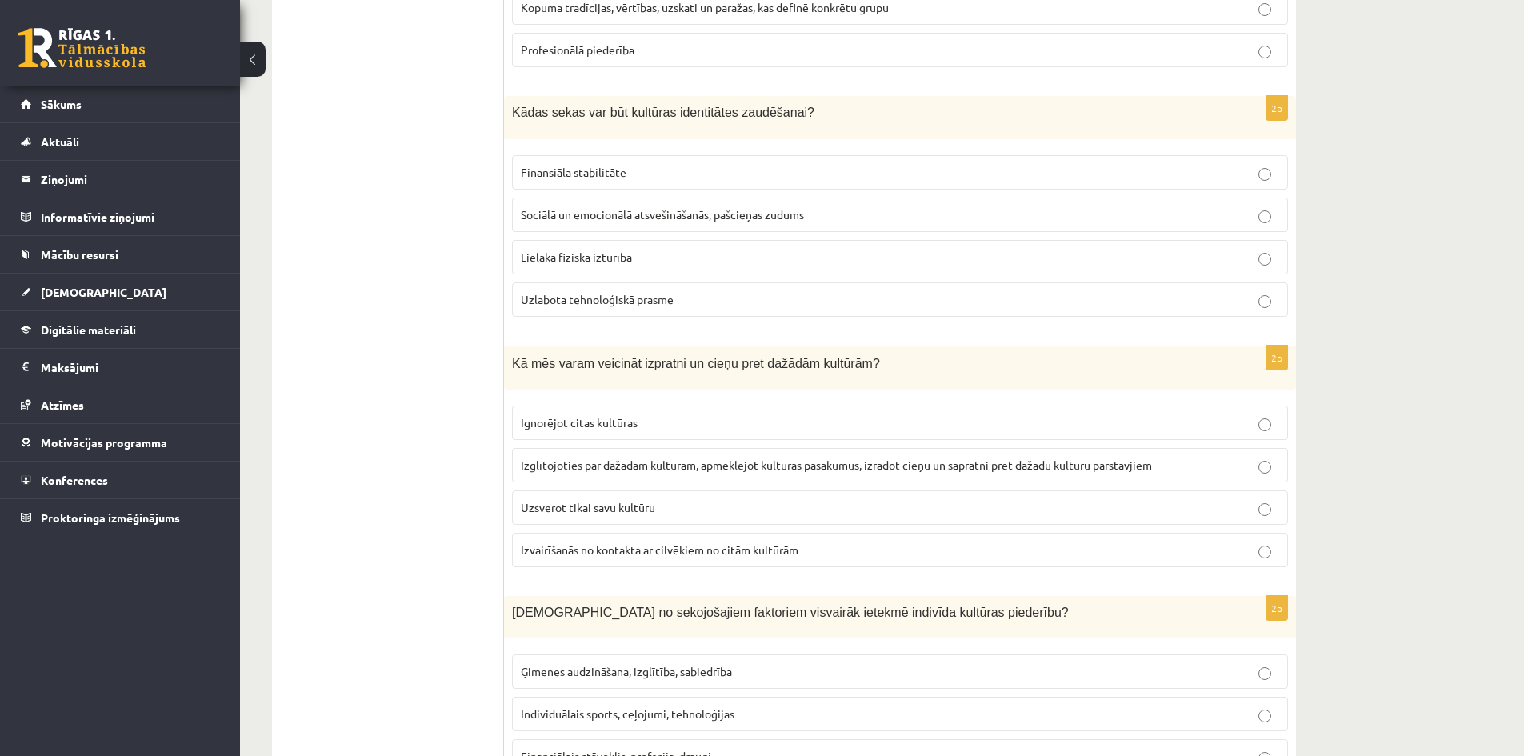
click at [589, 462] on span "Izglītojoties par dažādām kultūrām, apmeklējot kultūras pasākumus, izrādot cieņ…" at bounding box center [836, 465] width 631 height 14
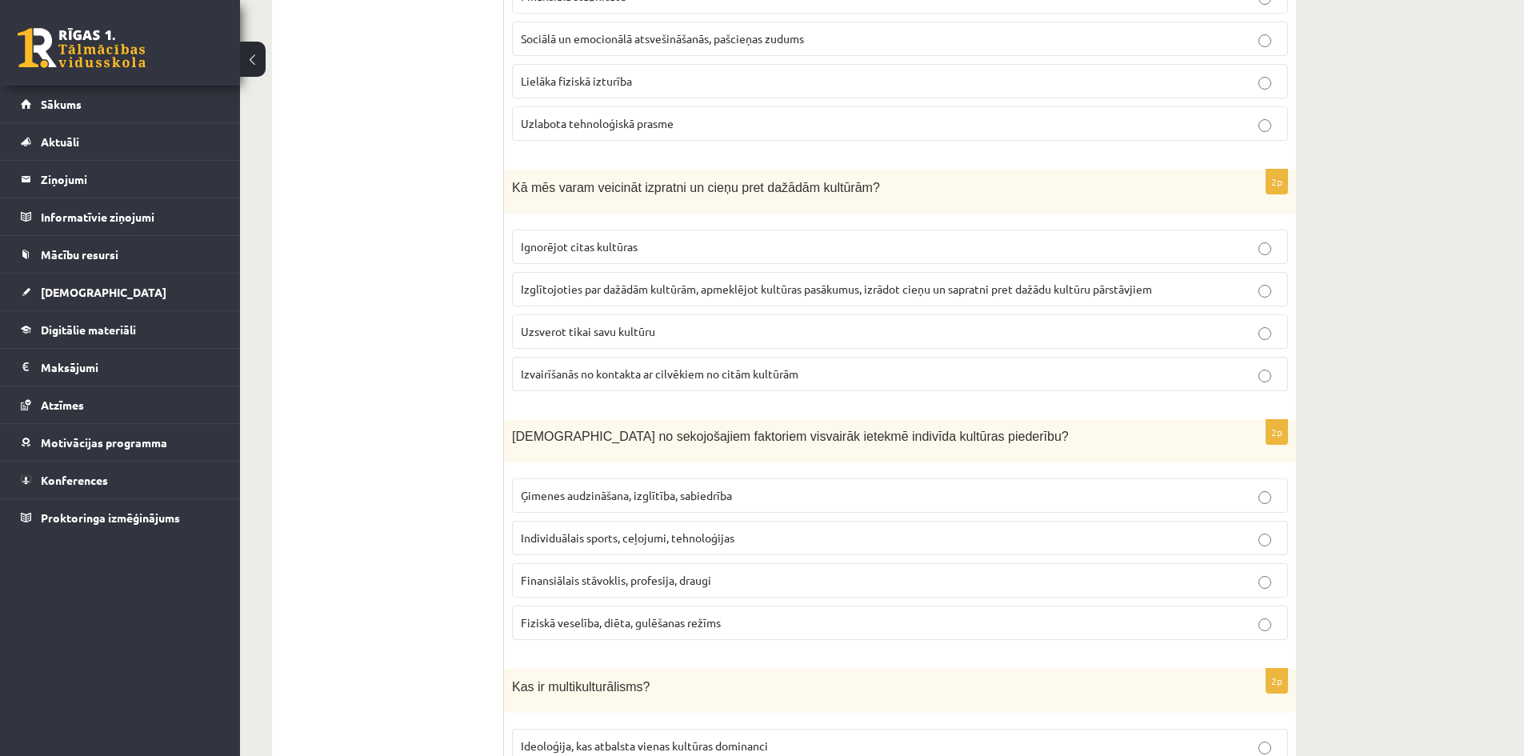
scroll to position [720, 0]
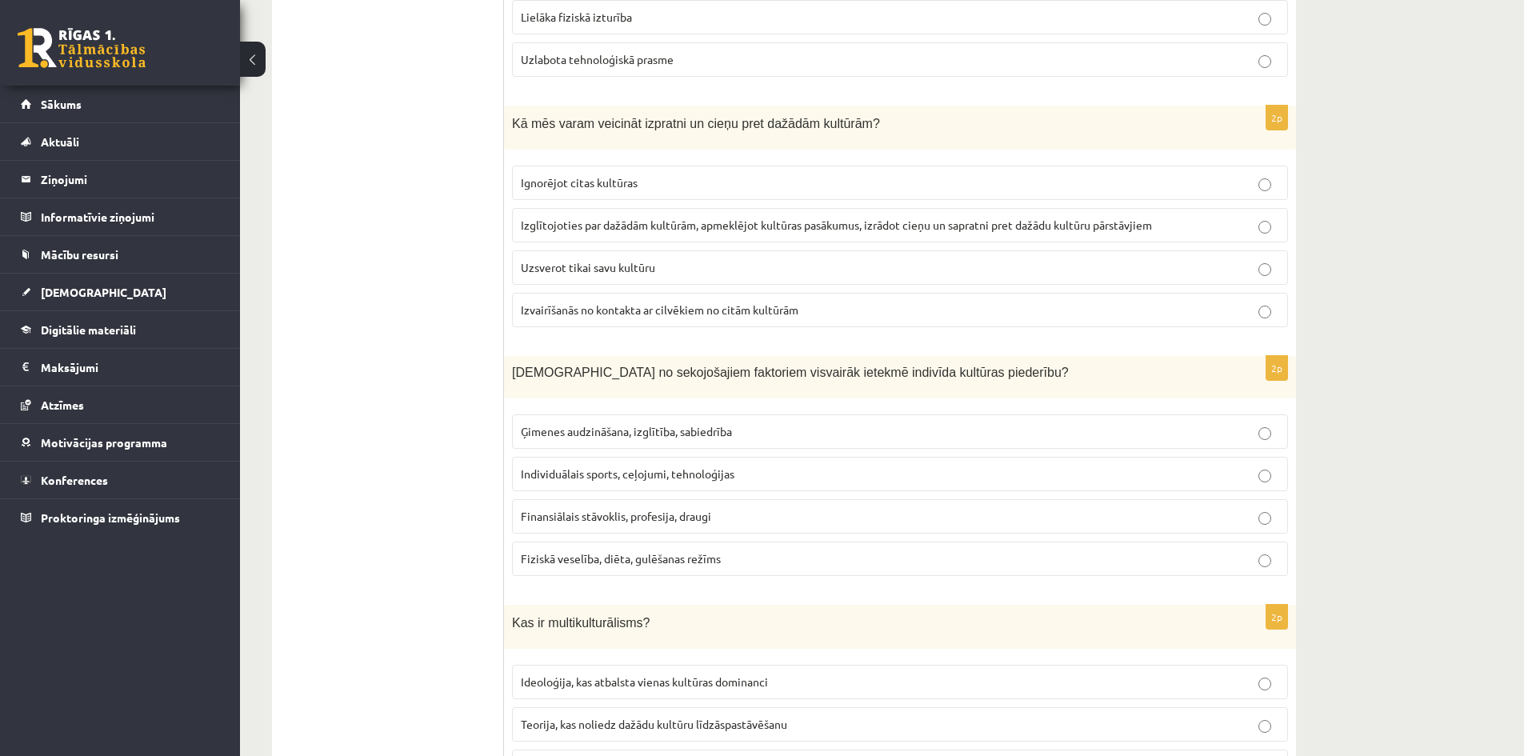
click at [627, 433] on span "Ģimenes audzināšana, izglītība, sabiedrība" at bounding box center [626, 431] width 211 height 14
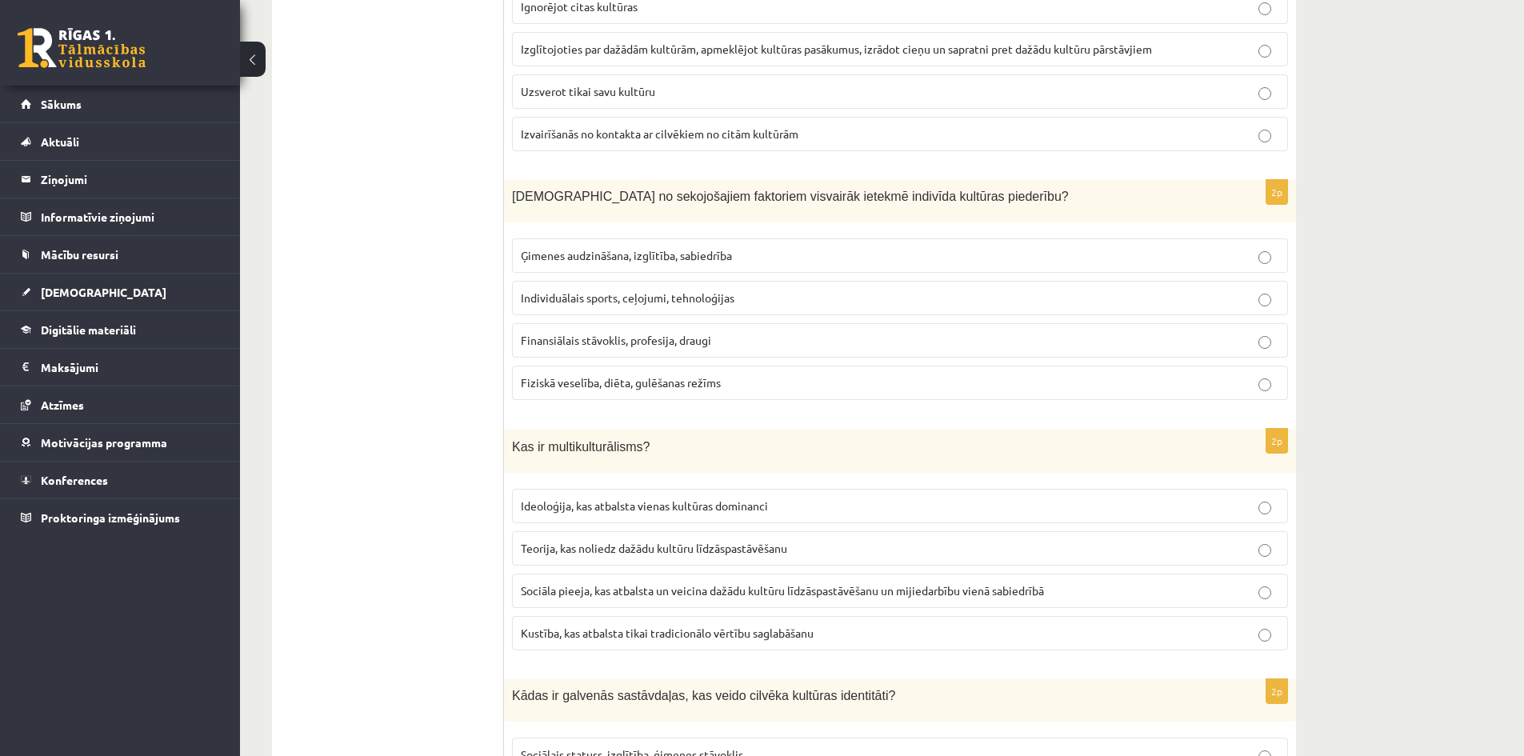
scroll to position [960, 0]
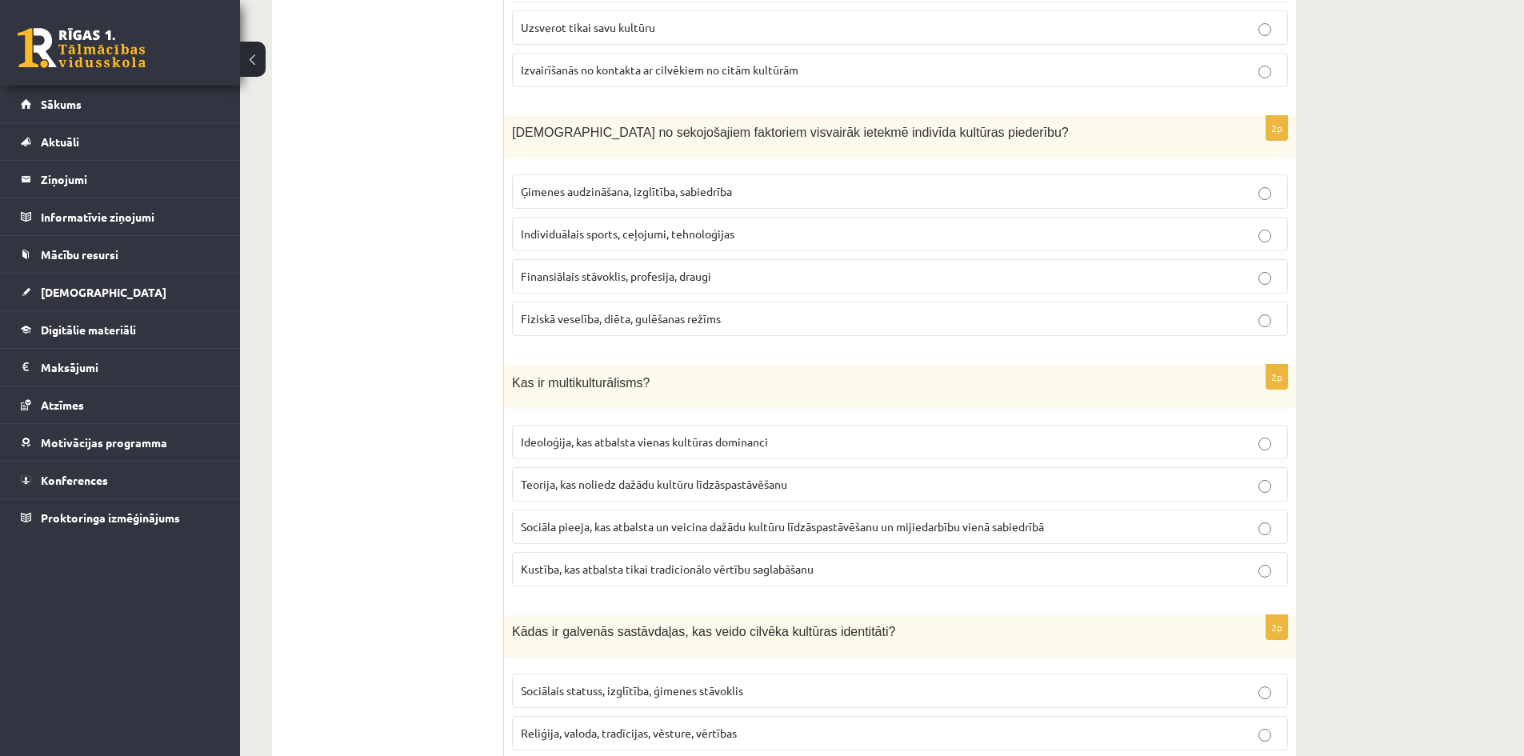
click at [578, 525] on span "Sociāla pieeja, kas atbalsta un veicina dažādu kultūru līdzāspastāvēšanu un mij…" at bounding box center [782, 526] width 523 height 14
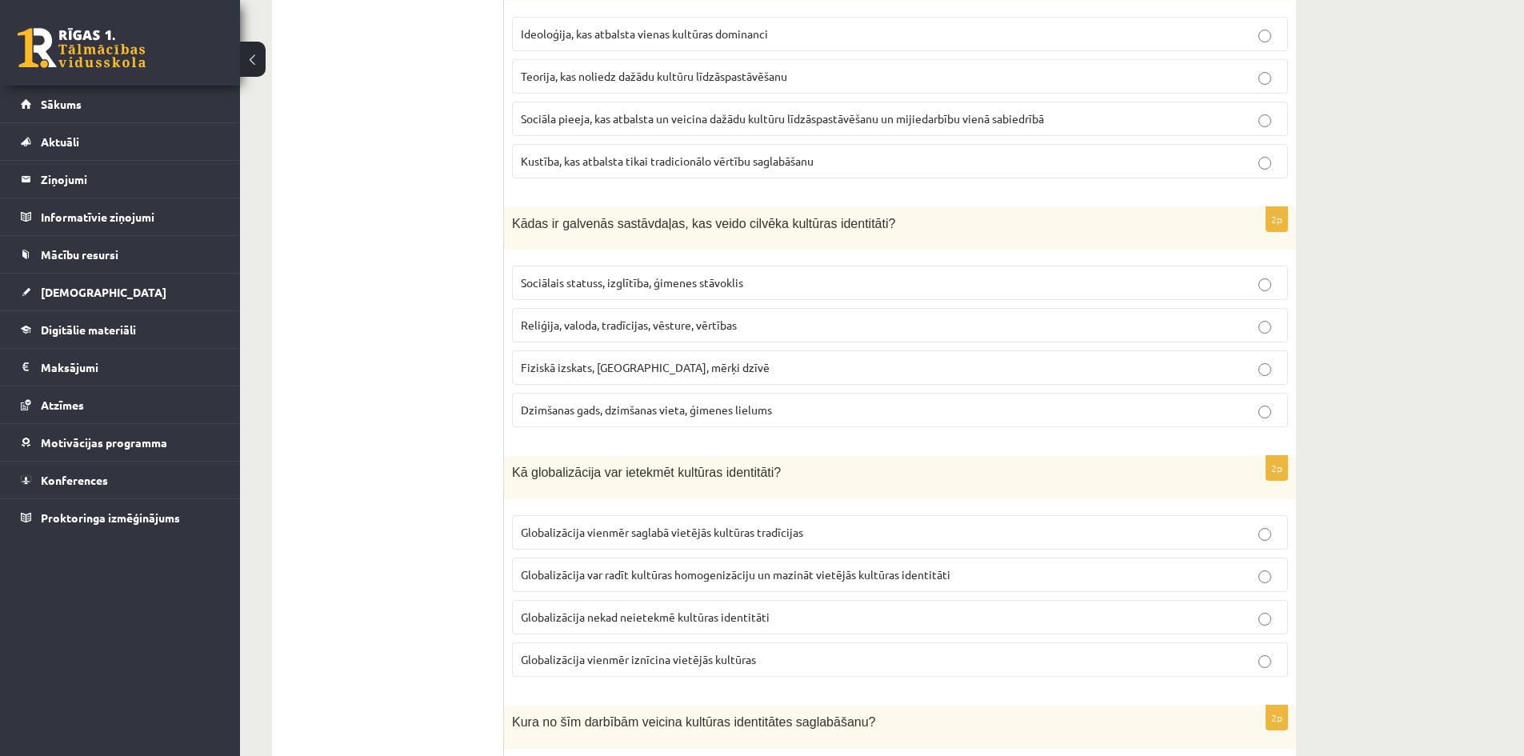
scroll to position [1440, 0]
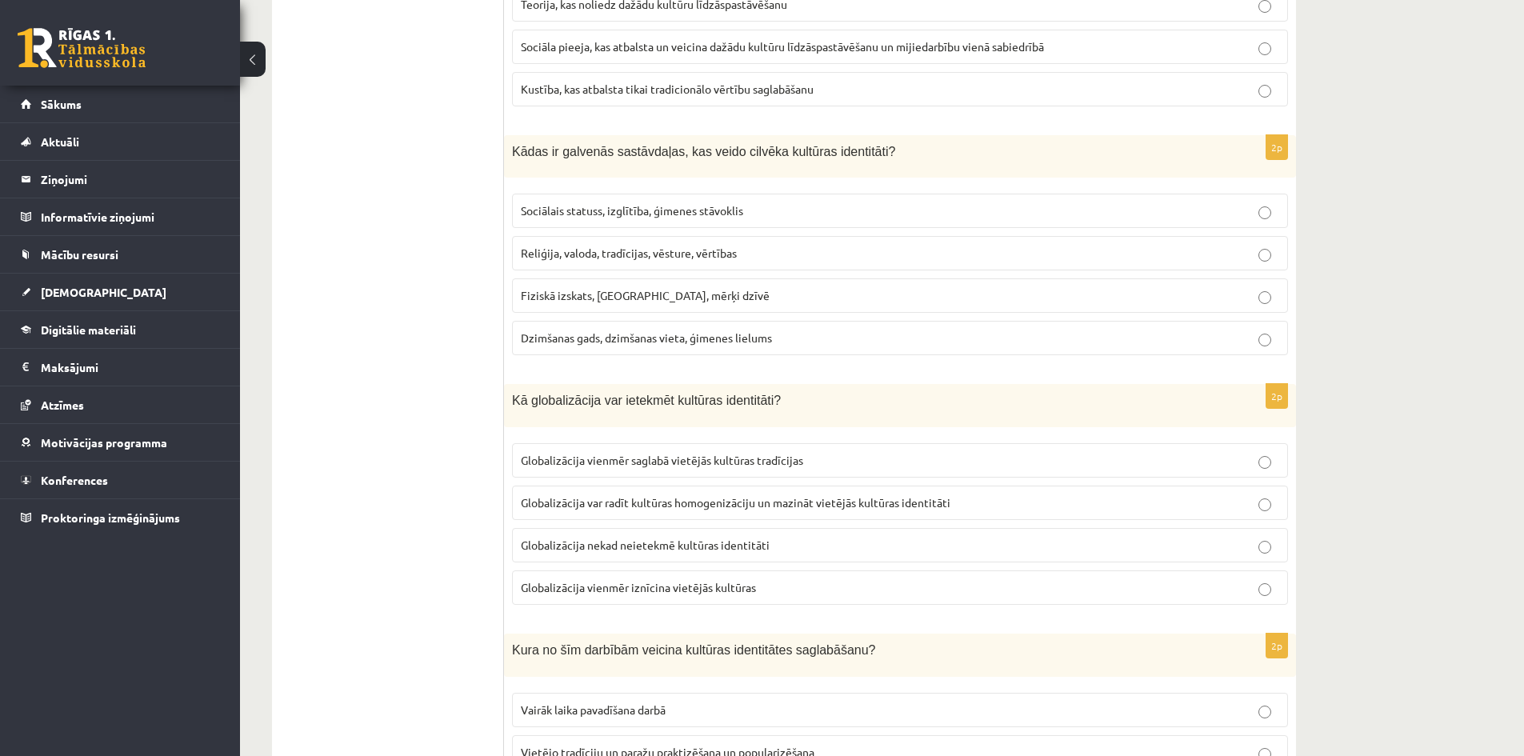
click at [558, 251] on span "Reliģija, valoda, tradīcijas, vēsture, vērtības" at bounding box center [629, 253] width 216 height 14
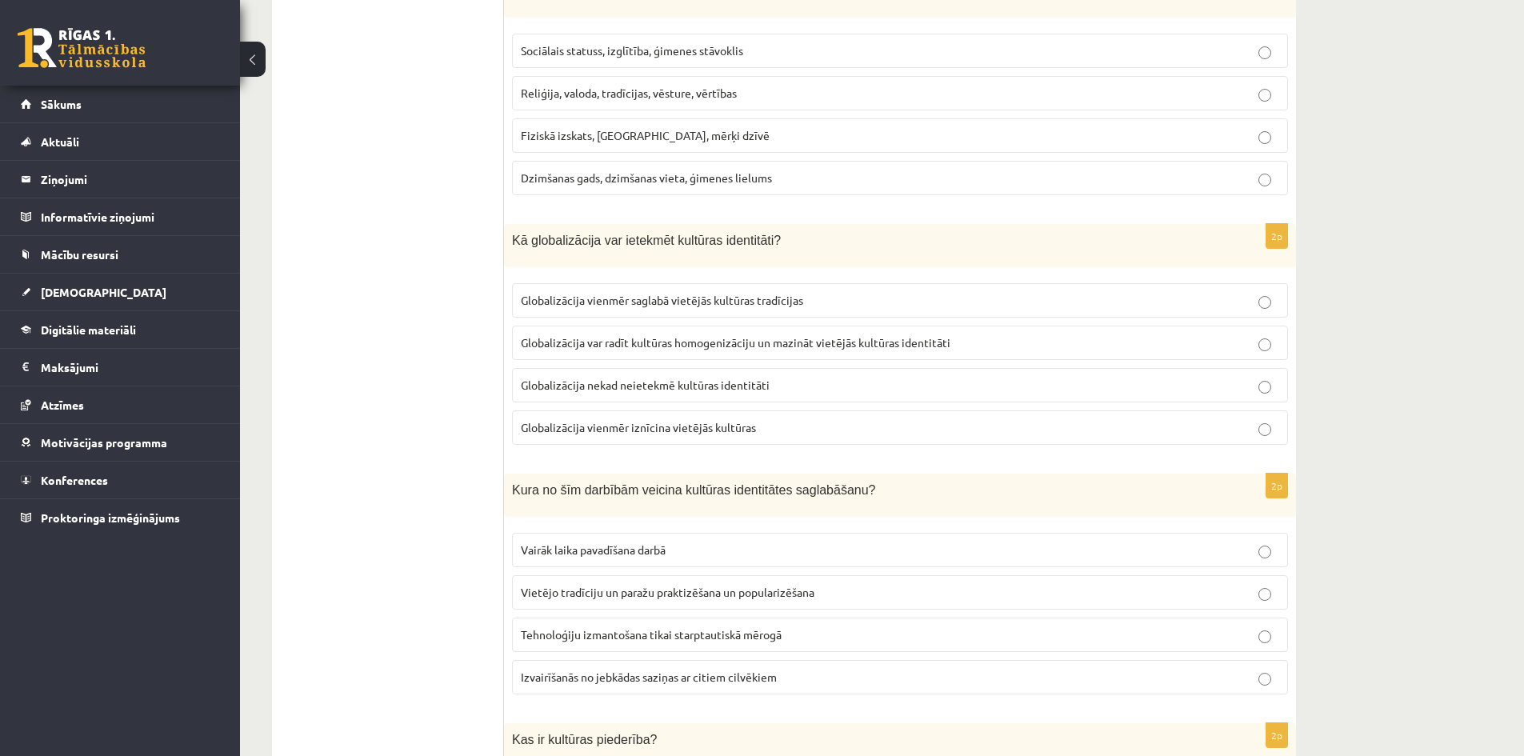
scroll to position [1680, 0]
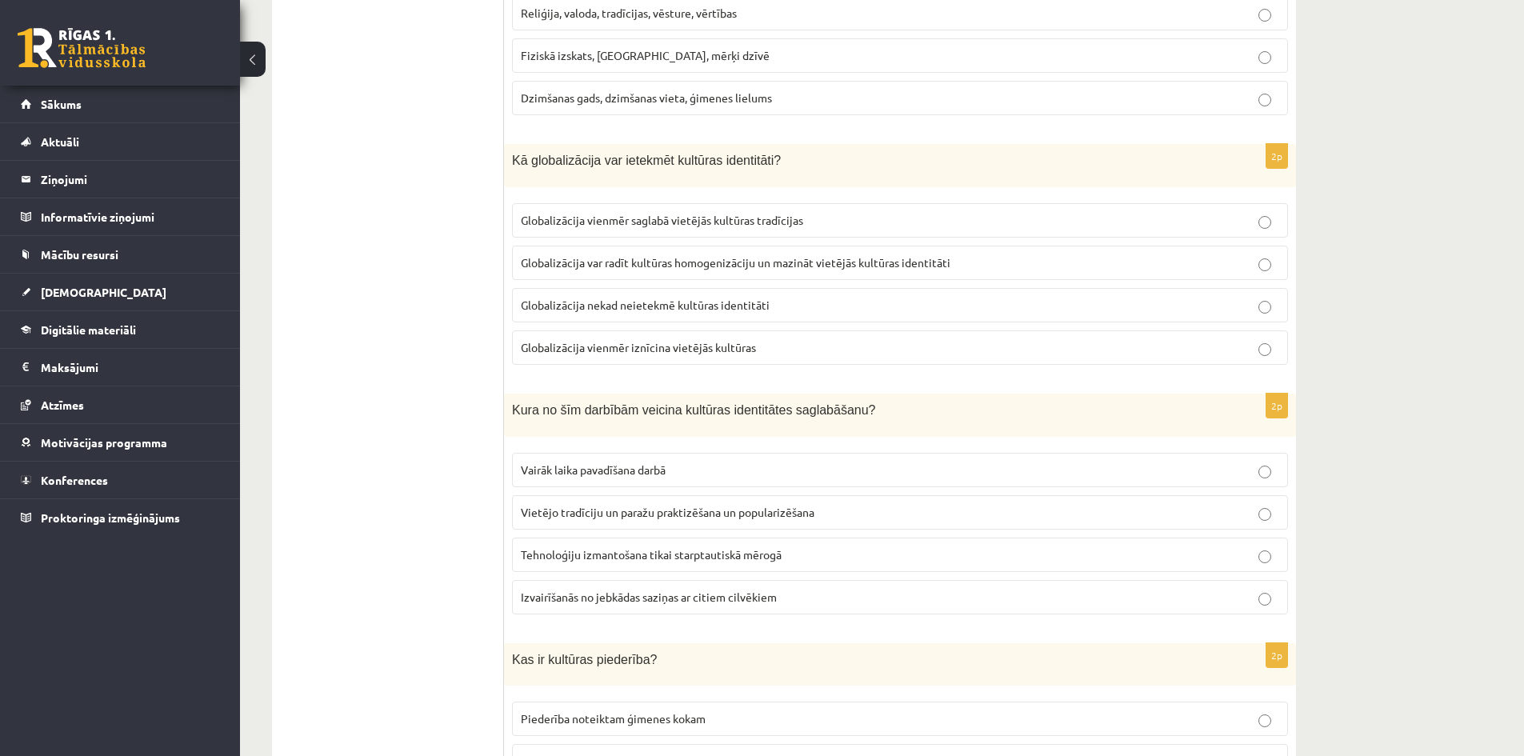
click at [683, 262] on span "Globalizācija var radīt kultūras homogenizāciju un mazināt vietējās kultūras id…" at bounding box center [736, 262] width 430 height 14
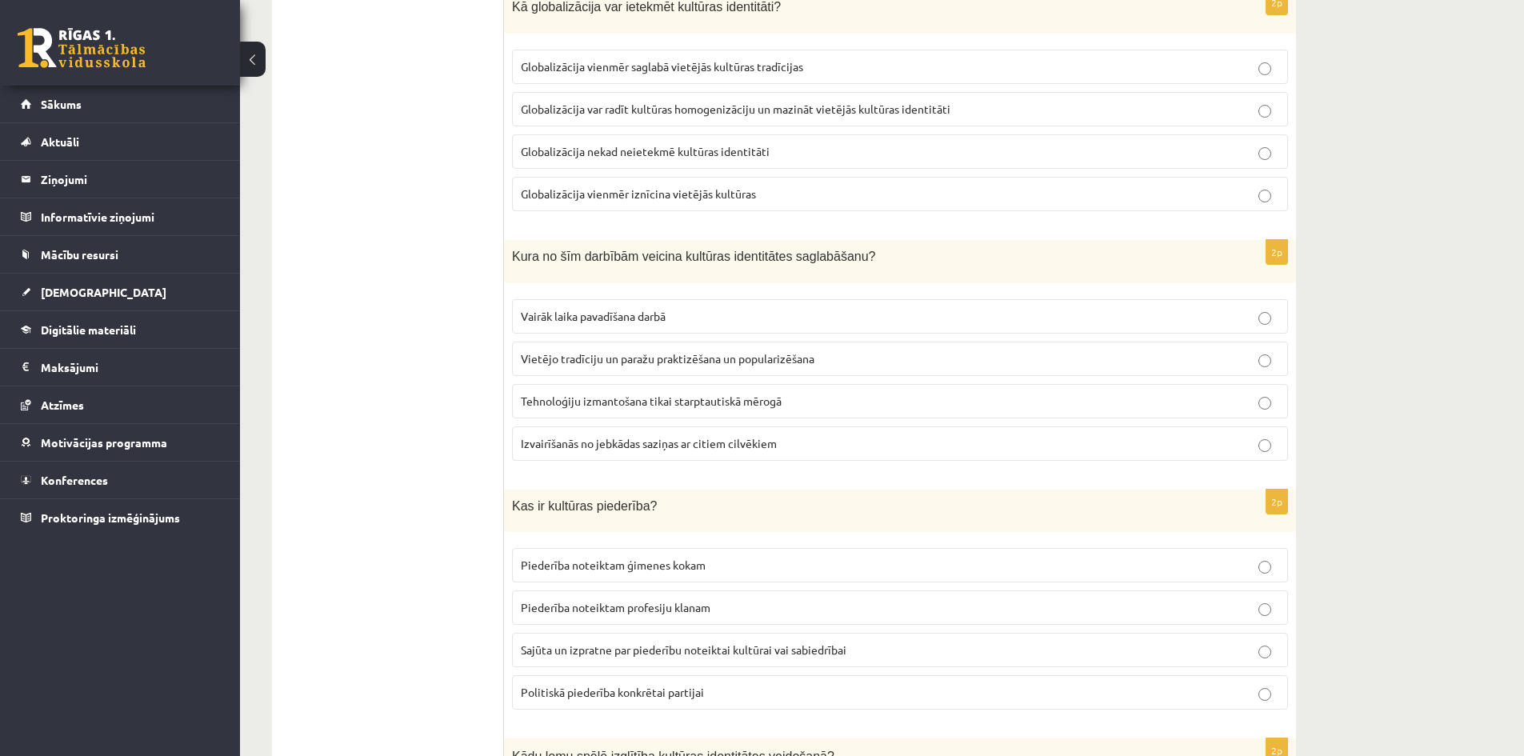
scroll to position [1840, 0]
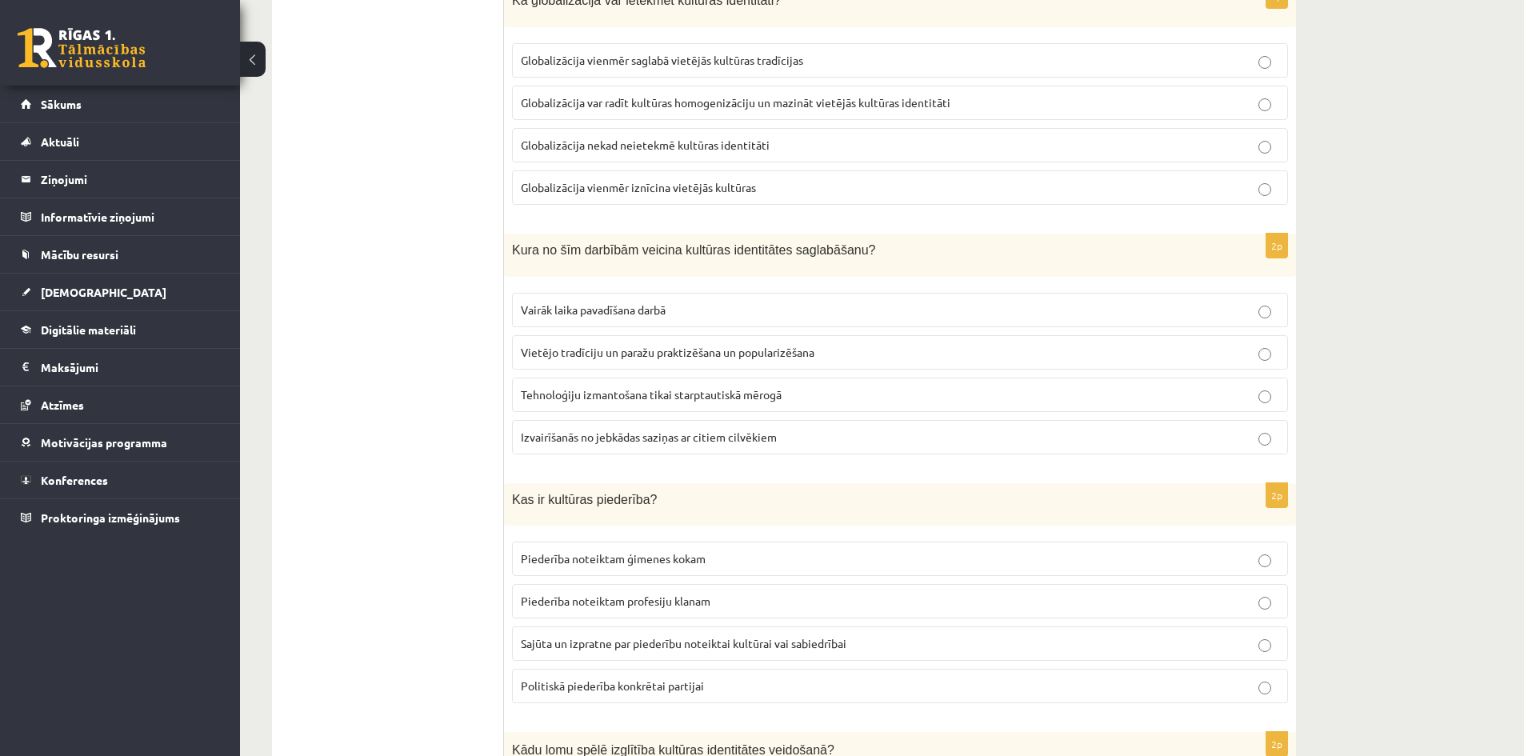
click at [597, 354] on span "Vietējo tradīciju un paražu praktizēšana un popularizēšana" at bounding box center [668, 352] width 294 height 14
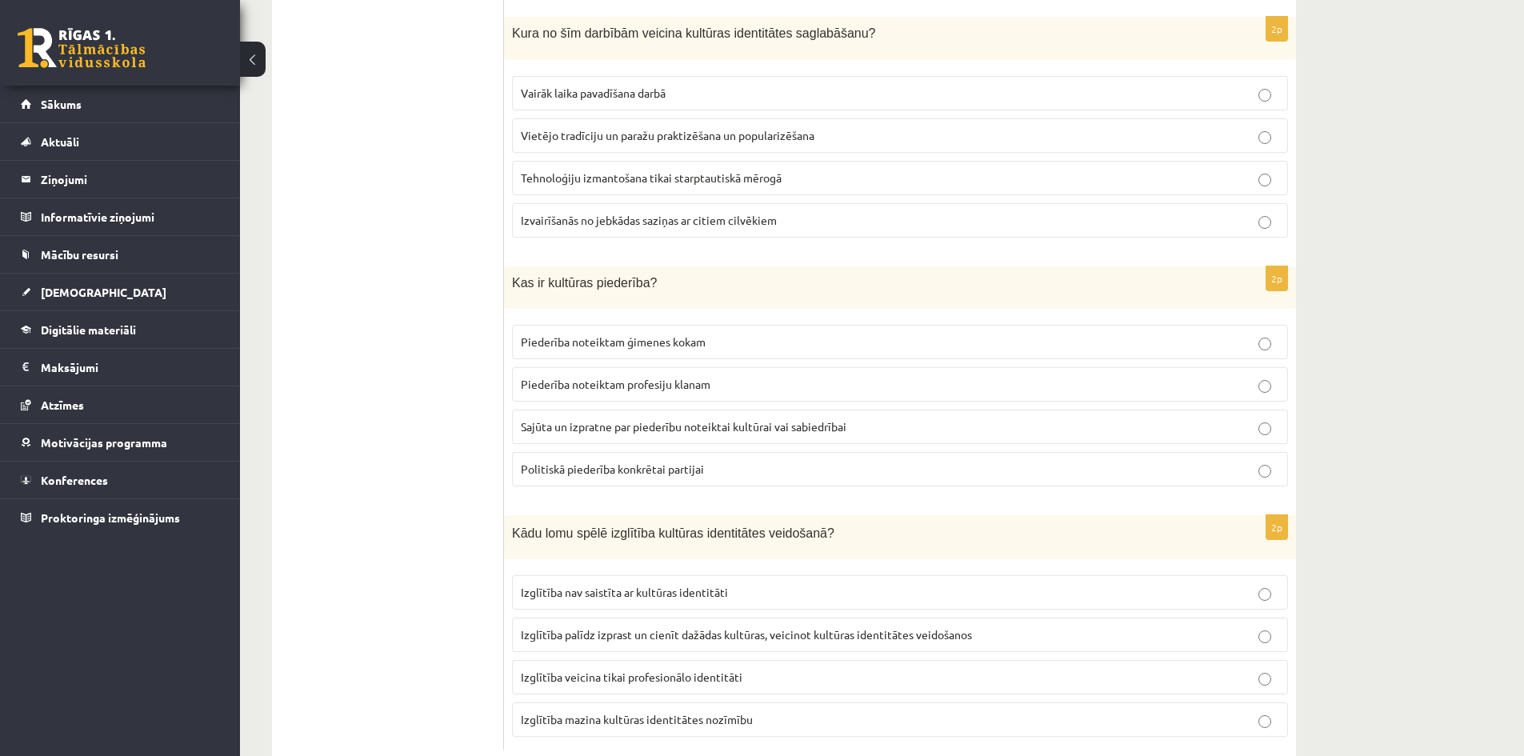
scroll to position [2080, 0]
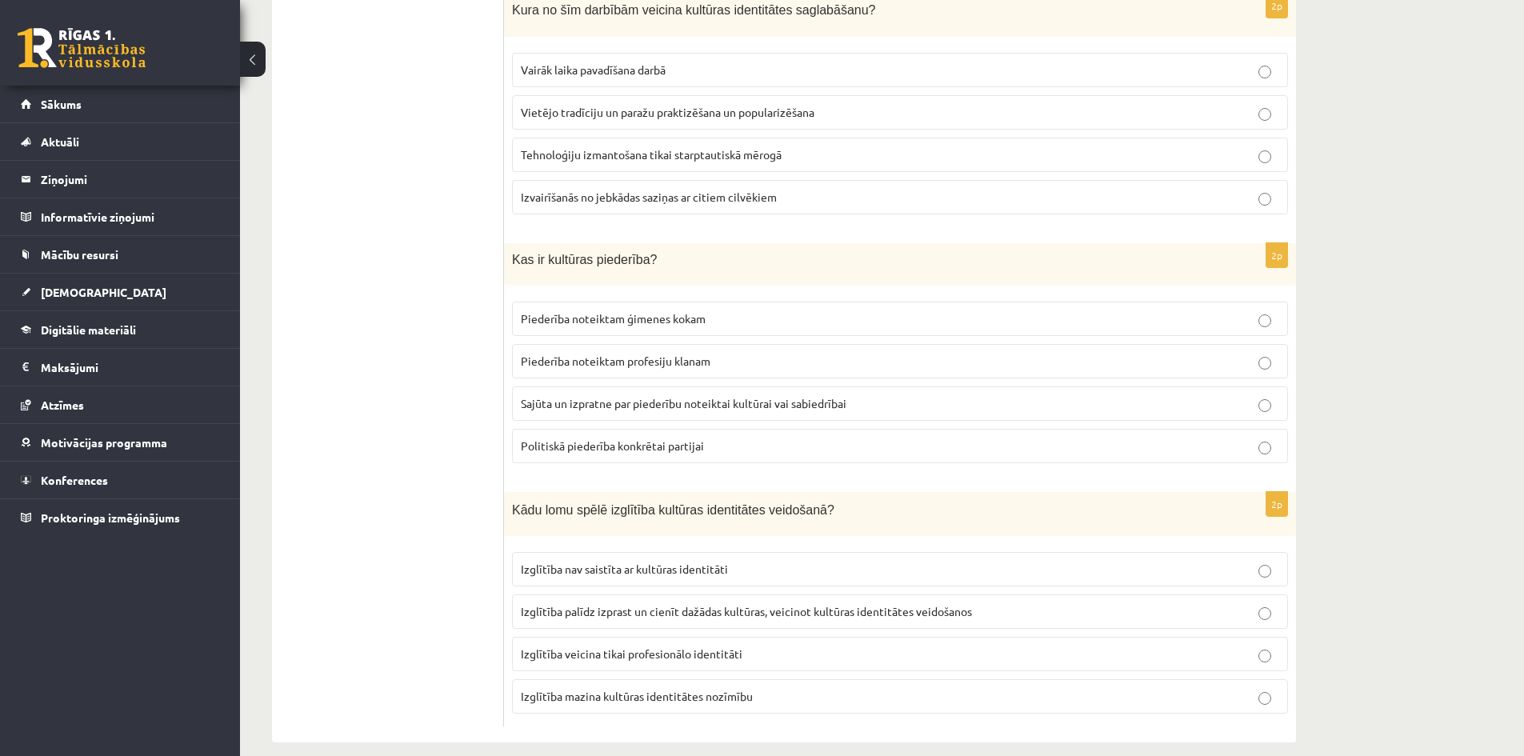
click at [590, 402] on span "Sajūta un izpratne par piederību noteiktai kultūrai vai sabiedrībai" at bounding box center [684, 403] width 326 height 14
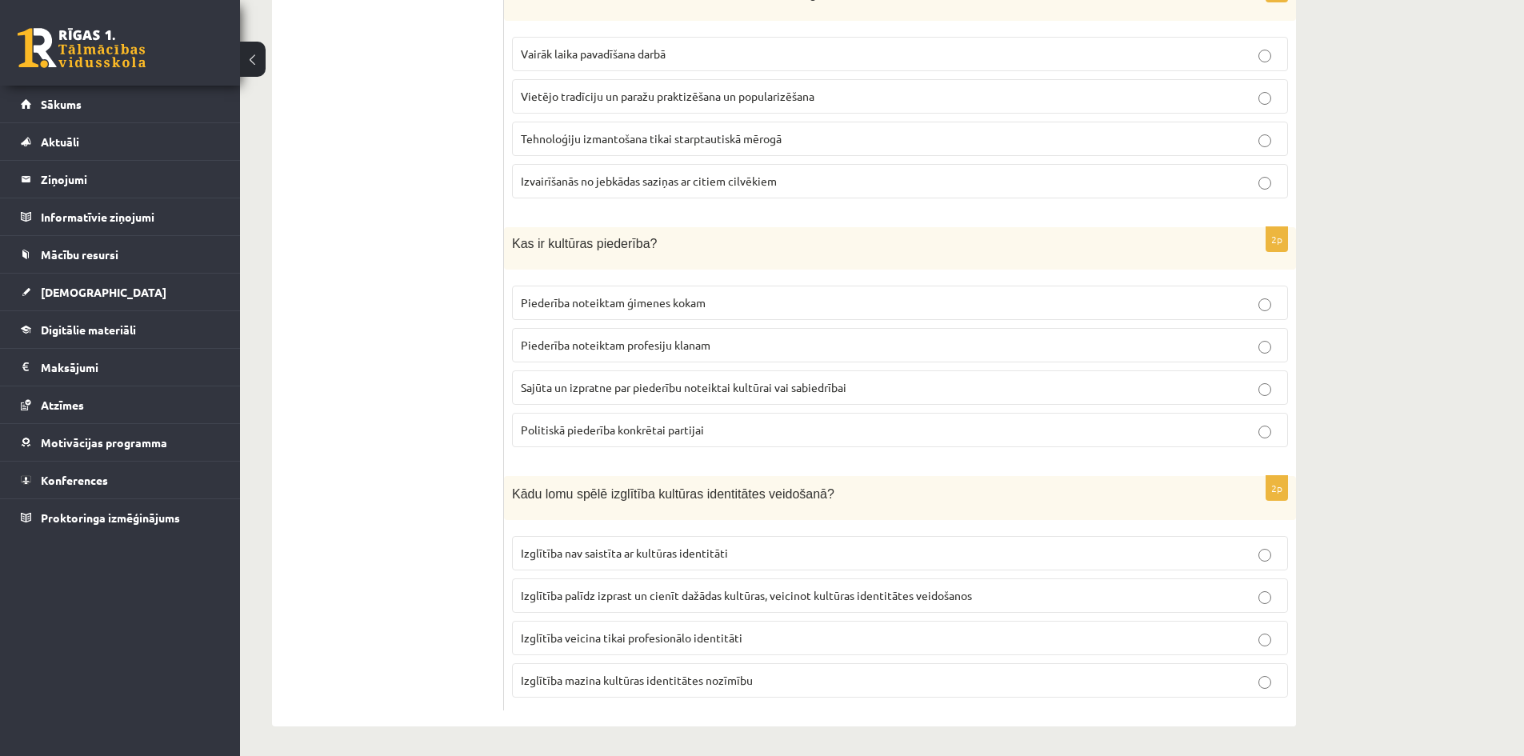
scroll to position [2100, 0]
click at [718, 595] on span "Izglītība palīdz izprast un cienīt dažādas kultūras, veicinot kultūras identitā…" at bounding box center [746, 592] width 451 height 14
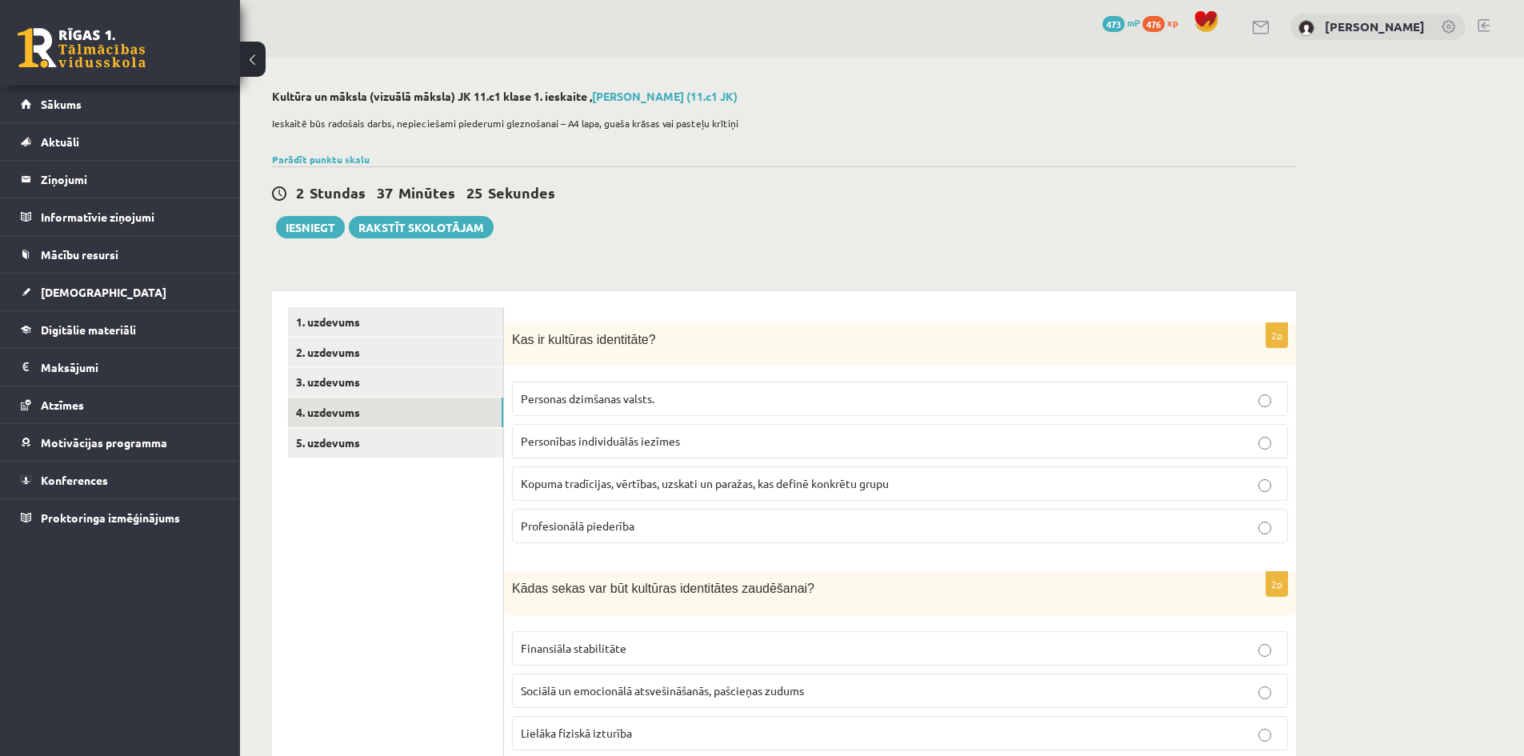
scroll to position [0, 0]
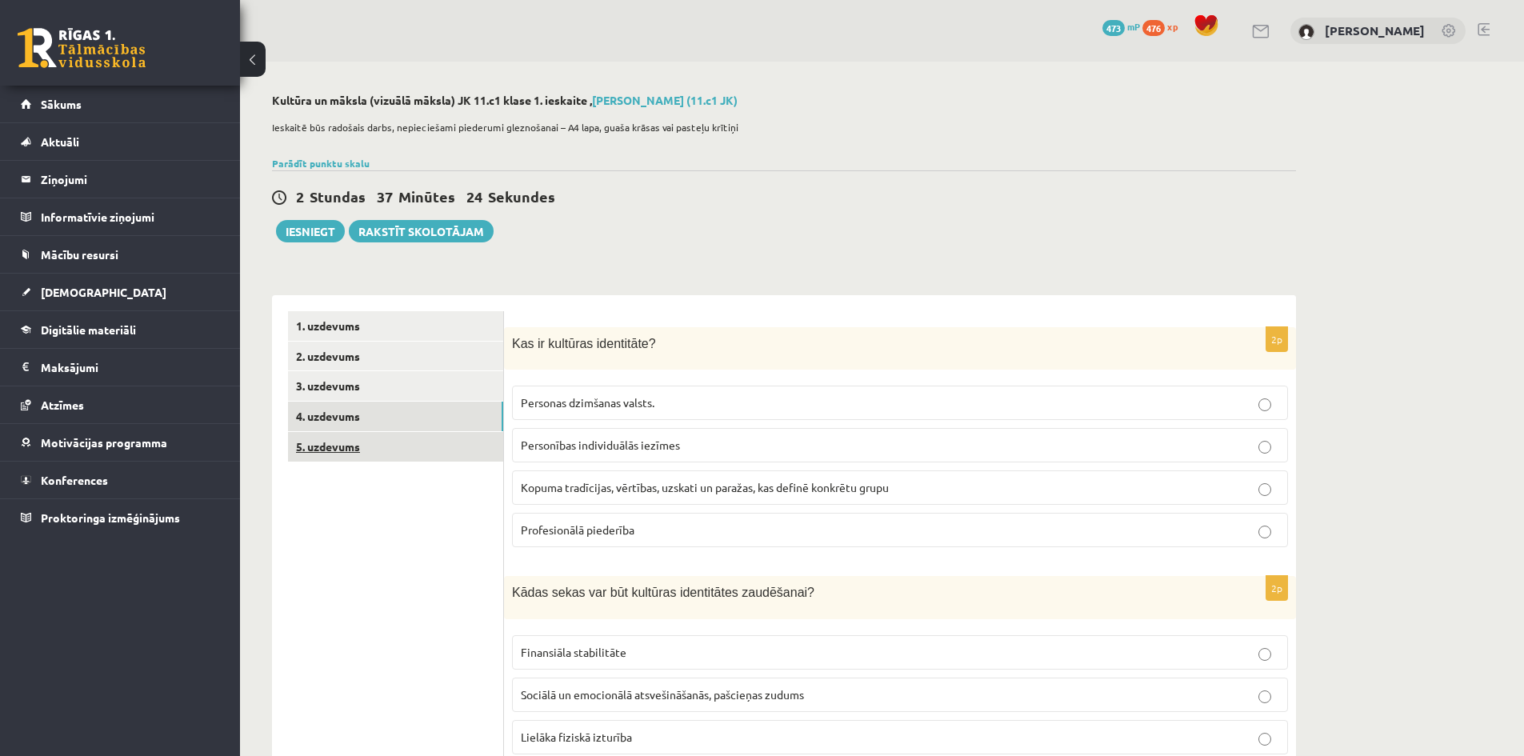
click at [329, 450] on link "5. uzdevums" at bounding box center [395, 447] width 215 height 30
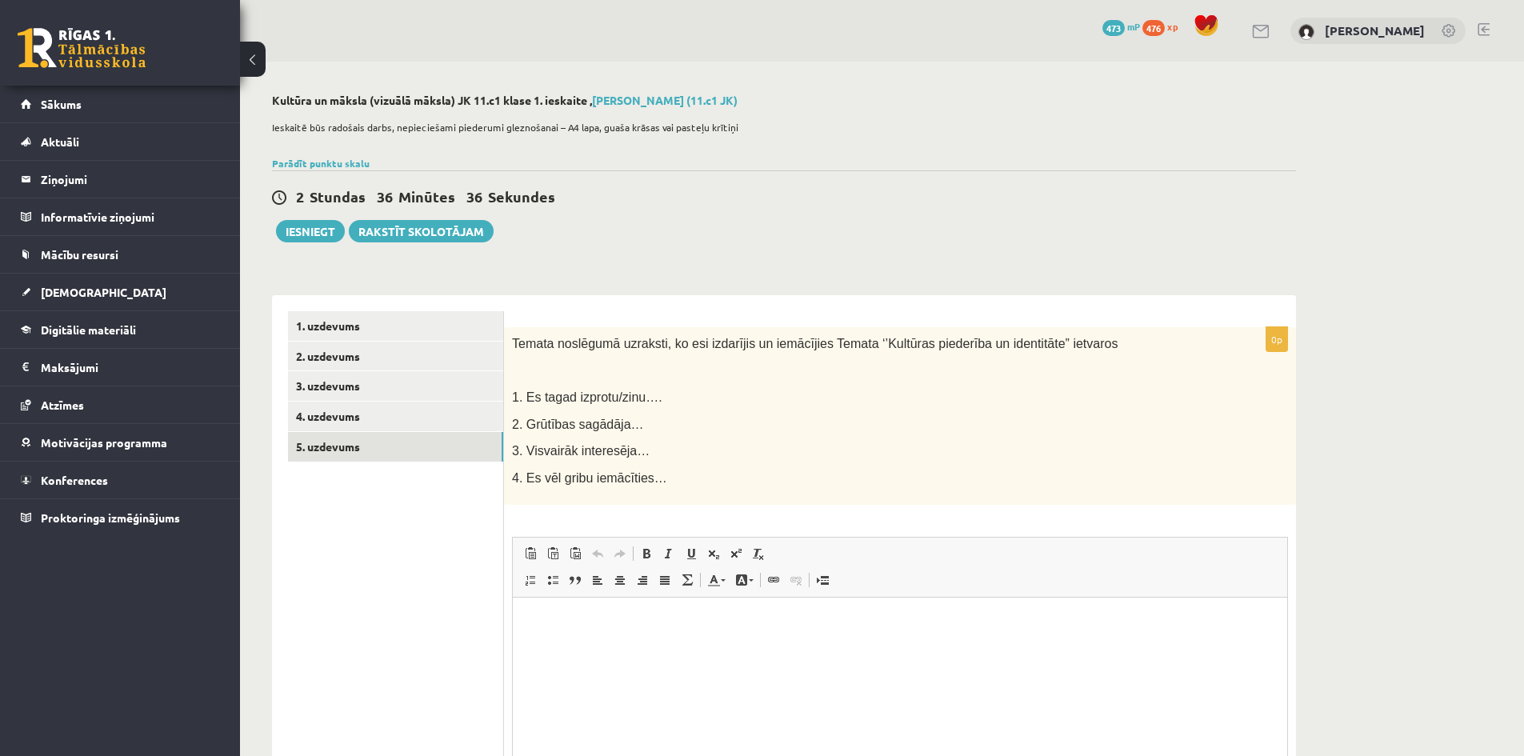
click at [646, 402] on span "1. Es tagad izprotu/zinu…." at bounding box center [587, 397] width 150 height 14
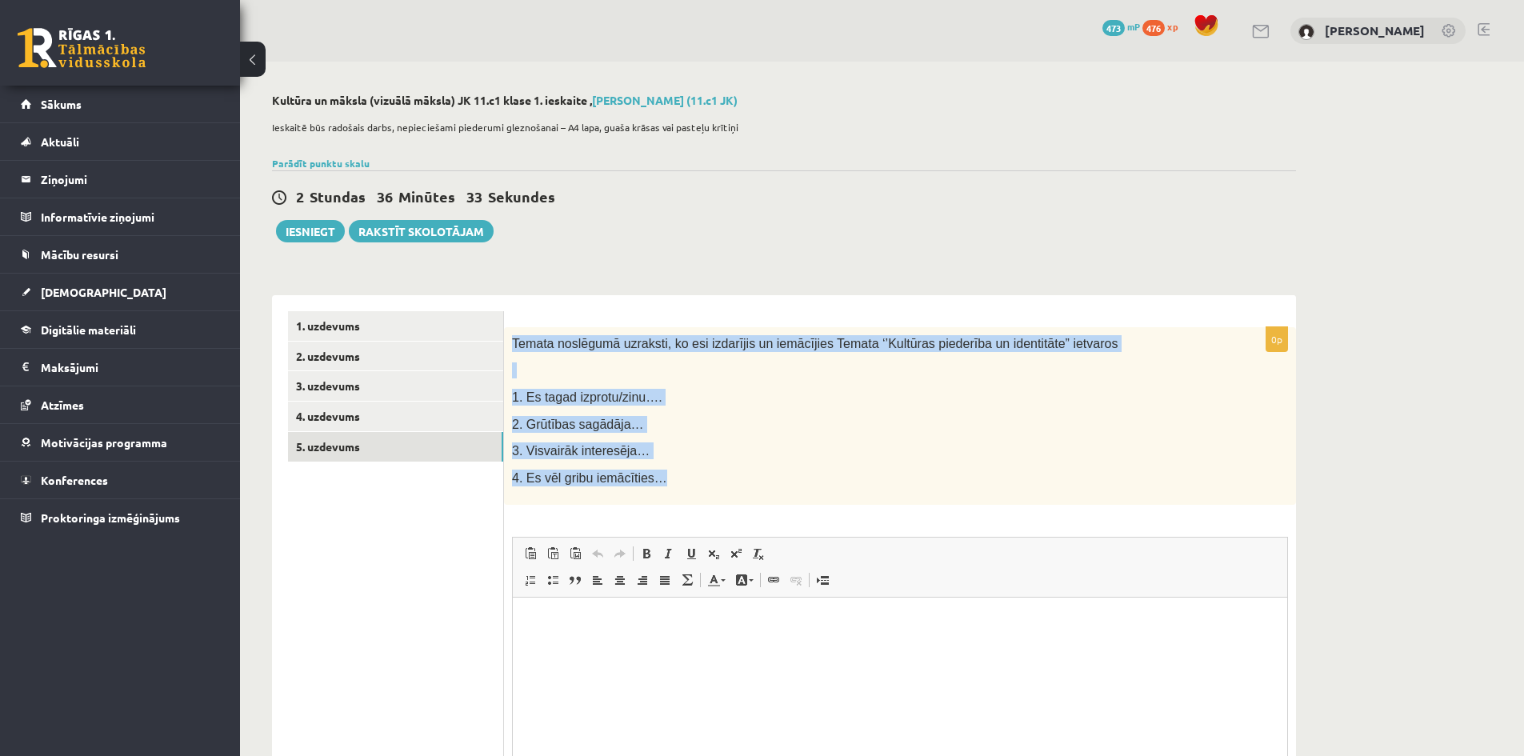
drag, startPoint x: 514, startPoint y: 344, endPoint x: 649, endPoint y: 479, distance: 191.2
click at [649, 479] on div "Temata noslēgumā uzraksti, ko esi izdarījis un iemācījies Temata ‘’Kultūras pie…" at bounding box center [900, 416] width 792 height 178
copy div "Temata noslēgumā uzraksti, ko esi izdarījis un iemācījies Temata ‘’Kultūras pie…"
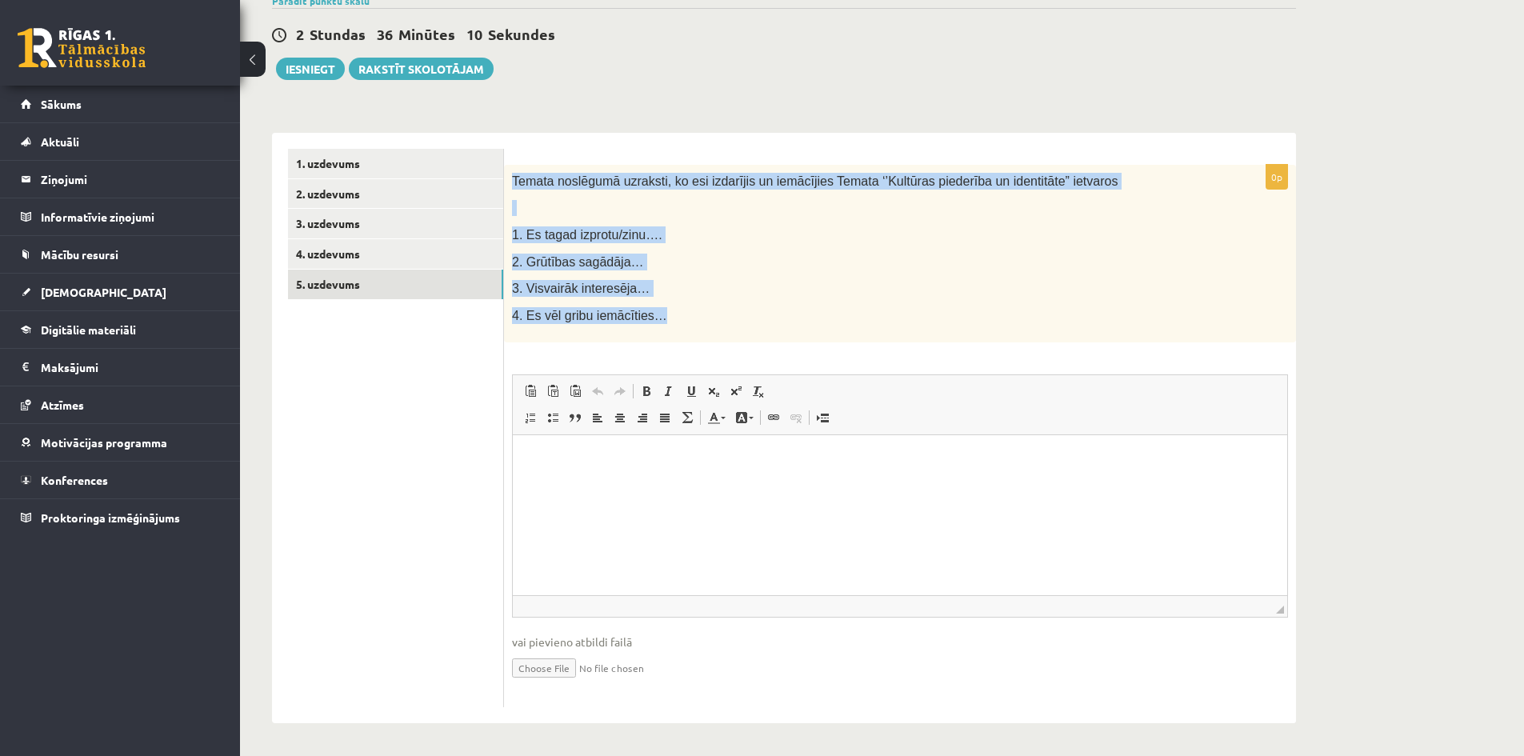
scroll to position [3, 0]
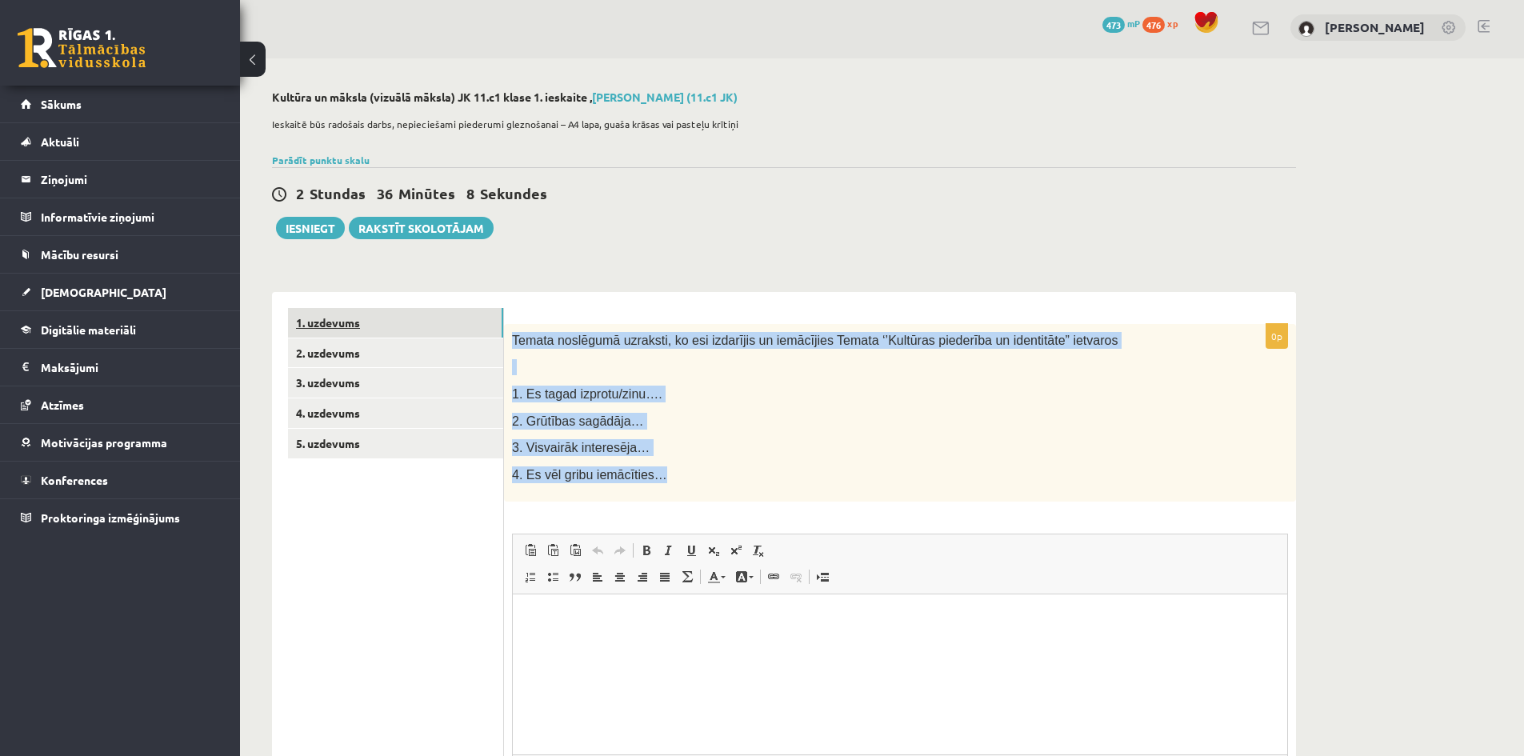
click at [335, 321] on link "1. uzdevums" at bounding box center [395, 323] width 215 height 30
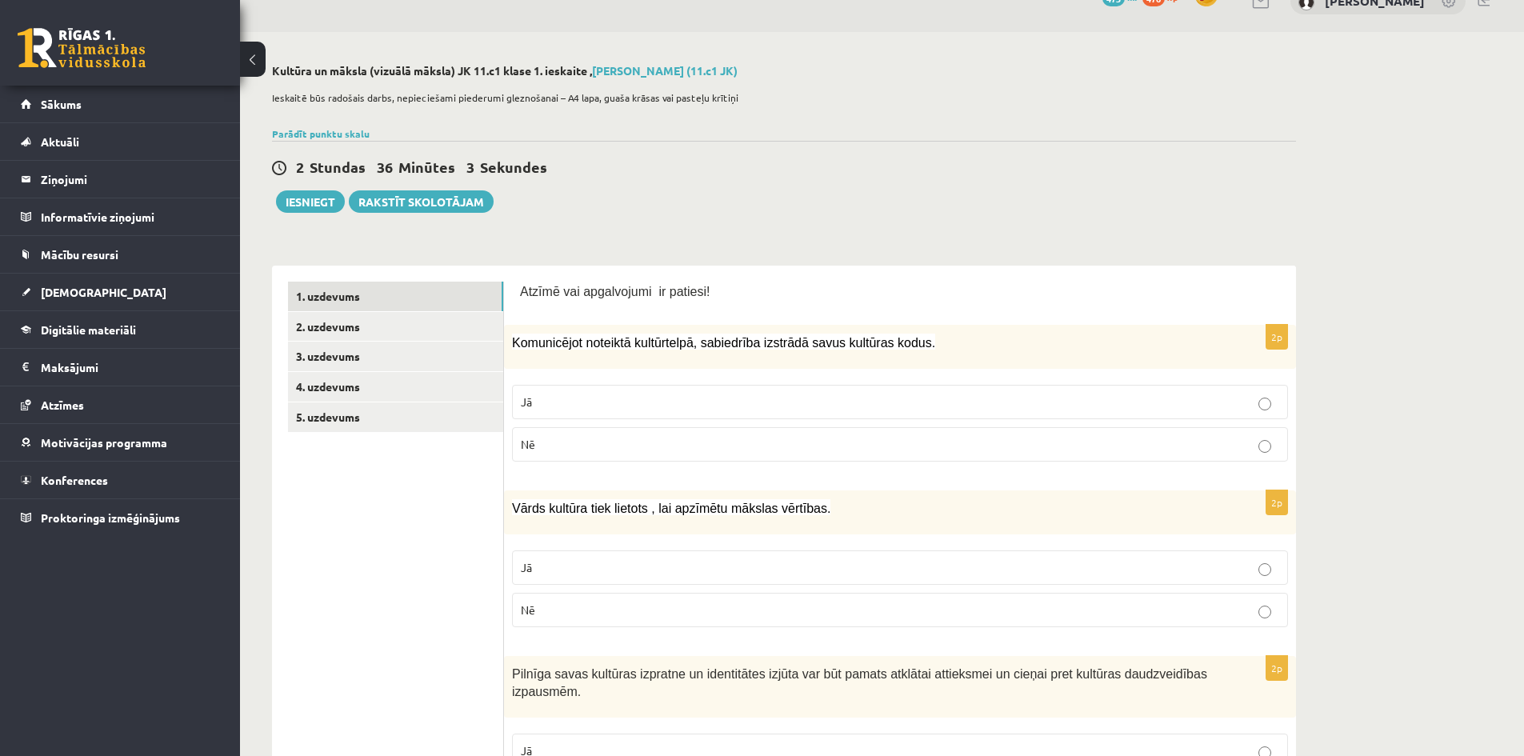
scroll to position [0, 0]
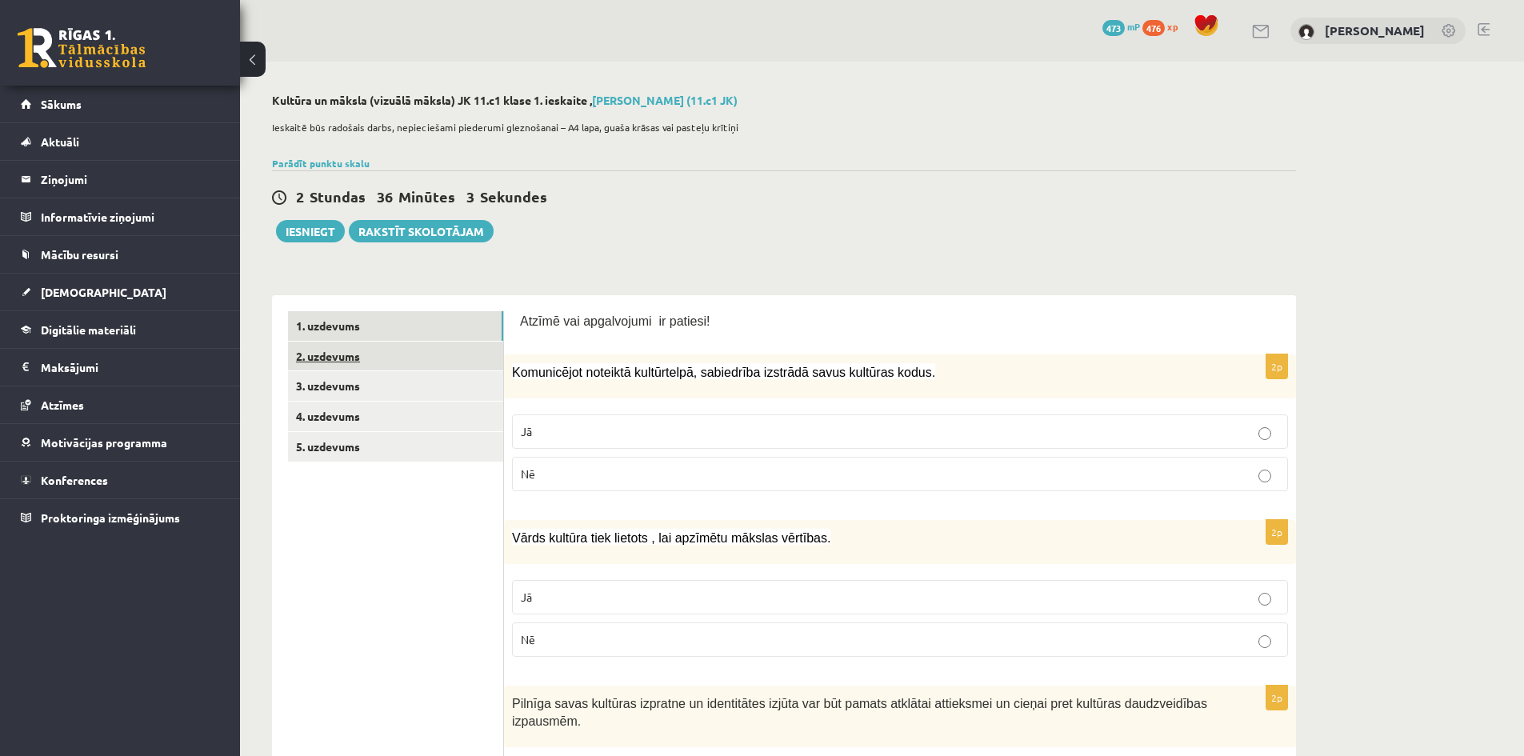
click at [327, 350] on link "2. uzdevums" at bounding box center [395, 357] width 215 height 30
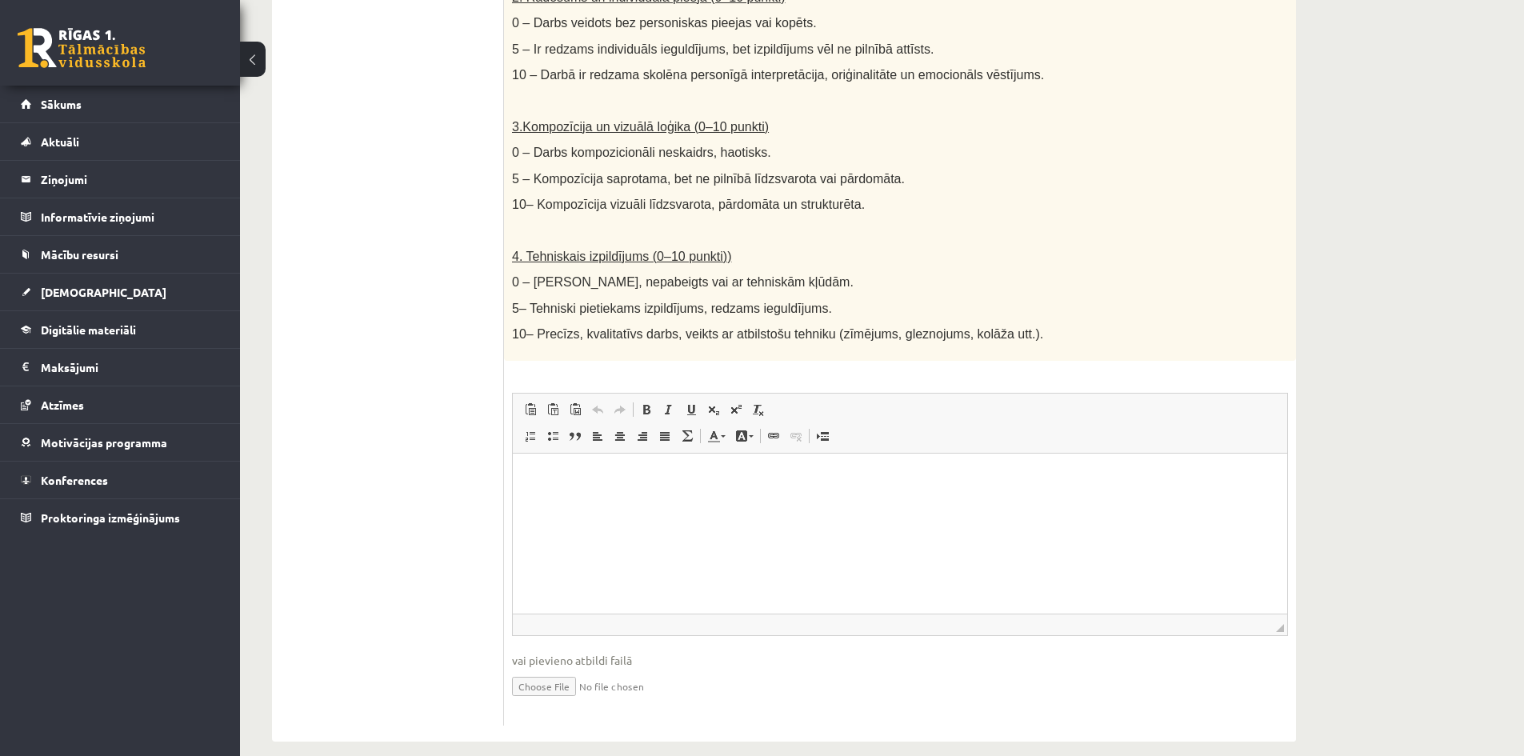
scroll to position [725, 0]
drag, startPoint x: 530, startPoint y: 260, endPoint x: 797, endPoint y: 267, distance: 266.5
click at [797, 271] on p "0 – [PERSON_NAME], nepabeigts vai ar tehniskām kļūdām." at bounding box center [860, 279] width 696 height 17
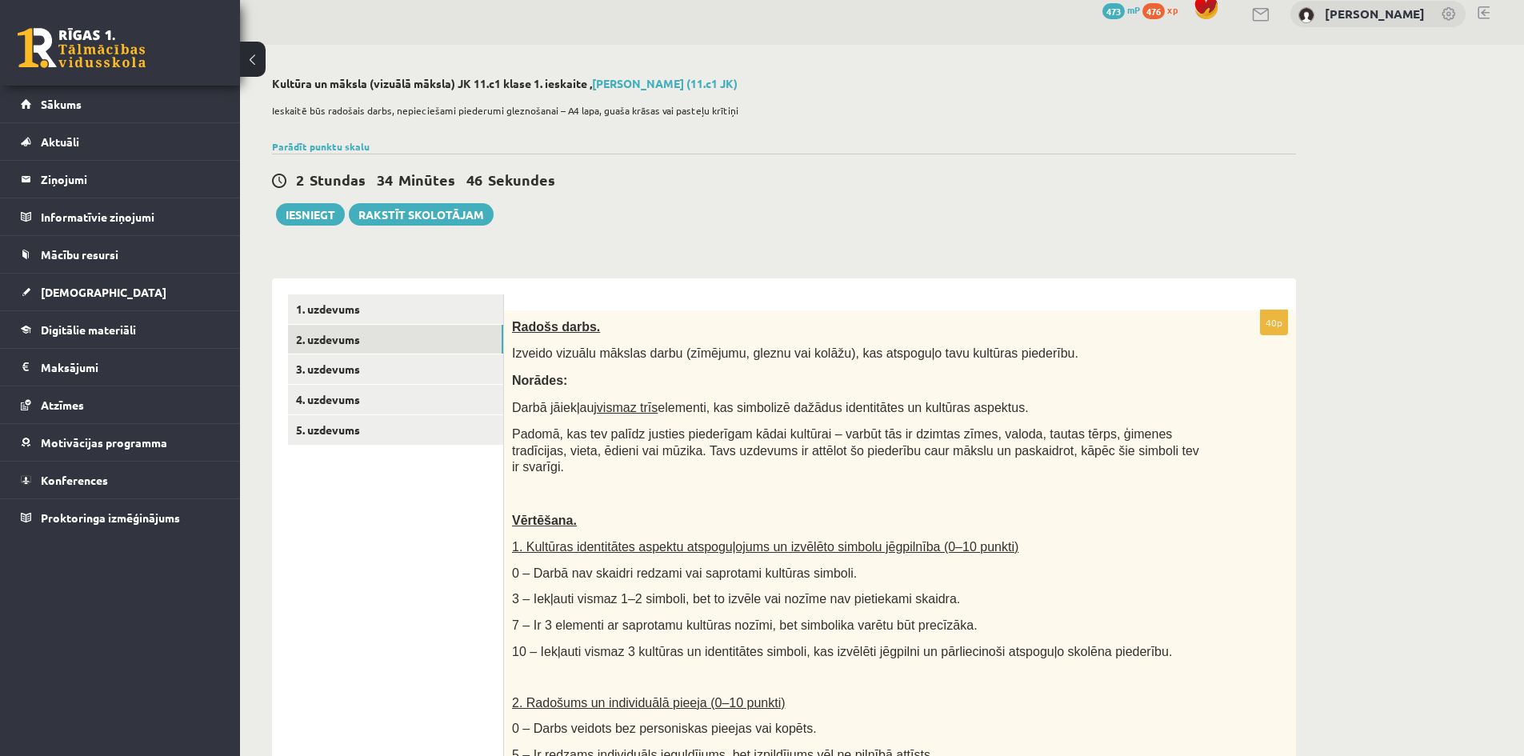
scroll to position [5, 0]
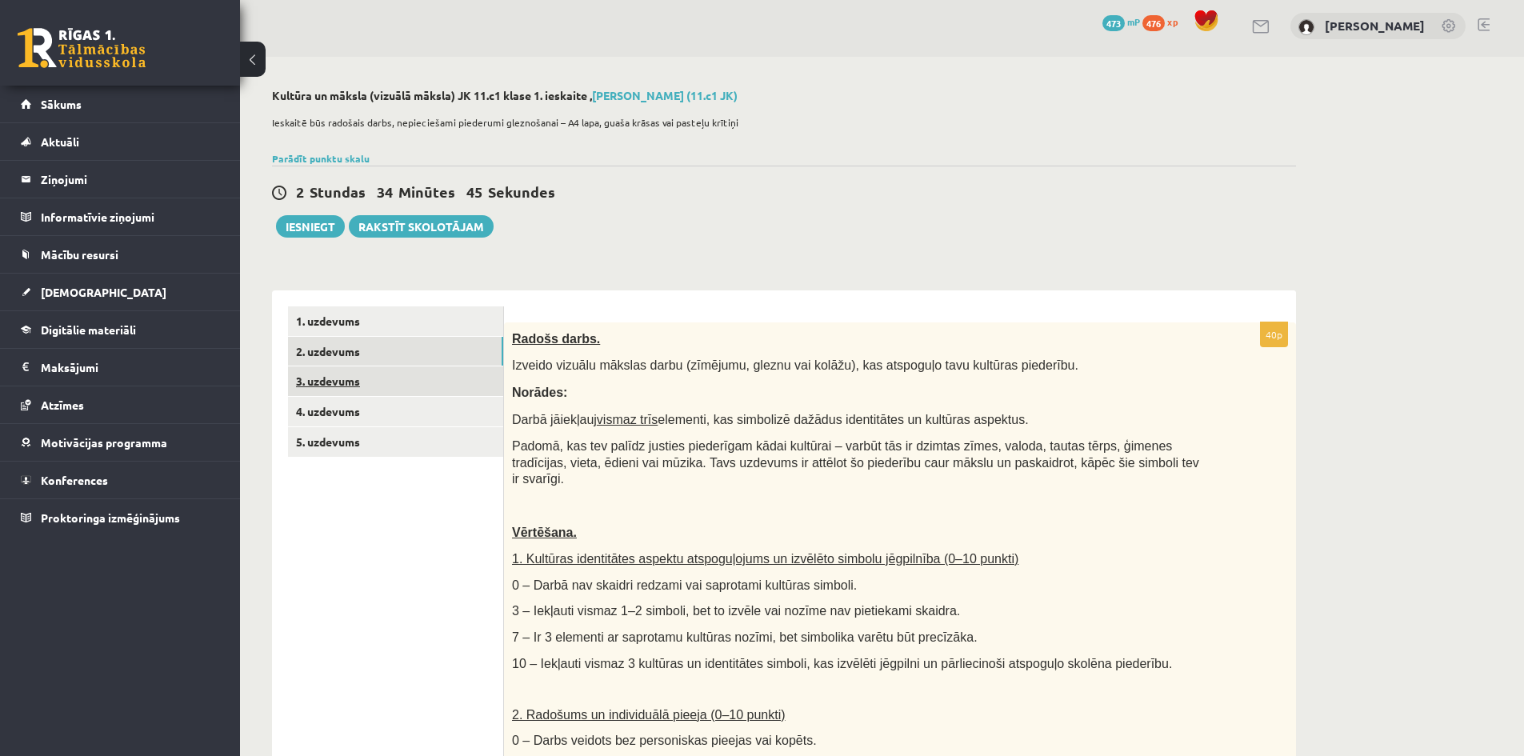
click at [324, 382] on link "3. uzdevums" at bounding box center [395, 381] width 215 height 30
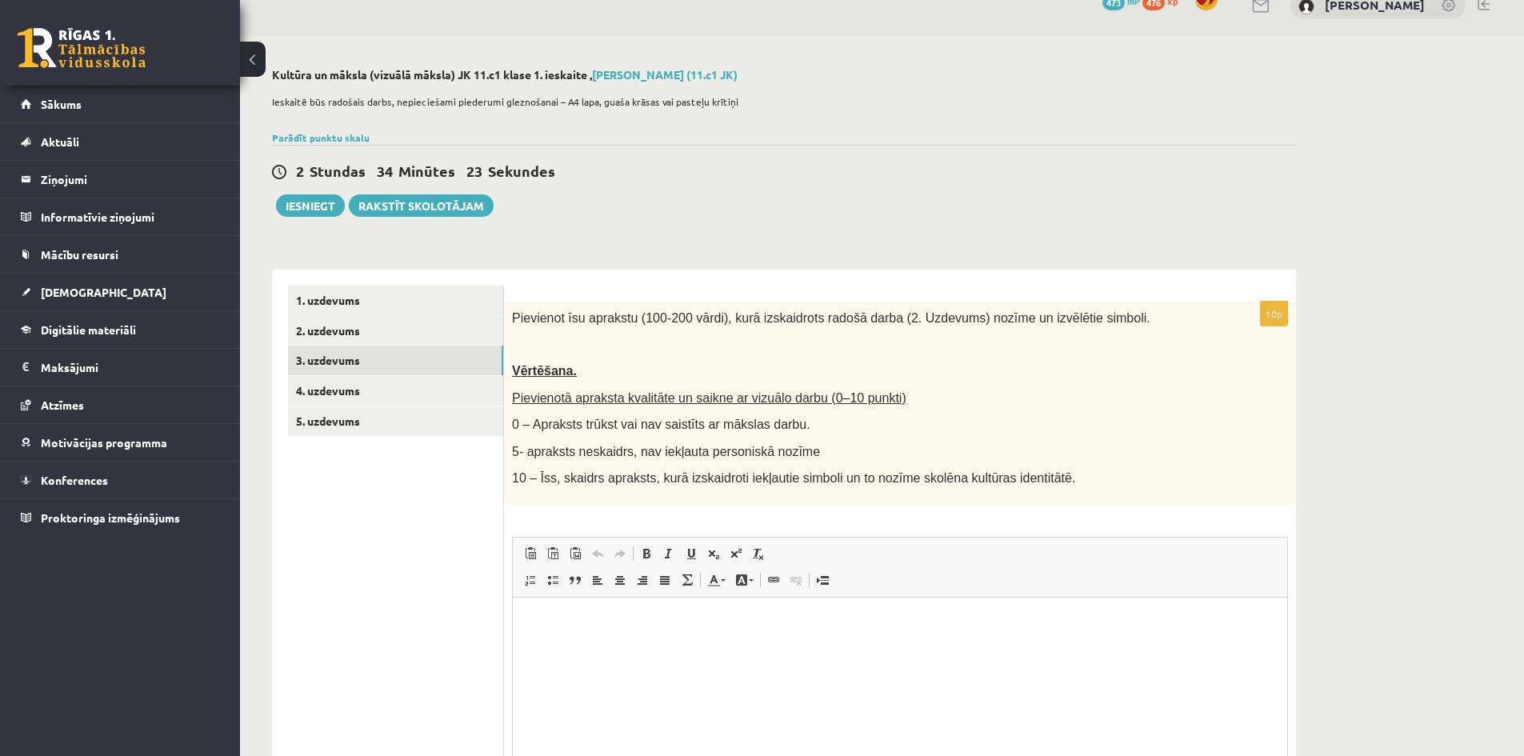
scroll to position [0, 0]
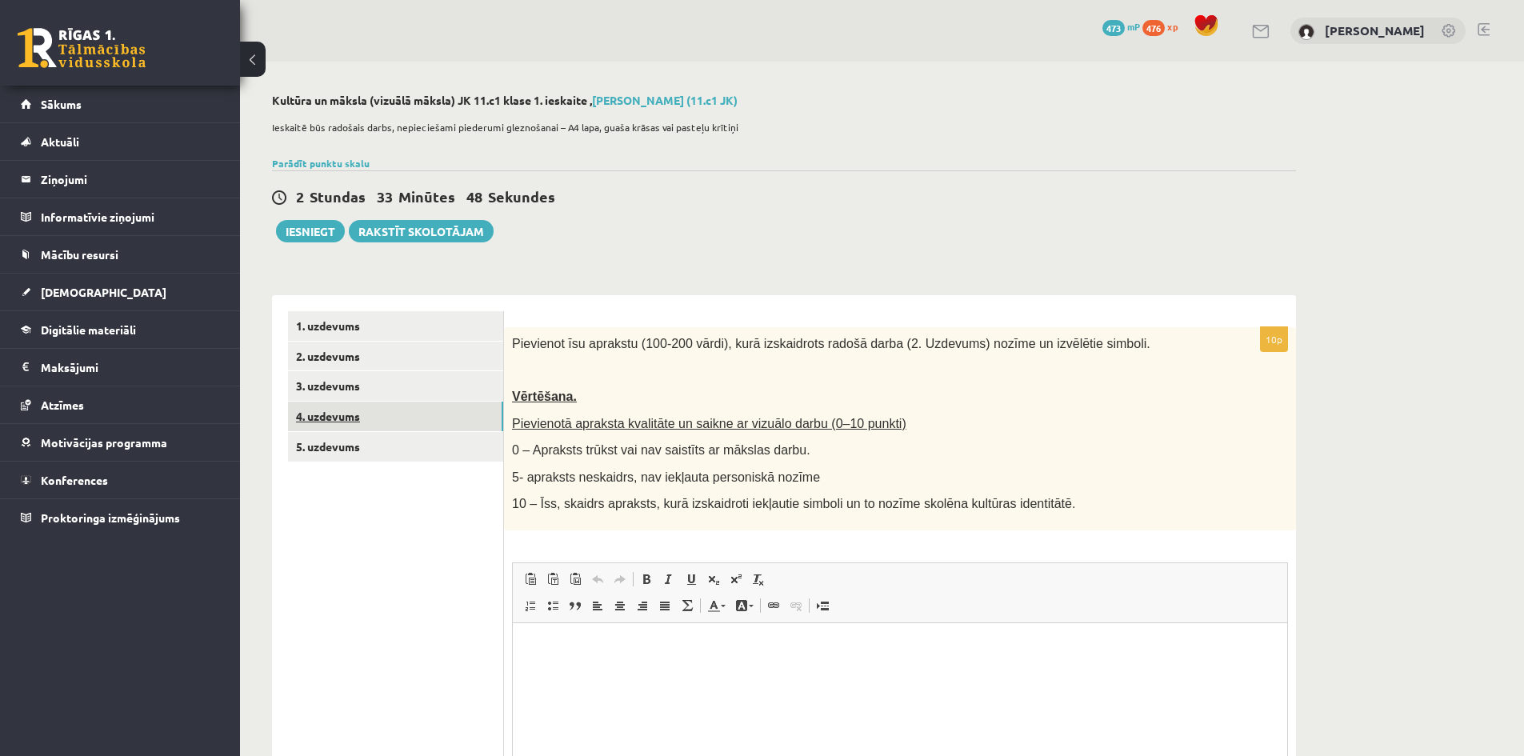
click at [330, 421] on link "4. uzdevums" at bounding box center [395, 417] width 215 height 30
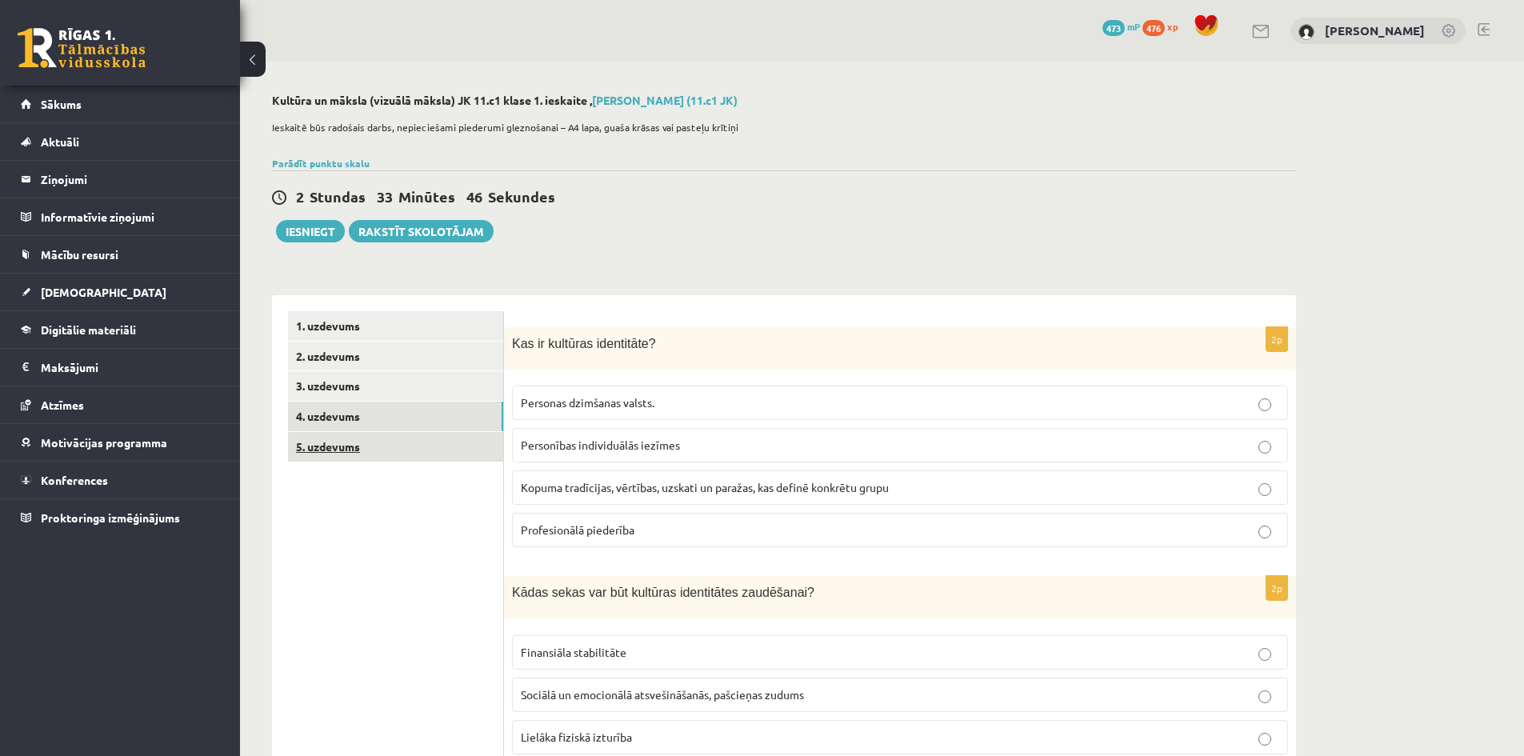
click at [334, 445] on link "5. uzdevums" at bounding box center [395, 447] width 215 height 30
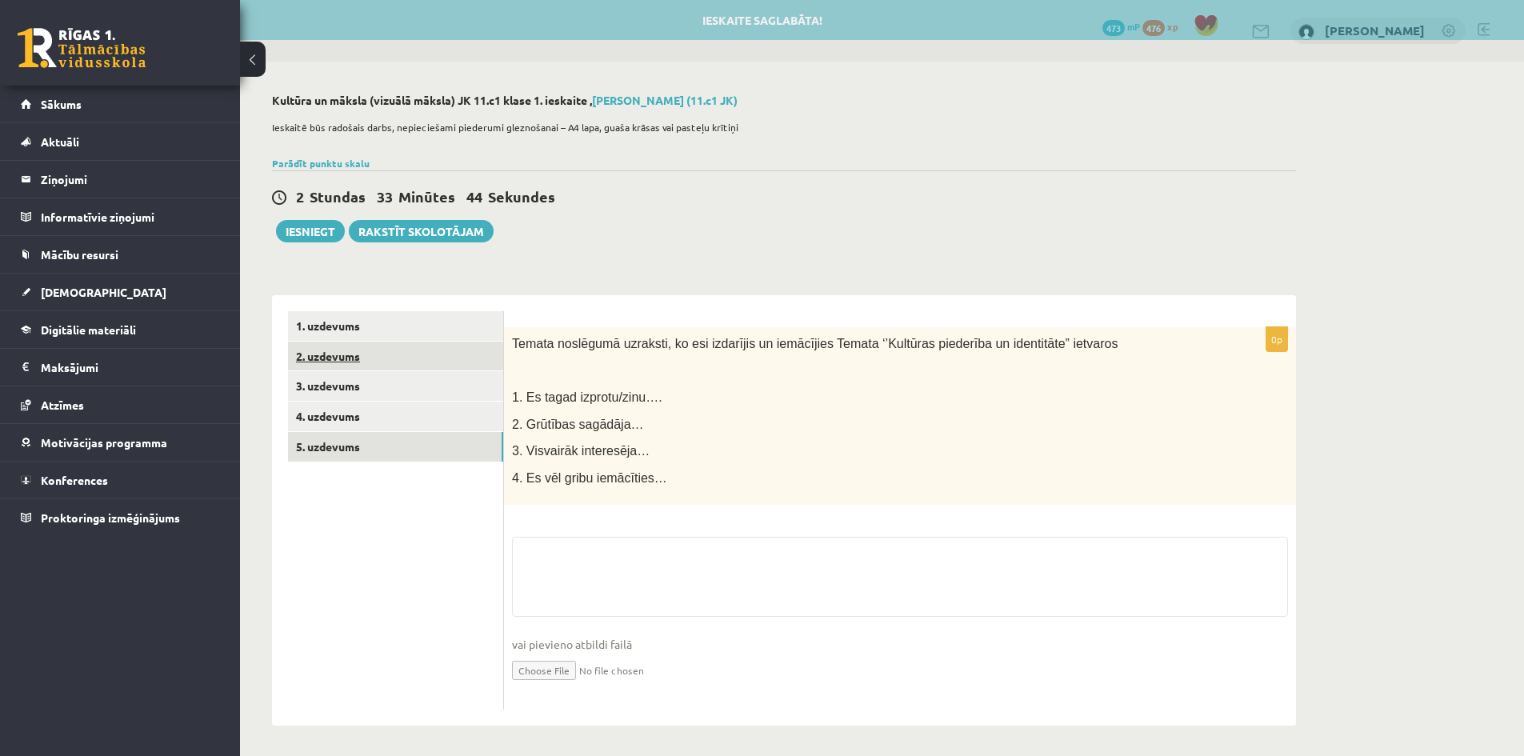
click at [320, 354] on link "2. uzdevums" at bounding box center [395, 357] width 215 height 30
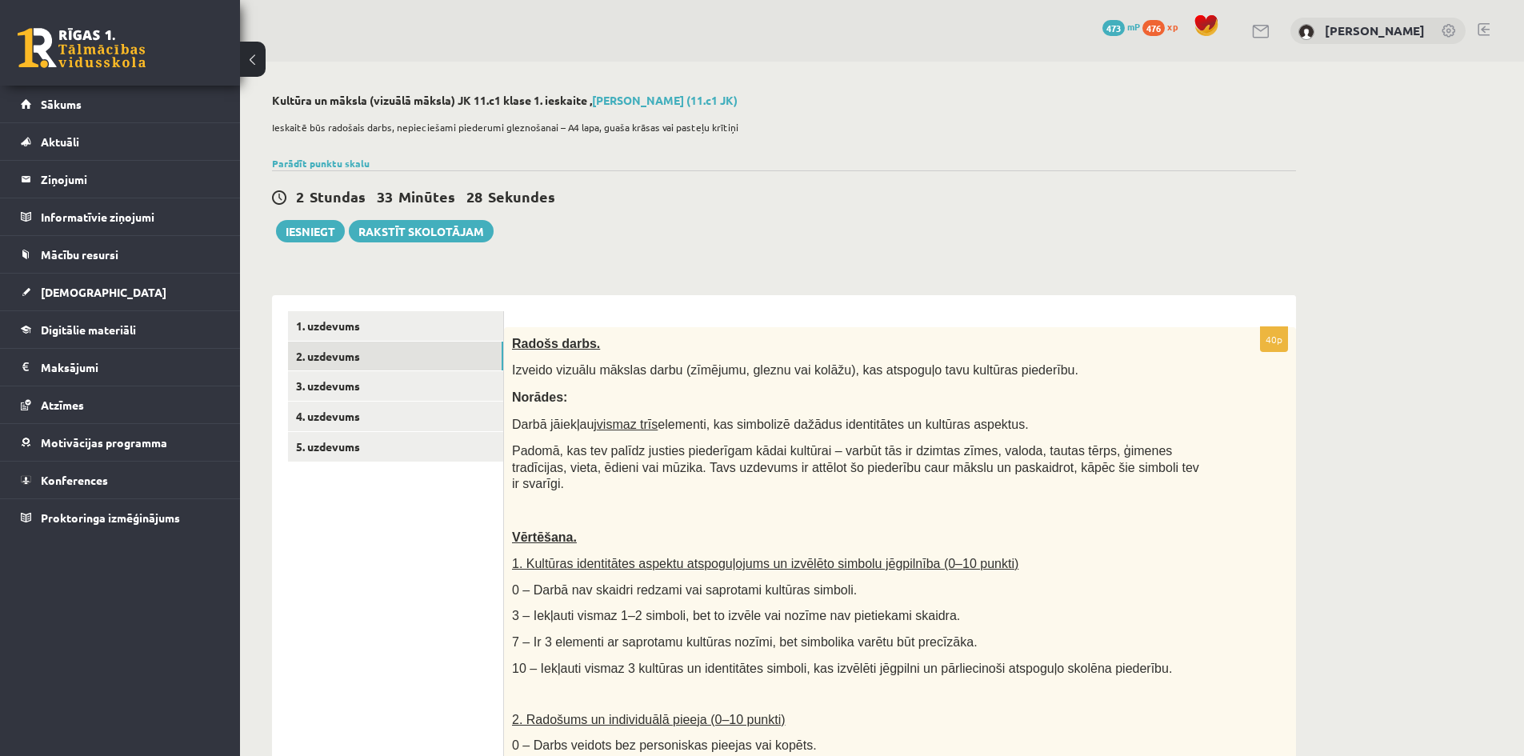
scroll to position [80, 0]
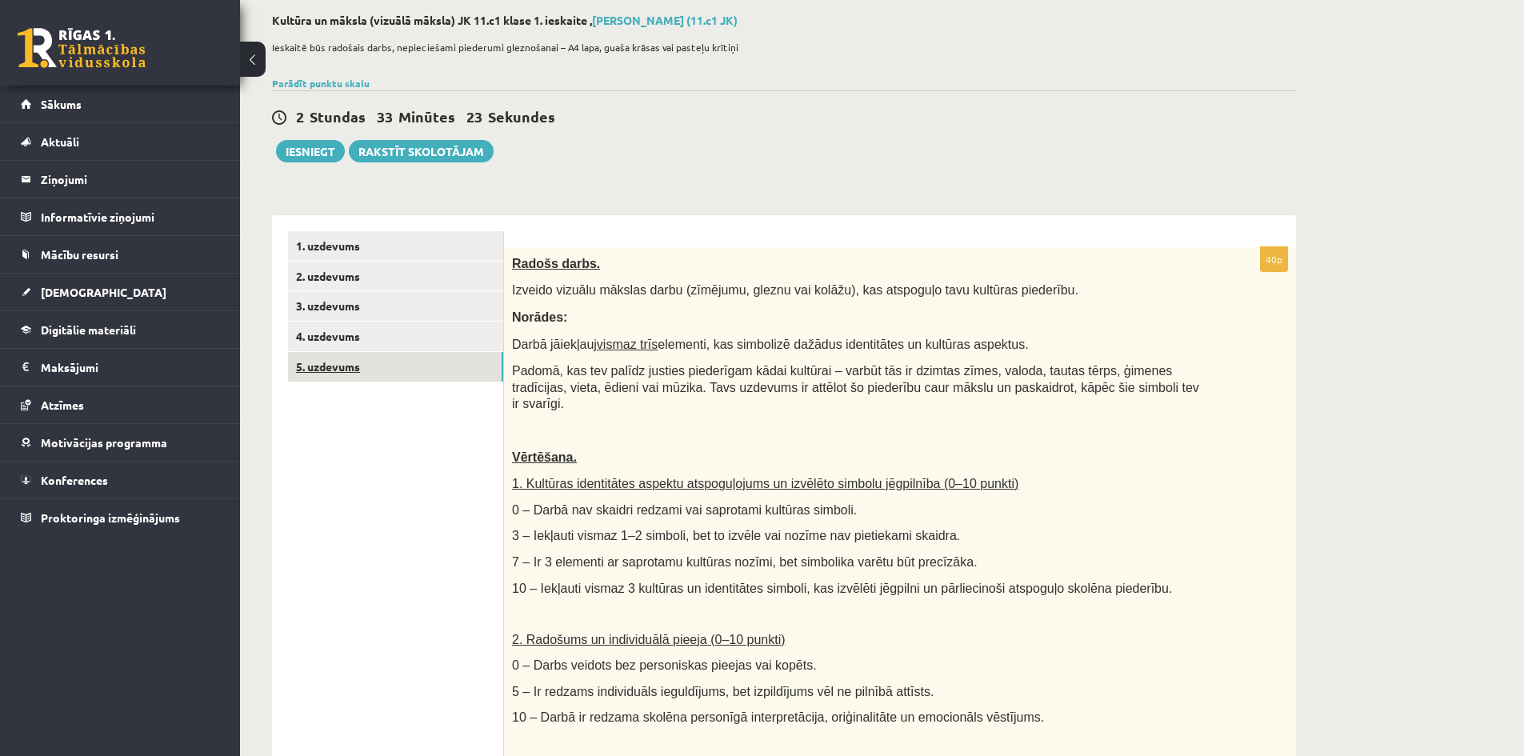
click at [333, 364] on link "5. uzdevums" at bounding box center [395, 367] width 215 height 30
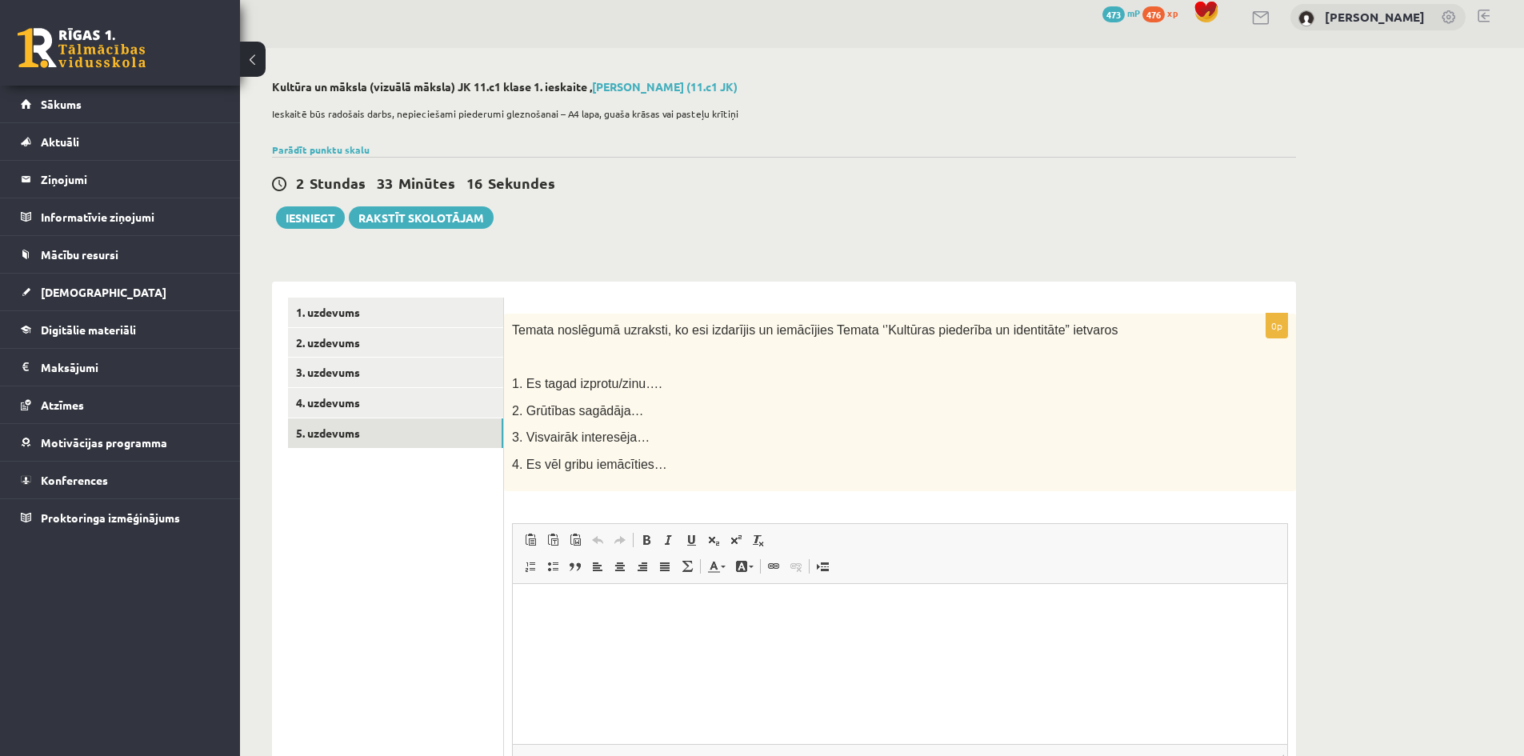
scroll to position [3, 0]
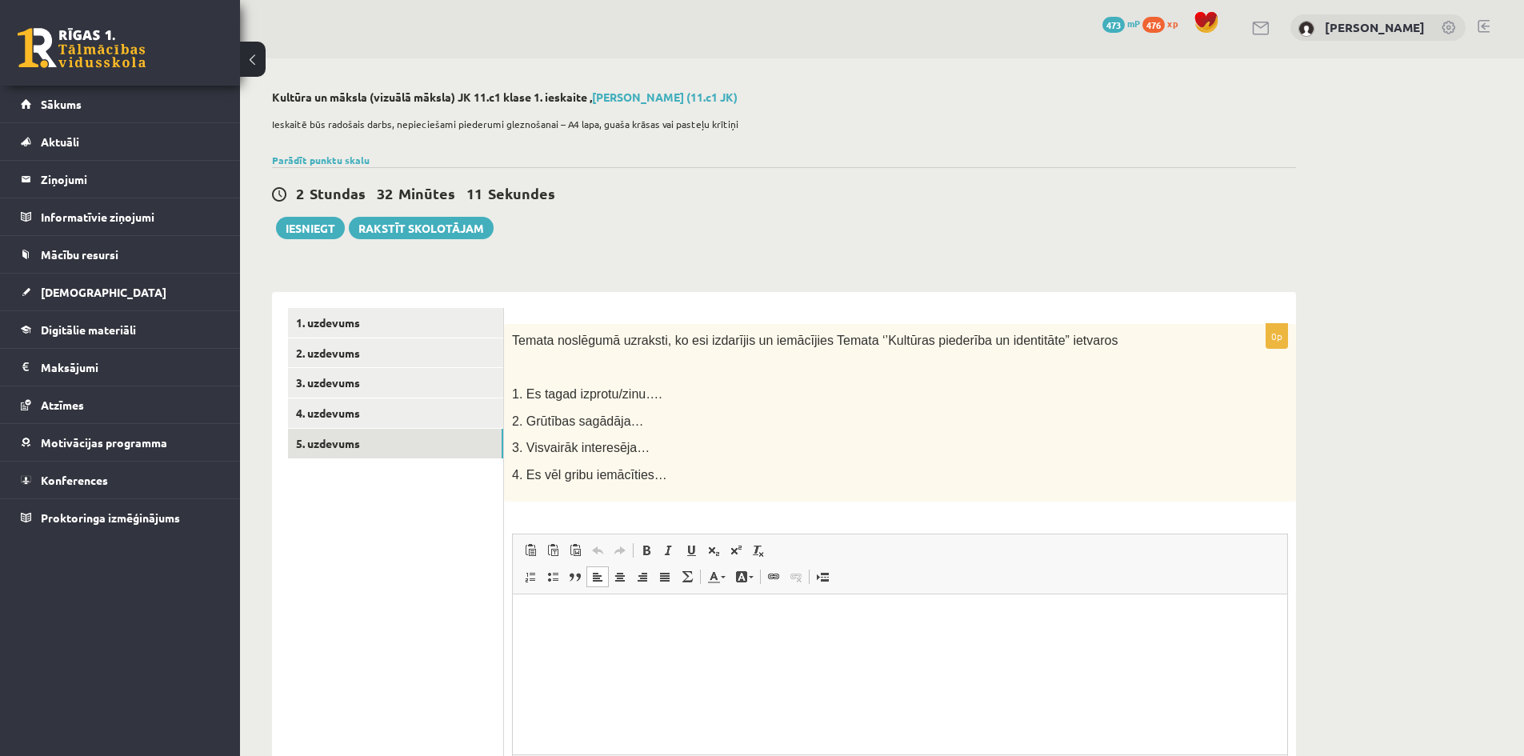
click at [544, 625] on p "Editor, wiswyg-editor-user-answer-47433757180600" at bounding box center [900, 618] width 742 height 17
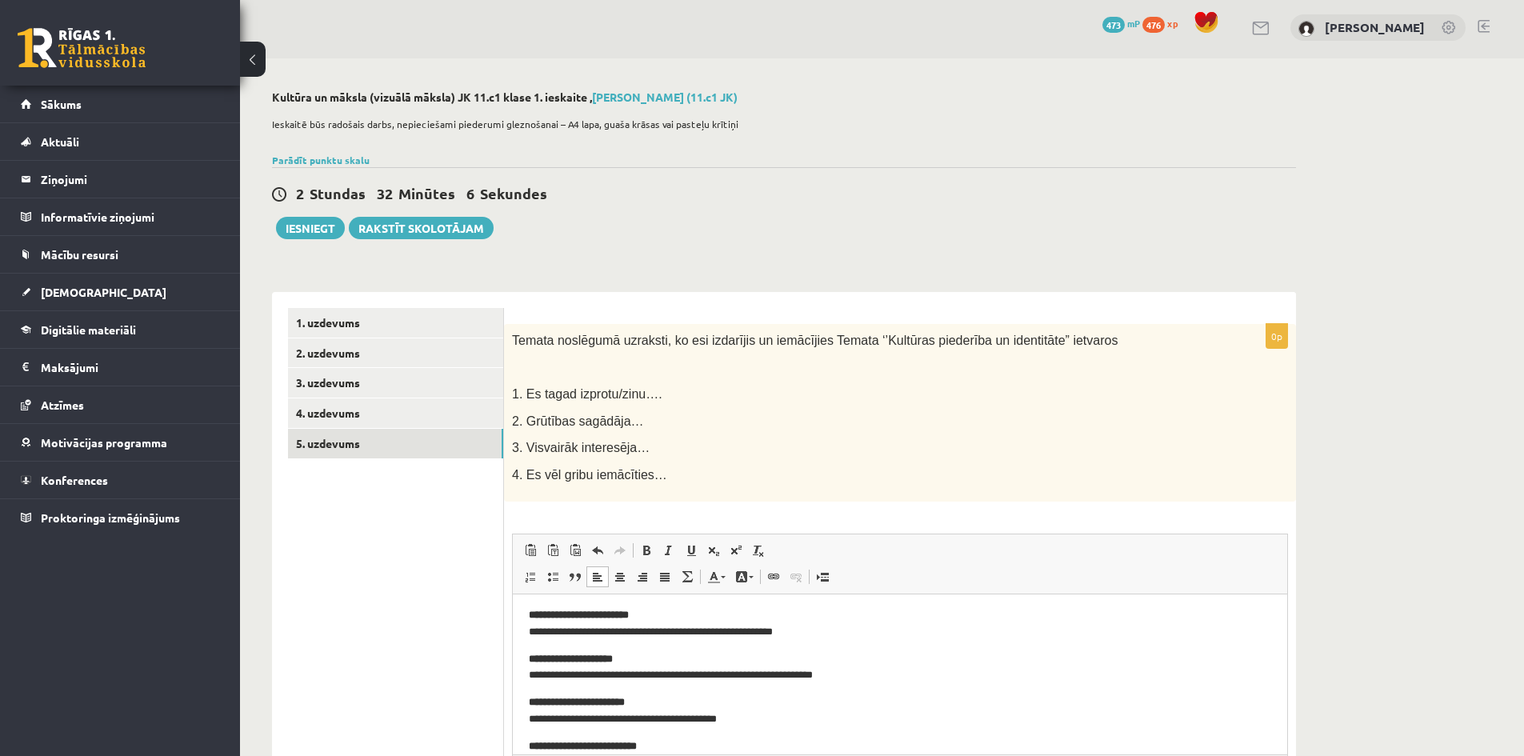
scroll to position [0, 0]
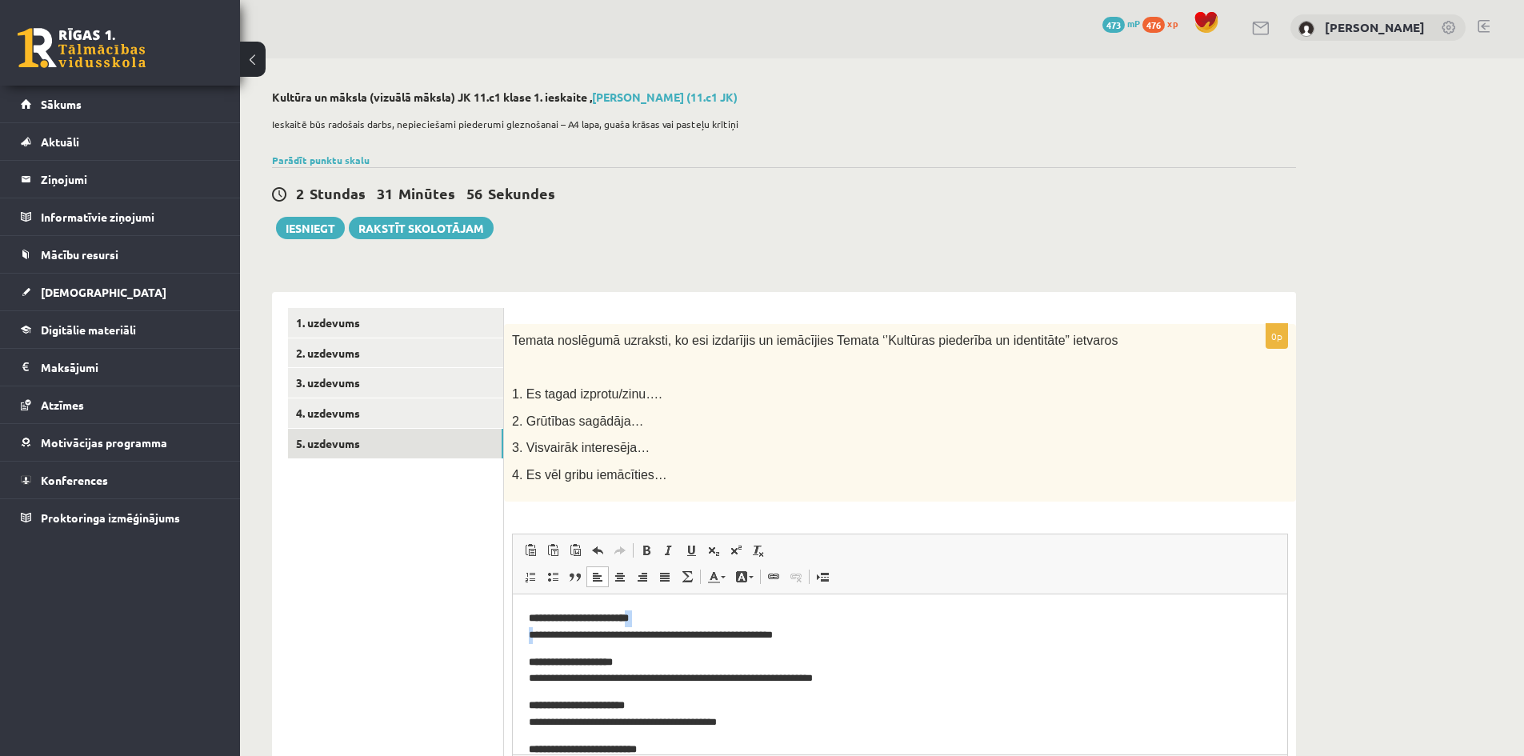
drag, startPoint x: 540, startPoint y: 635, endPoint x: 645, endPoint y: 618, distance: 106.1
click at [645, 618] on p "**********" at bounding box center [894, 627] width 730 height 34
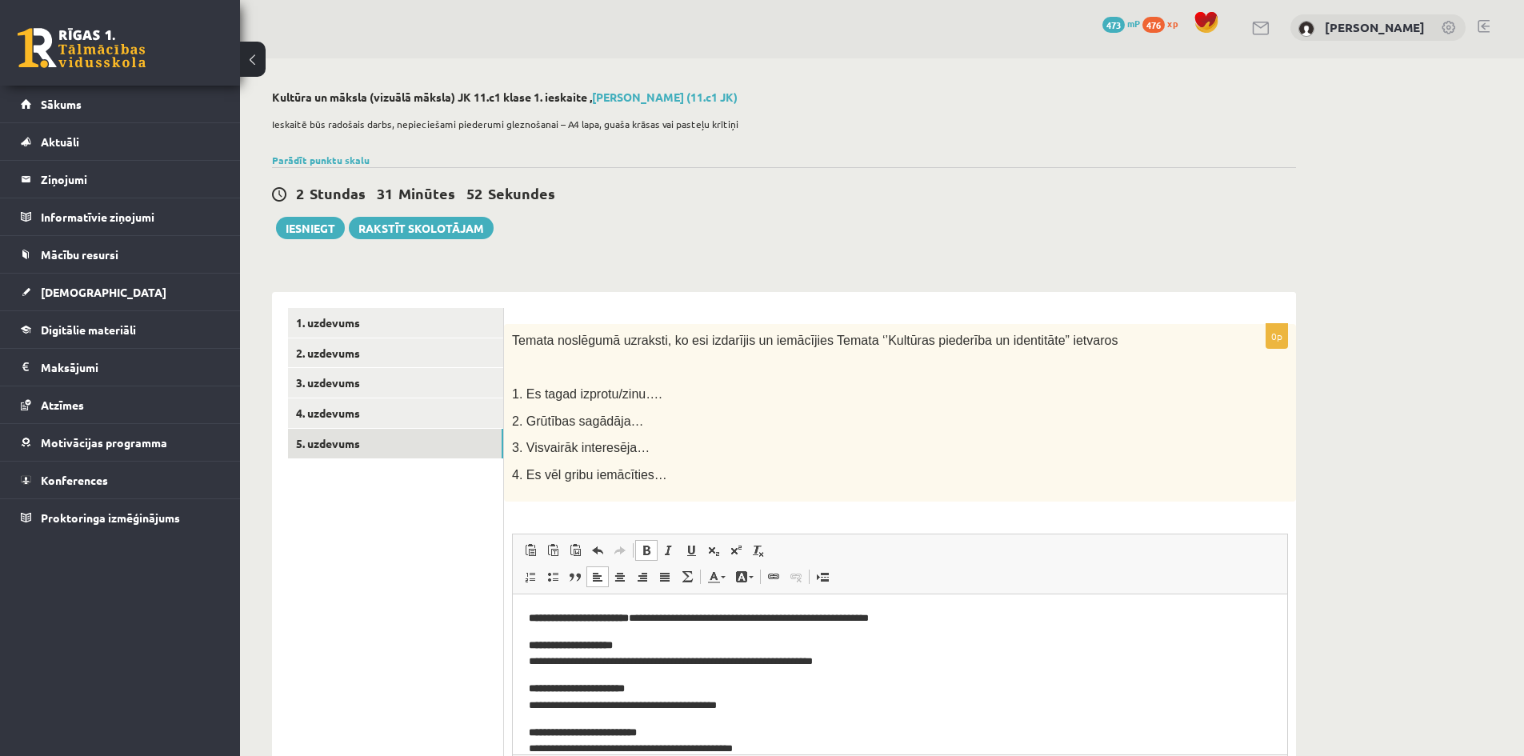
click at [910, 619] on p "**********" at bounding box center [894, 618] width 730 height 17
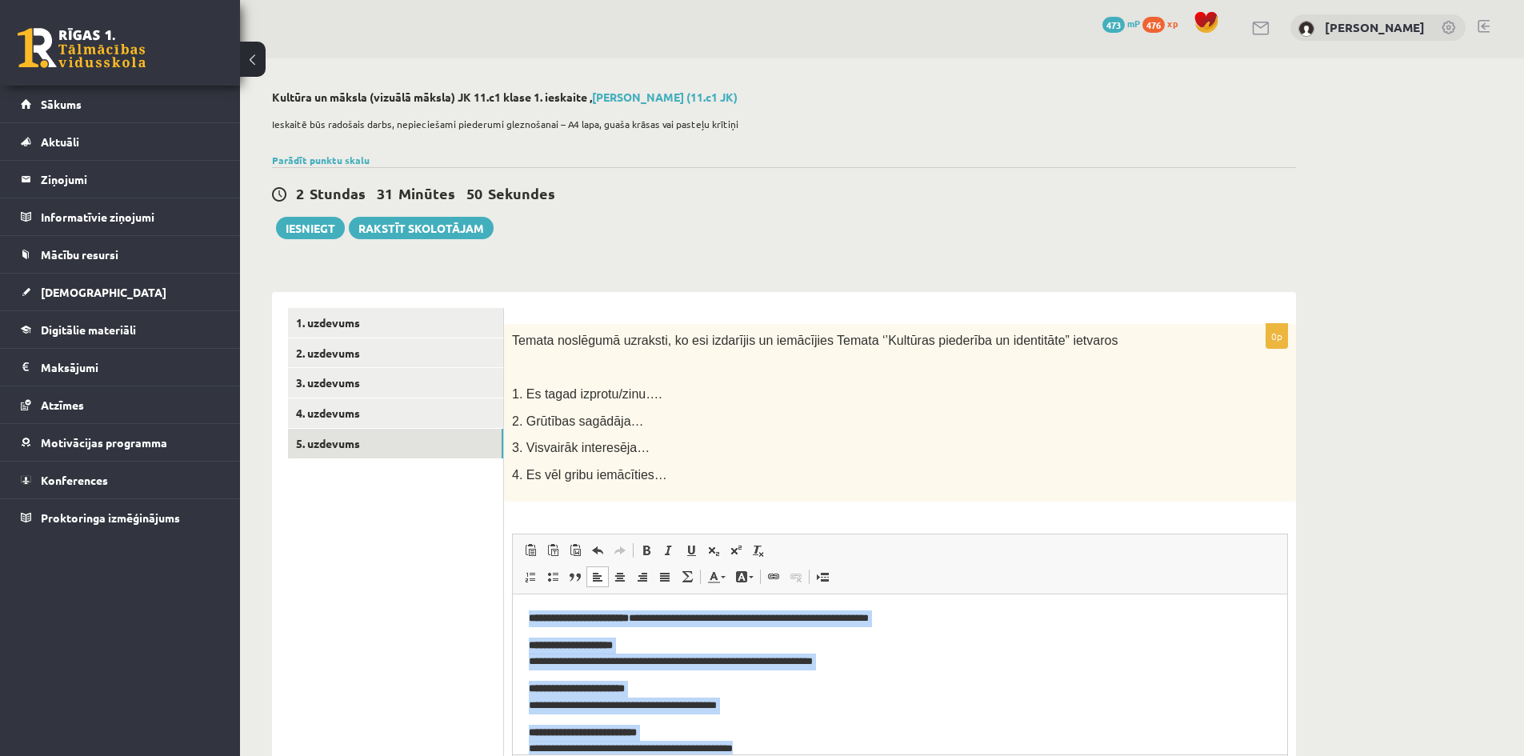
drag, startPoint x: 790, startPoint y: 734, endPoint x: 1013, endPoint y: 1192, distance: 509.6
click at [513, 596] on html "**********" at bounding box center [900, 683] width 774 height 179
click at [646, 548] on span at bounding box center [646, 550] width 13 height 13
click at [650, 549] on span at bounding box center [646, 550] width 13 height 13
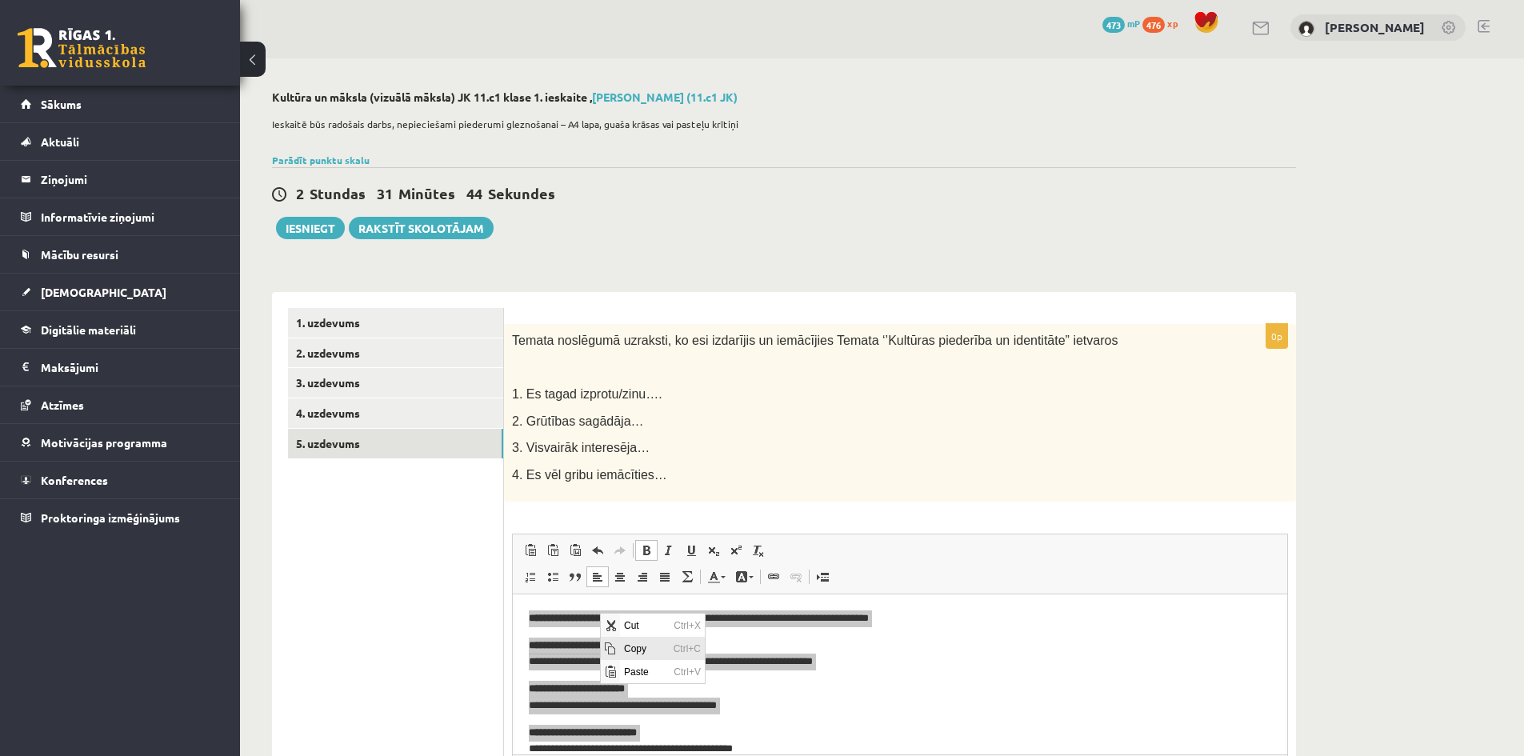
click at [635, 647] on span "Copy" at bounding box center [645, 648] width 50 height 23
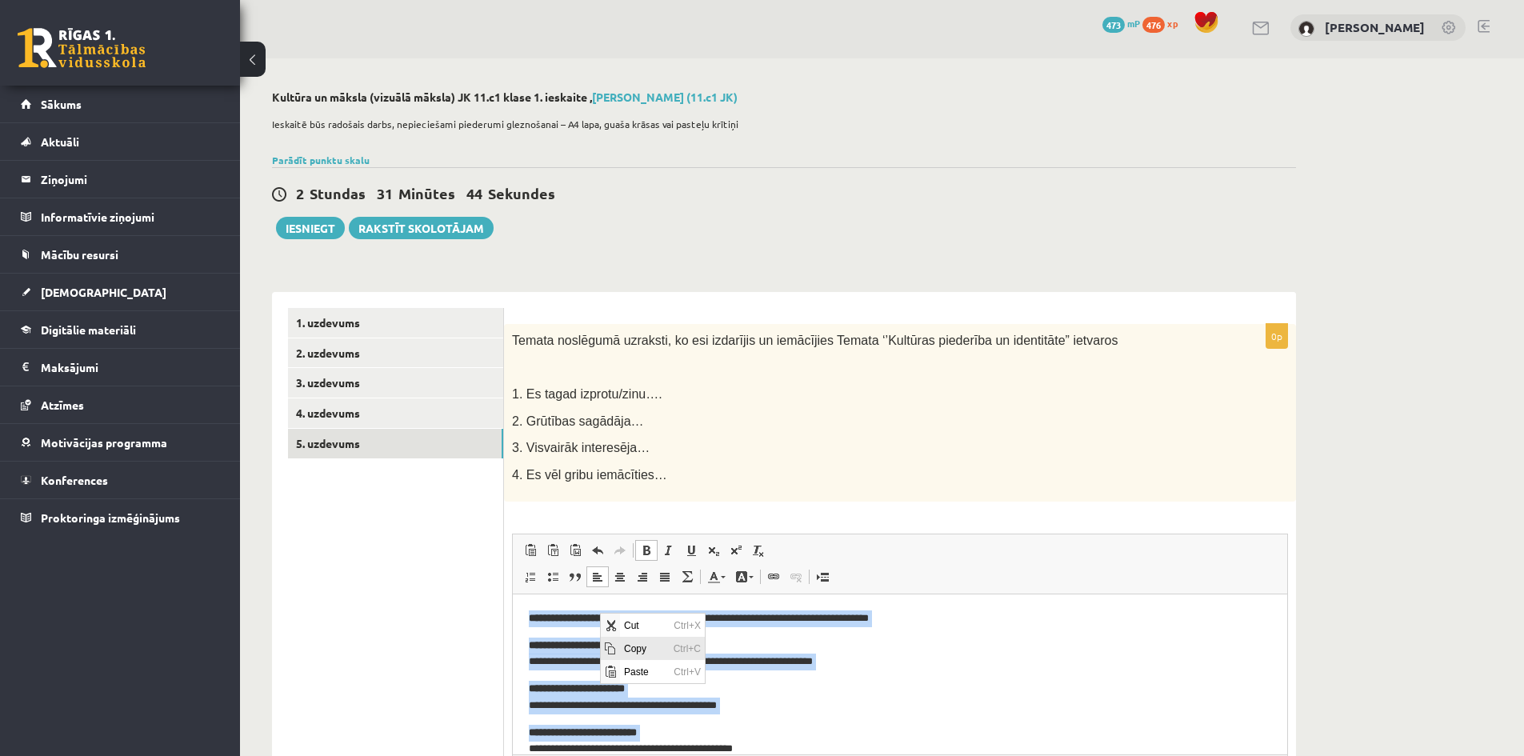
copy body "**********"
